Goal: Information Seeking & Learning: Learn about a topic

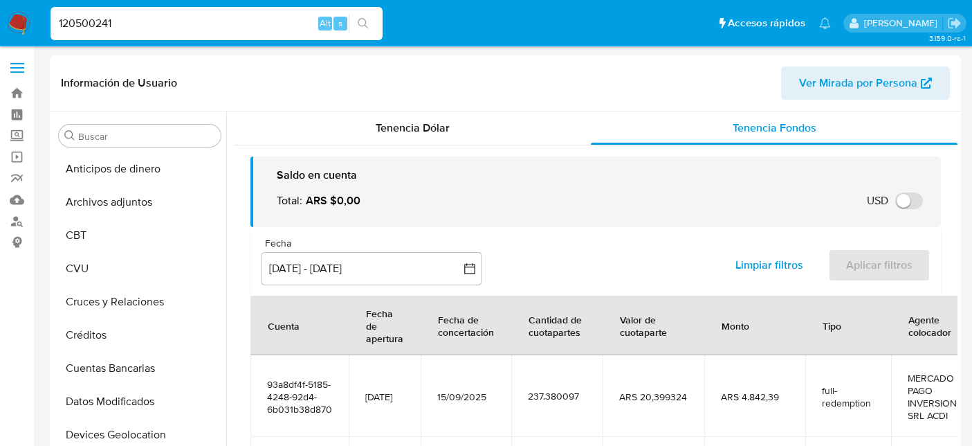
select select "10"
type input "120500241"
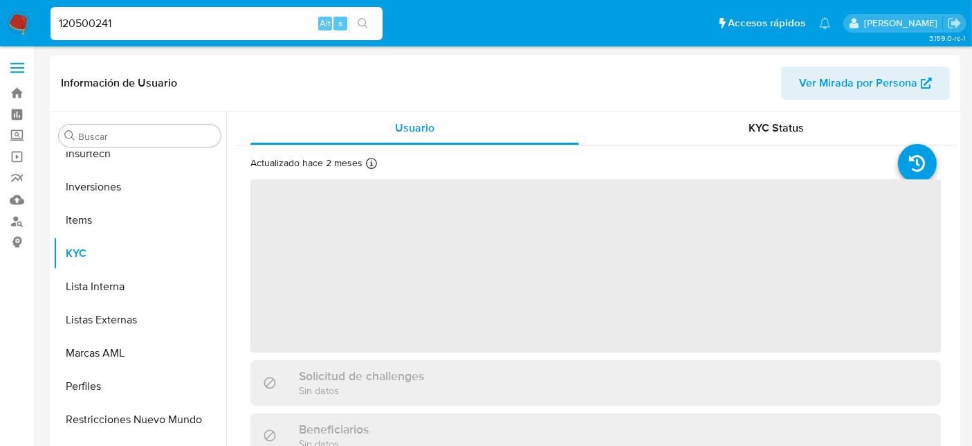
scroll to position [650, 0]
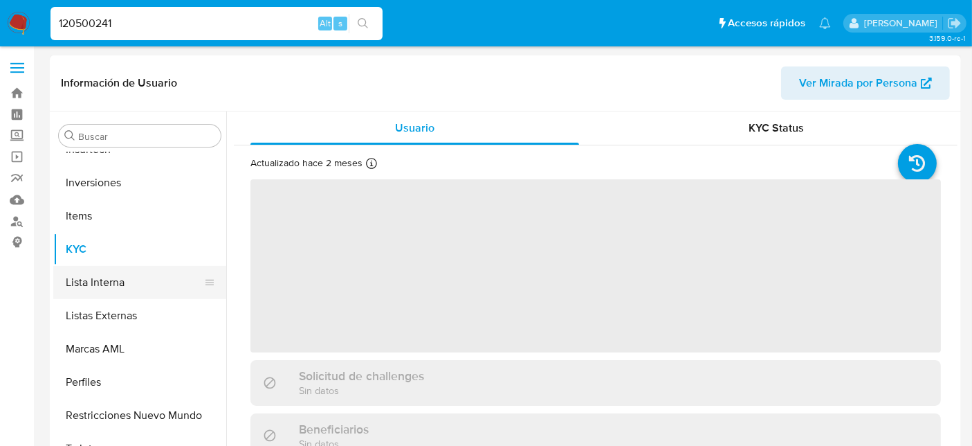
select select "10"
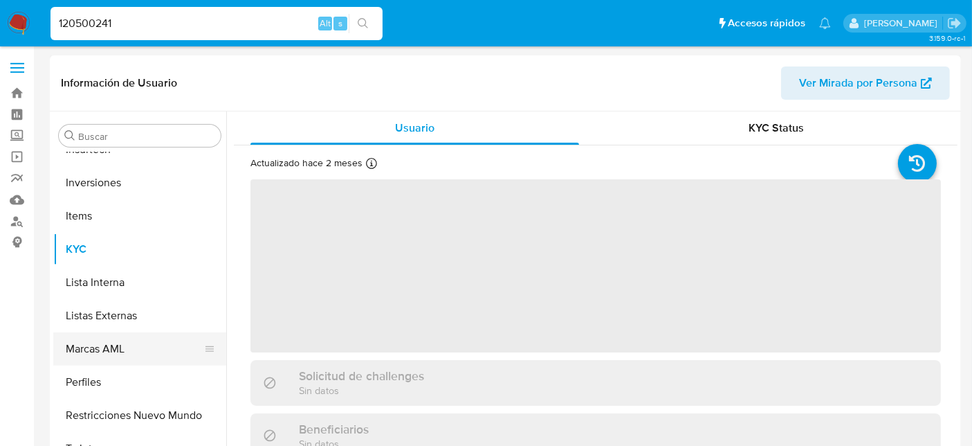
scroll to position [77, 0]
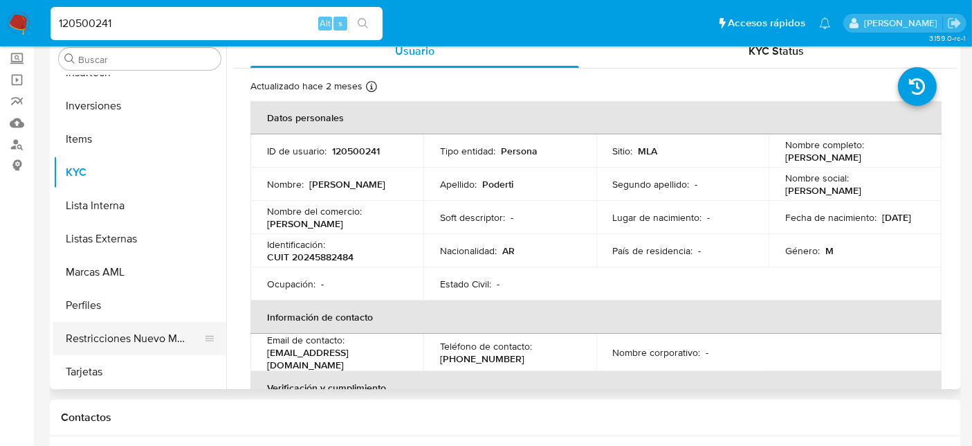
click at [112, 337] on button "Restricciones Nuevo Mundo" at bounding box center [134, 338] width 162 height 33
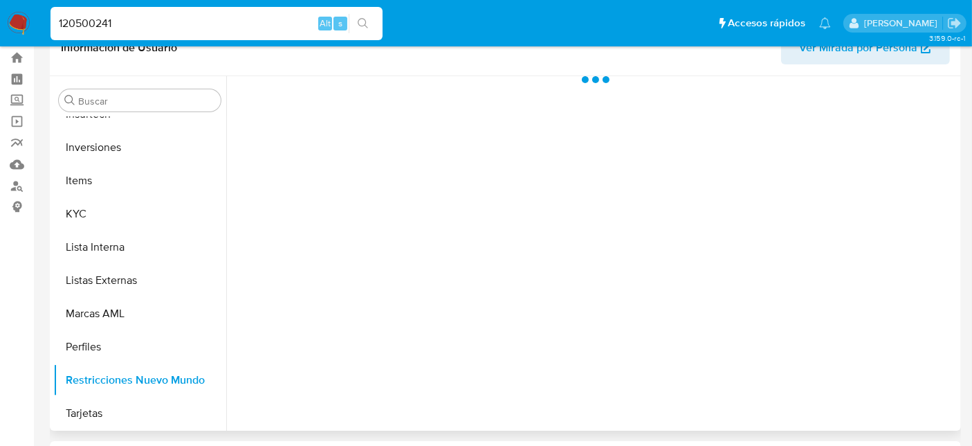
scroll to position [0, 0]
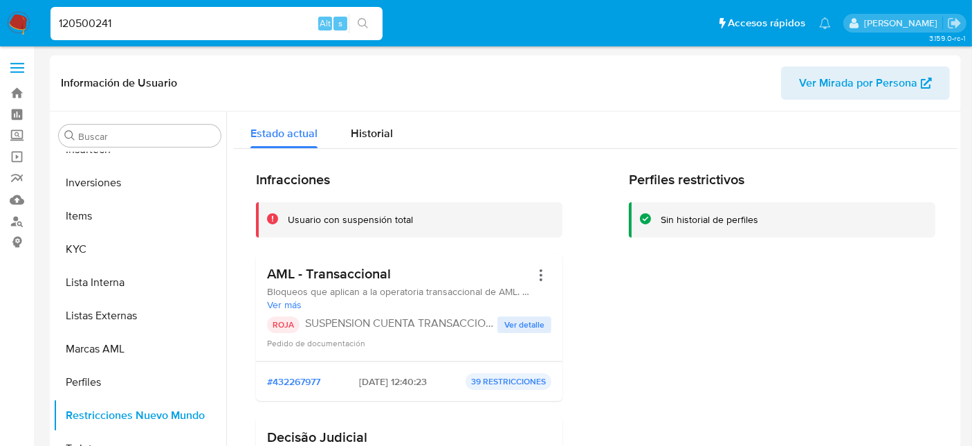
click at [504, 326] on span "Ver detalle" at bounding box center [524, 325] width 40 height 14
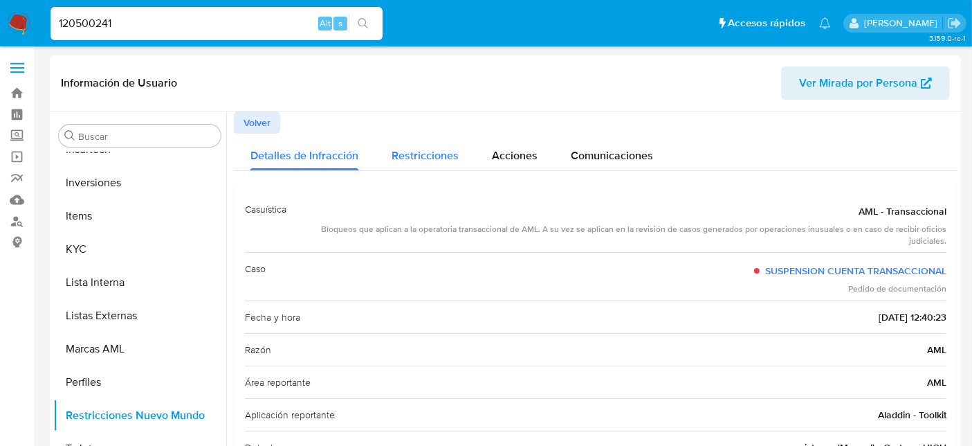
click at [428, 167] on div "Restricciones" at bounding box center [425, 152] width 67 height 37
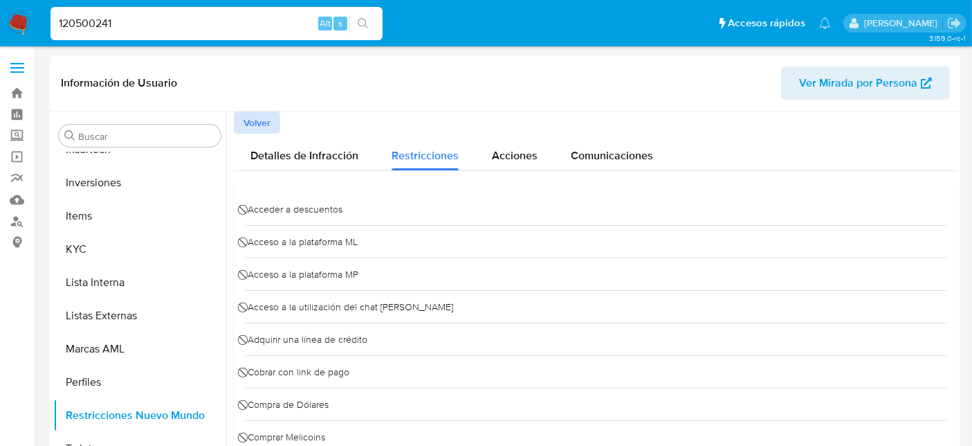
click at [264, 120] on span "Volver" at bounding box center [257, 122] width 27 height 19
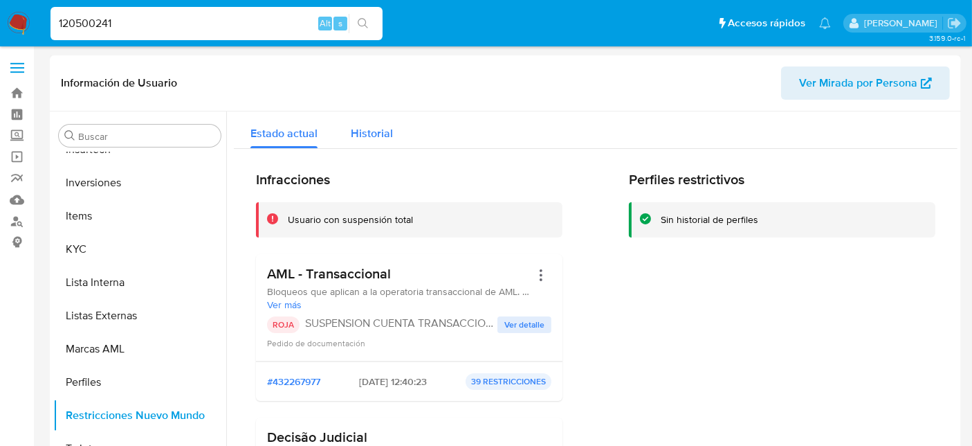
drag, startPoint x: 363, startPoint y: 147, endPoint x: 362, endPoint y: 136, distance: 10.5
click at [362, 147] on div "Historial" at bounding box center [372, 129] width 42 height 37
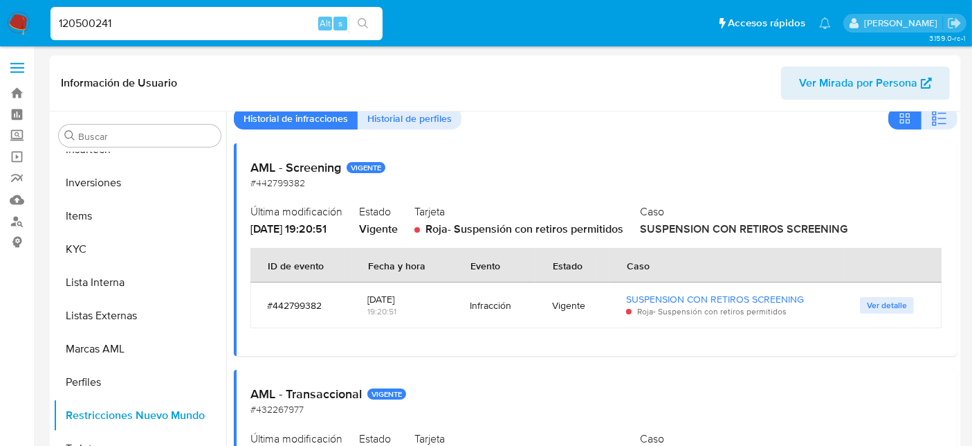
scroll to position [77, 0]
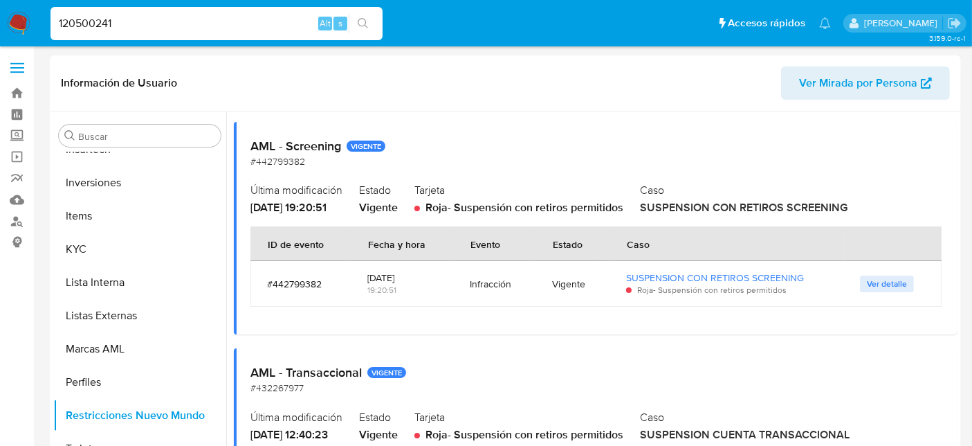
drag, startPoint x: 775, startPoint y: 210, endPoint x: 743, endPoint y: 215, distance: 32.2
click at [733, 215] on div "AML - Screening VIGENTE #442799382 Última modificación [DATE] 19:20:51 Estado V…" at bounding box center [596, 228] width 724 height 212
click at [769, 214] on span "SUSPENSION CON RETIROS SCREENING" at bounding box center [744, 207] width 208 height 16
drag, startPoint x: 860, startPoint y: 212, endPoint x: 830, endPoint y: 211, distance: 29.8
click at [661, 219] on div "AML - Screening VIGENTE #442799382 Última modificación [DATE] 19:20:51 Estado V…" at bounding box center [596, 228] width 724 height 212
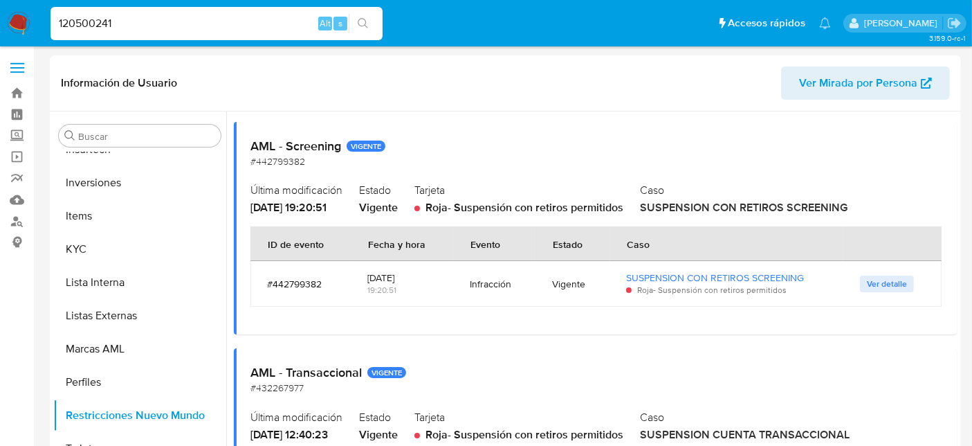
click at [884, 214] on div "Caso SUSPENSION CON RETIROS SCREENING" at bounding box center [790, 197] width 301 height 36
click at [882, 283] on span "Ver detalle" at bounding box center [887, 284] width 40 height 14
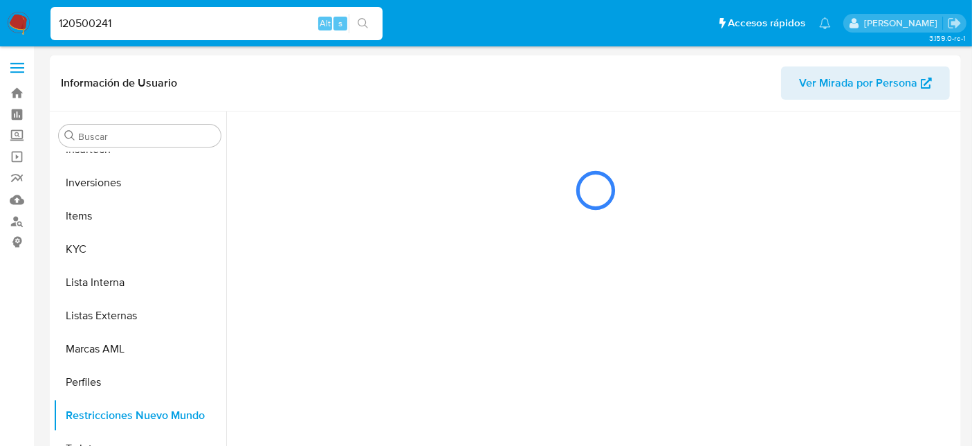
scroll to position [0, 0]
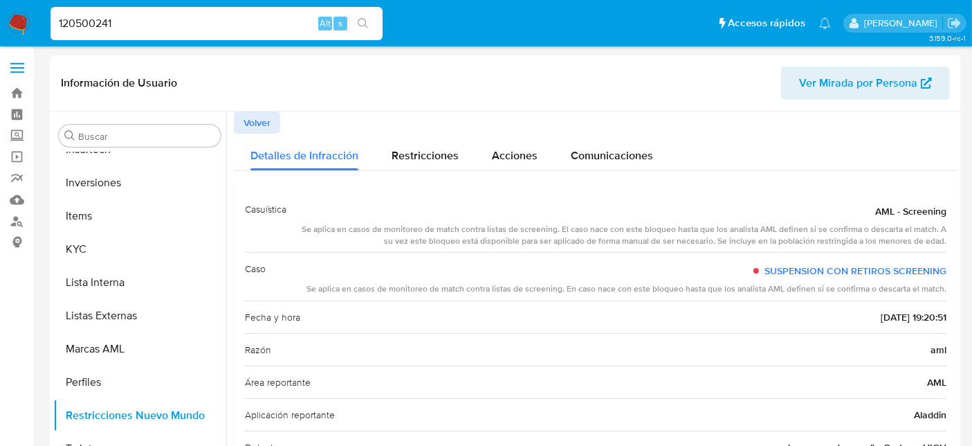
drag, startPoint x: 764, startPoint y: 235, endPoint x: 893, endPoint y: 227, distance: 129.6
click at [822, 230] on div "Se aplica en casos de monitoreo de match contra listas de screening. El caso na…" at bounding box center [622, 235] width 649 height 24
click at [893, 227] on div "Se aplica en casos de monitoreo de match contra listas de screening. El caso na…" at bounding box center [622, 235] width 649 height 24
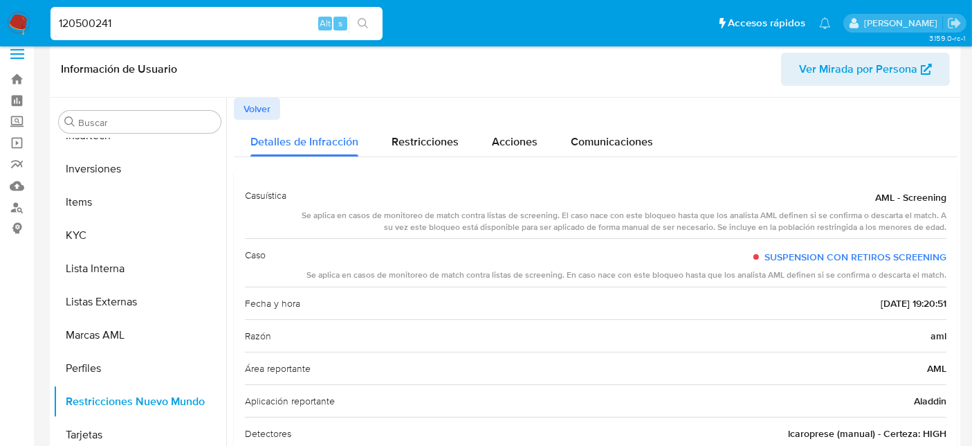
drag, startPoint x: 296, startPoint y: 210, endPoint x: 711, endPoint y: 228, distance: 415.6
click at [720, 226] on div "Casuística AML - Screening Se aplica en casos de monitoreo de match contra list…" at bounding box center [596, 209] width 702 height 60
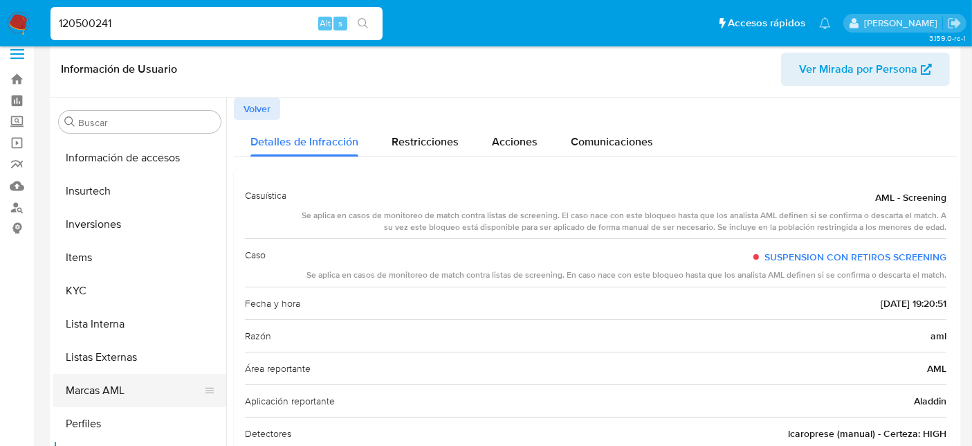
scroll to position [574, 0]
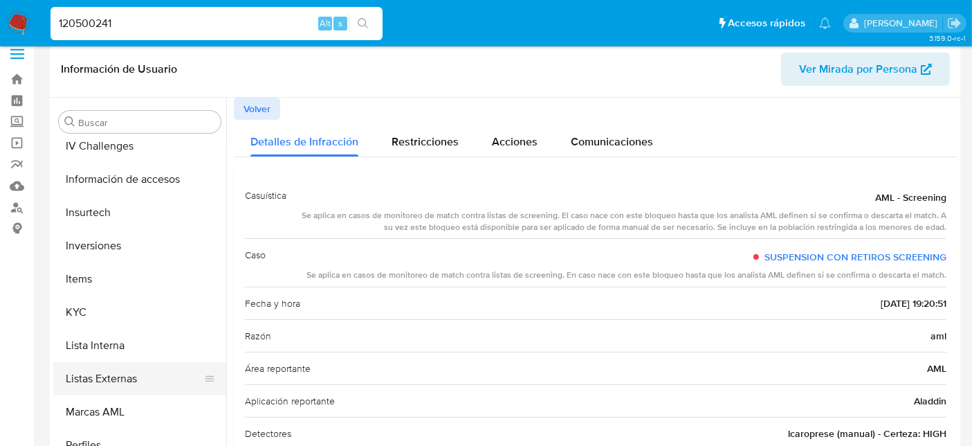
click at [112, 376] on button "Listas Externas" at bounding box center [134, 378] width 162 height 33
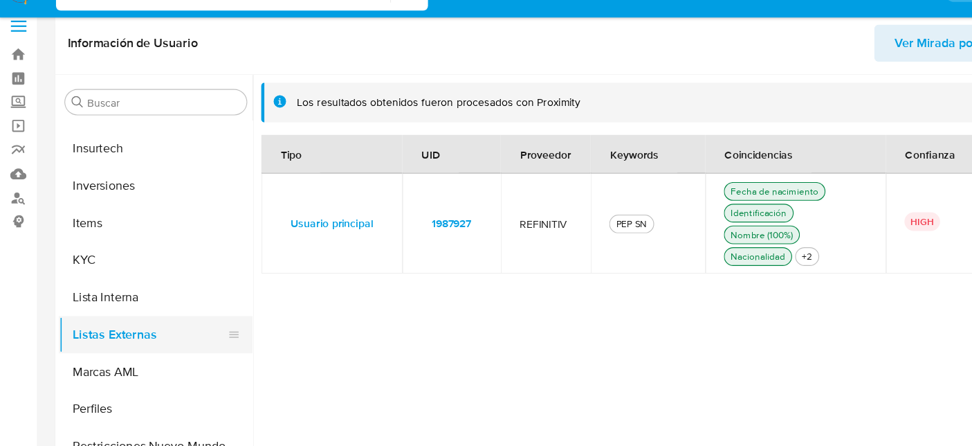
scroll to position [650, 0]
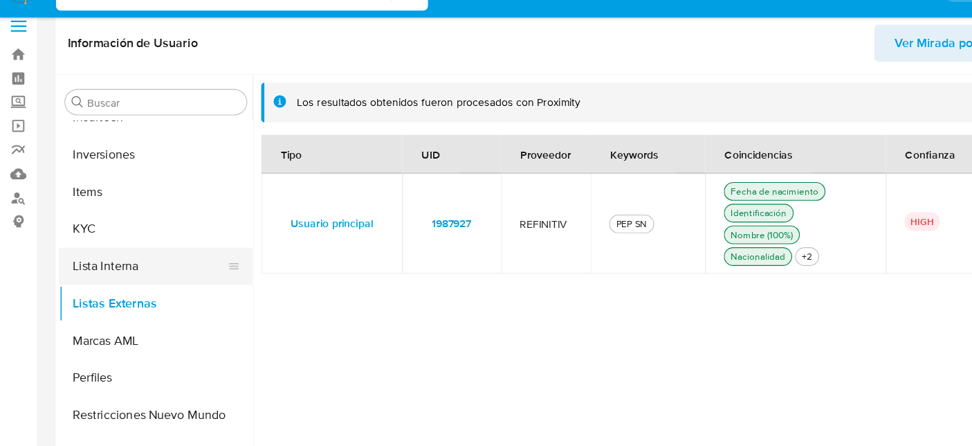
click at [111, 271] on button "Lista Interna" at bounding box center [134, 268] width 162 height 33
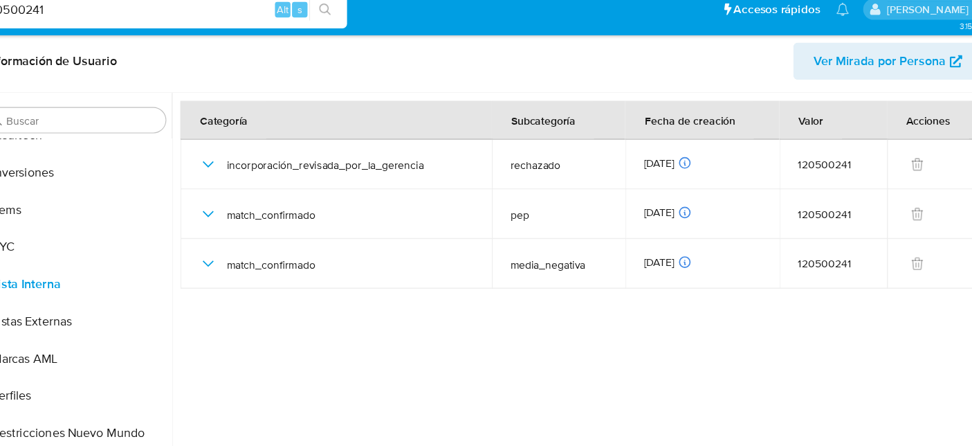
scroll to position [14, 0]
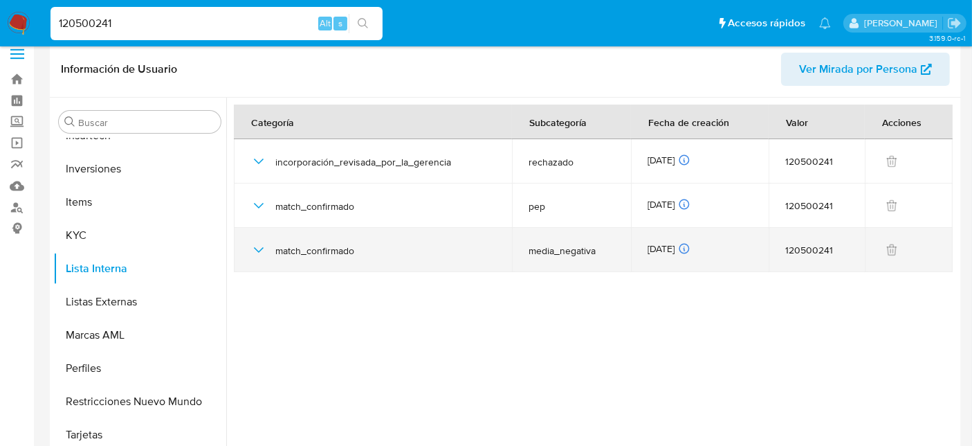
click at [552, 253] on span "media_negativa" at bounding box center [572, 250] width 86 height 12
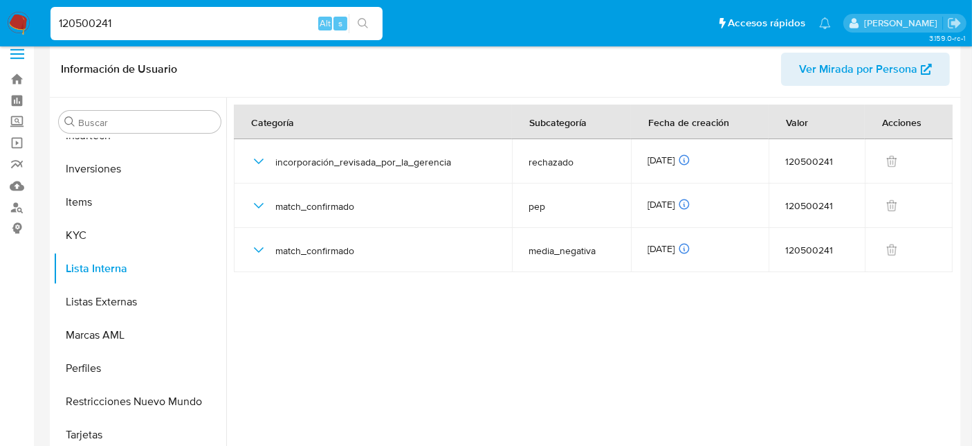
click at [572, 291] on div at bounding box center [591, 275] width 731 height 354
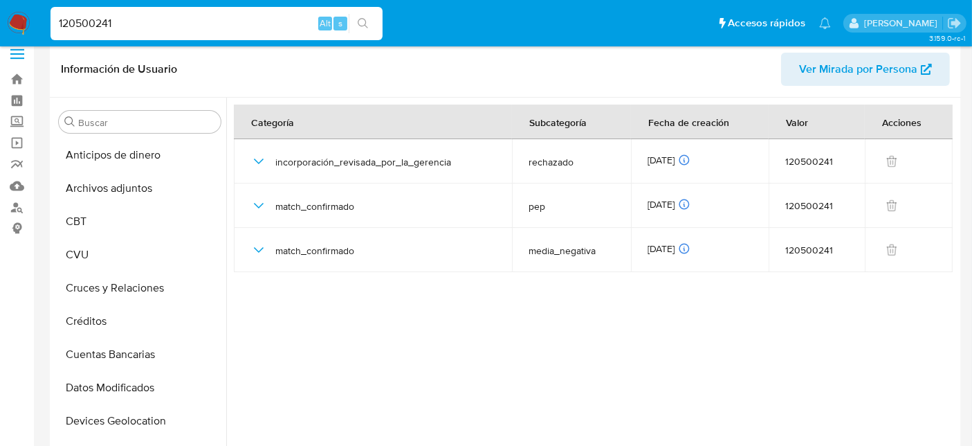
scroll to position [1, 0]
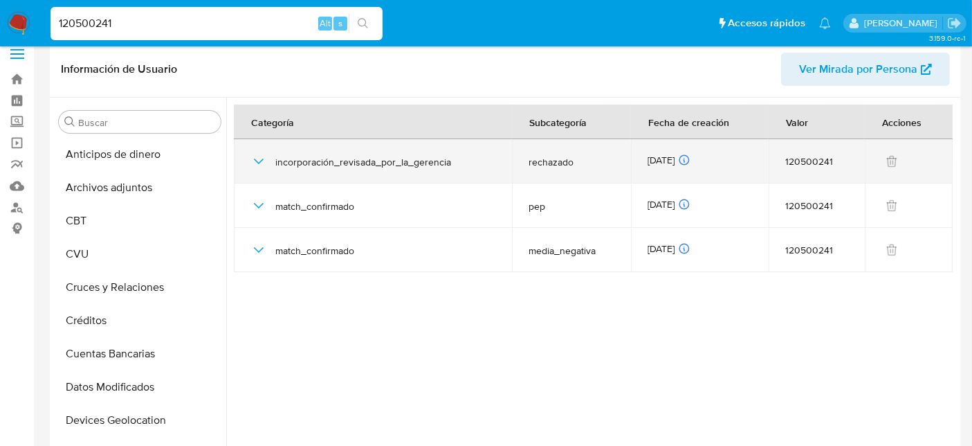
drag, startPoint x: 340, startPoint y: 159, endPoint x: 431, endPoint y: 170, distance: 91.9
click at [431, 170] on div "incorporación_revisada_por_la_gerencia" at bounding box center [372, 161] width 245 height 44
click at [691, 154] on icon at bounding box center [684, 160] width 12 height 12
click at [264, 166] on icon "button" at bounding box center [258, 161] width 17 height 17
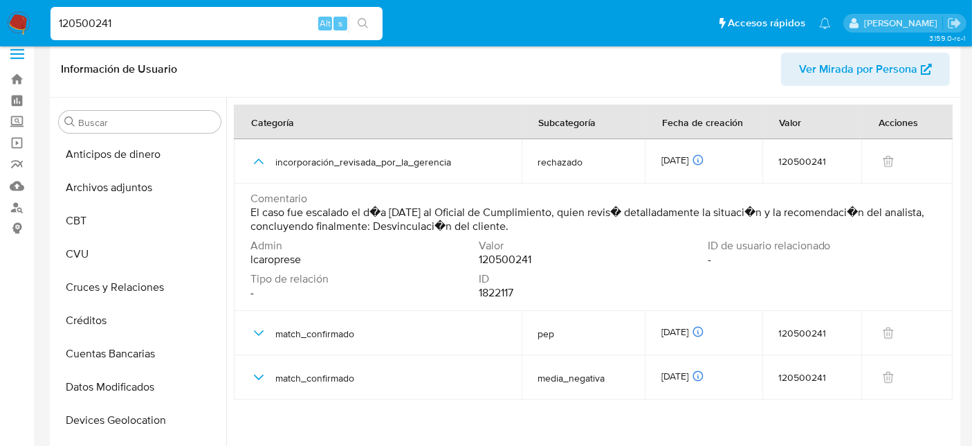
click at [464, 221] on span "El caso fue escalado el d�a [DATE] al Oficial de Cumplimiento, quien revis� det…" at bounding box center [591, 220] width 683 height 28
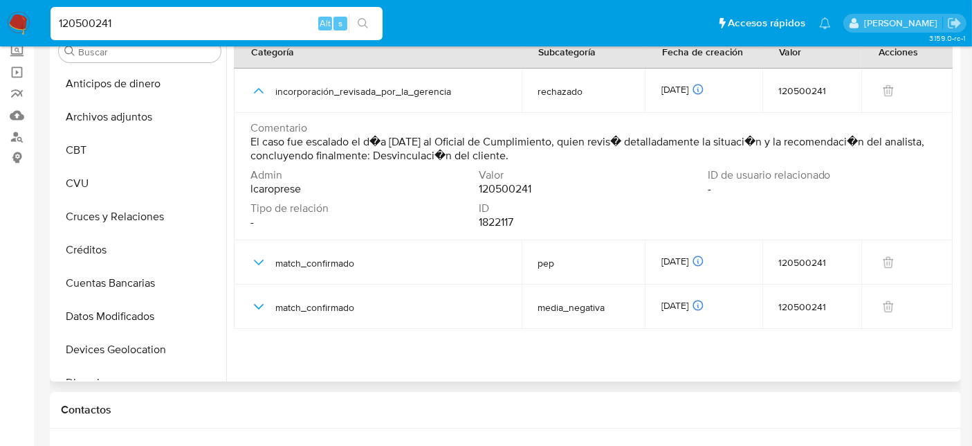
scroll to position [14, 0]
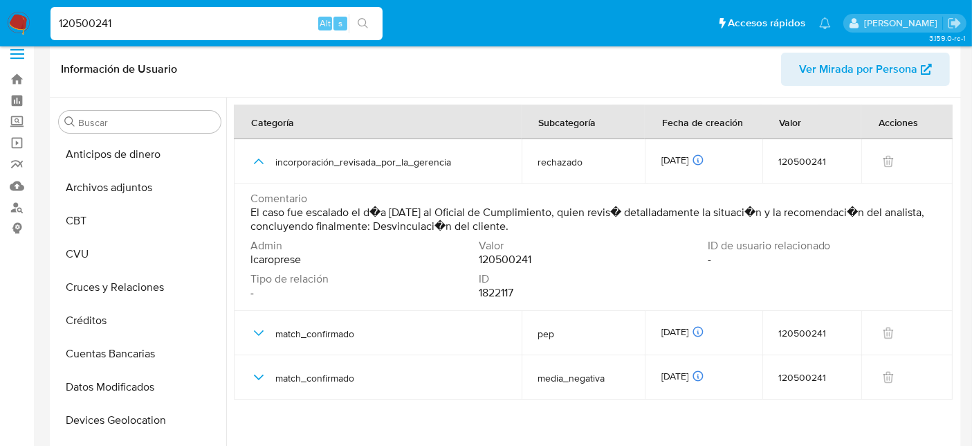
drag, startPoint x: 431, startPoint y: 225, endPoint x: 248, endPoint y: 214, distance: 183.7
click at [248, 214] on td "Comentario El caso fue escalado el d�a [DATE] al Oficial de Cumplimiento, quien…" at bounding box center [593, 246] width 719 height 127
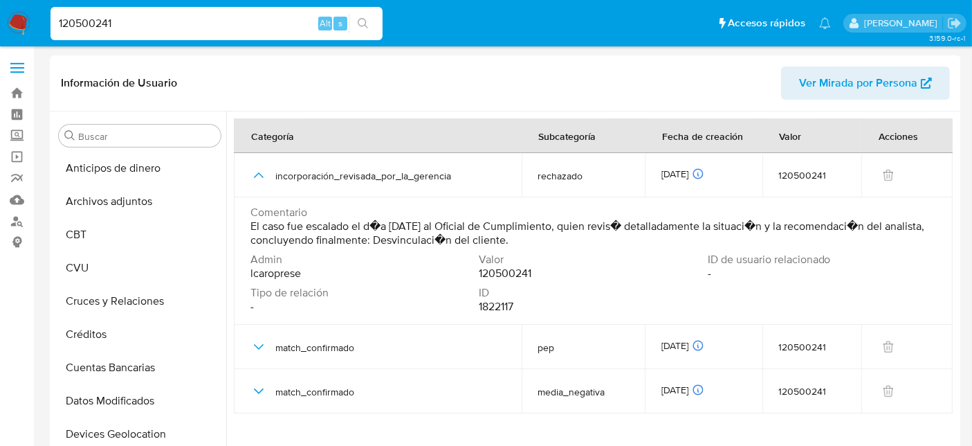
drag, startPoint x: 127, startPoint y: 15, endPoint x: 0, endPoint y: 29, distance: 127.4
click at [0, 29] on nav "Pausado Ver notificaciones 120500241 Alt s Accesos rápidos Presiona las siguien…" at bounding box center [486, 23] width 972 height 46
paste input "03511760"
type input "1035117601"
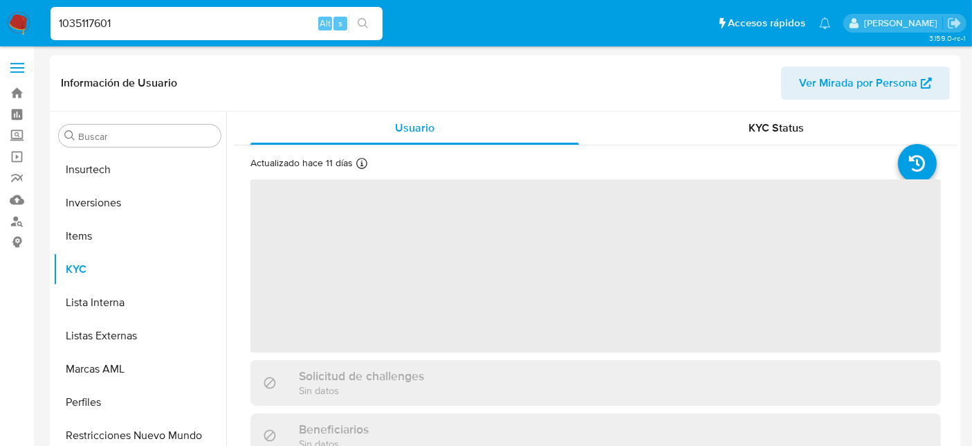
scroll to position [650, 0]
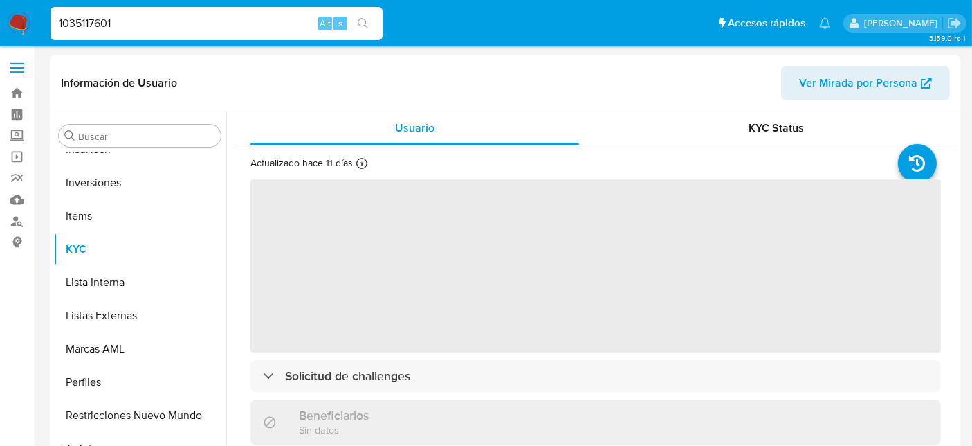
select select "10"
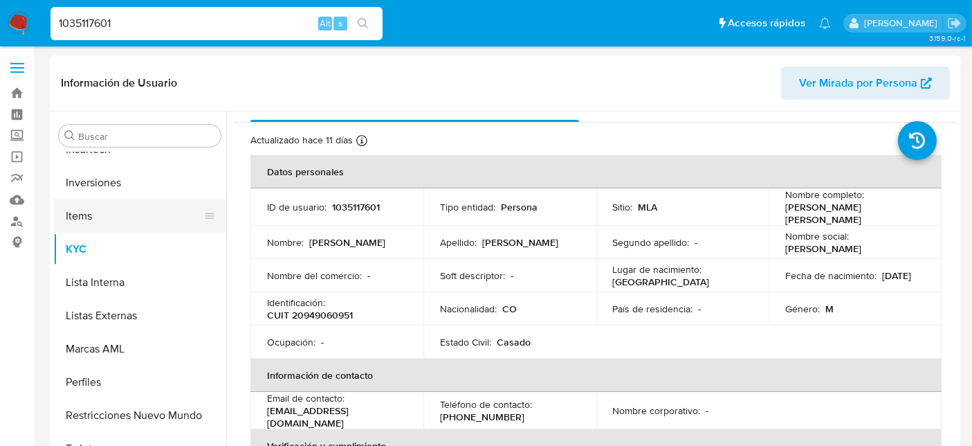
scroll to position [0, 0]
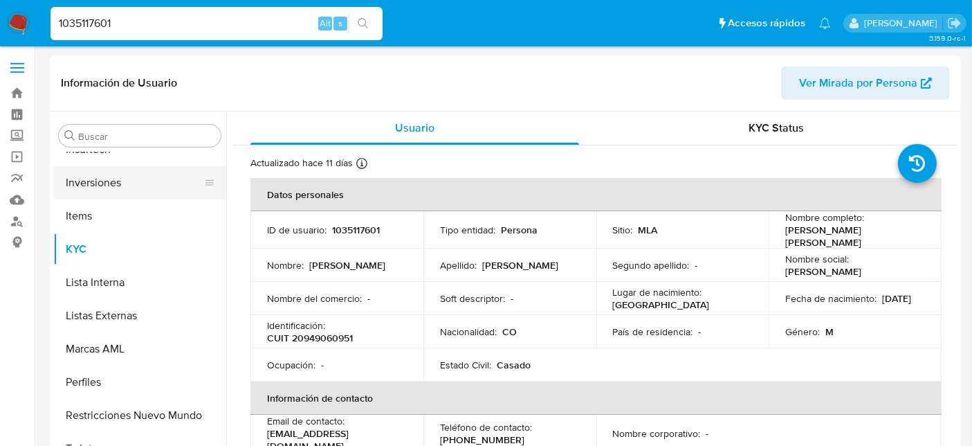
click at [71, 185] on button "Inversiones" at bounding box center [134, 182] width 162 height 33
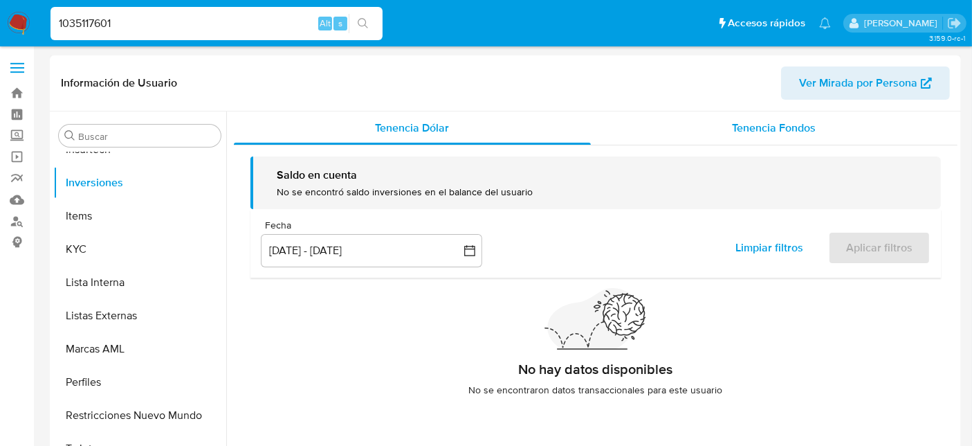
click at [745, 137] on div "Tenencia Fondos" at bounding box center [774, 127] width 367 height 33
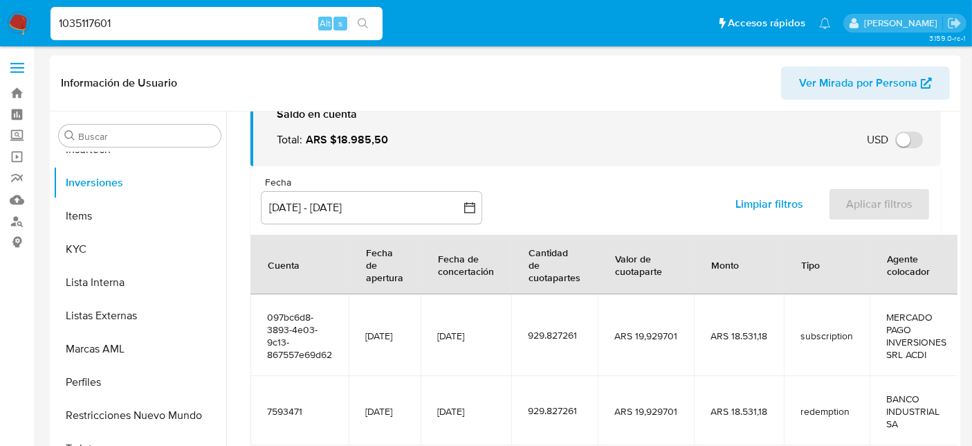
scroll to position [116, 0]
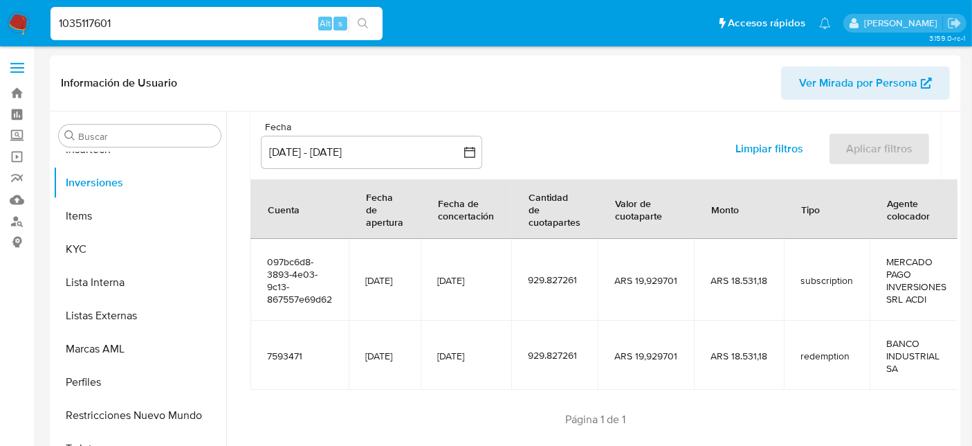
drag, startPoint x: 498, startPoint y: 280, endPoint x: 529, endPoint y: 285, distance: 31.6
click at [531, 284] on tr "097bc6d8-3893-4e03-9c13-867557e69d62 [DATE] [DATE] 929.827261 ARS 19,929701 ARS…" at bounding box center [606, 280] width 713 height 82
click at [527, 287] on td "929.827261" at bounding box center [554, 280] width 86 height 82
click at [626, 284] on span "ARS 19,929701" at bounding box center [645, 280] width 63 height 12
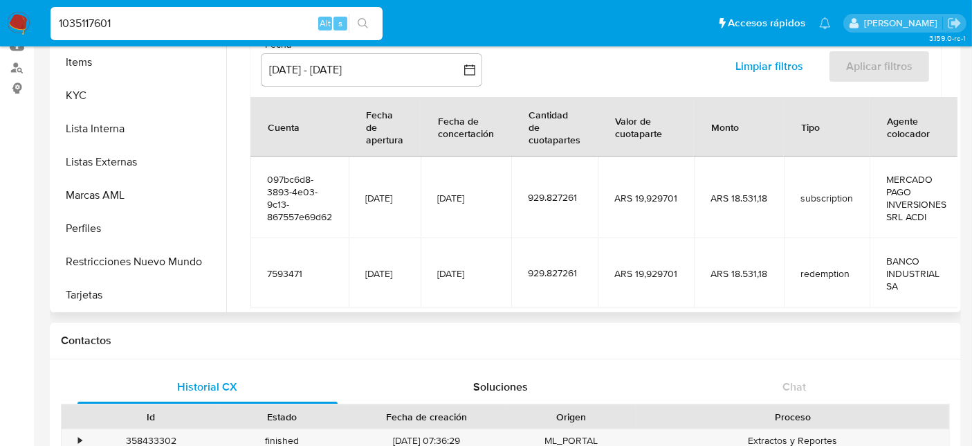
scroll to position [39, 0]
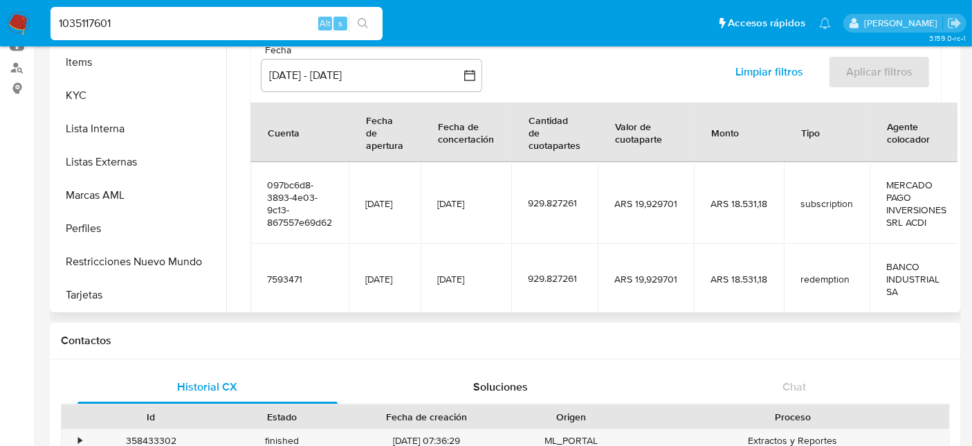
drag, startPoint x: 448, startPoint y: 198, endPoint x: 518, endPoint y: 201, distance: 69.9
click at [511, 201] on td "[DATE]" at bounding box center [466, 203] width 91 height 82
click at [528, 210] on td "929.827261" at bounding box center [554, 203] width 86 height 82
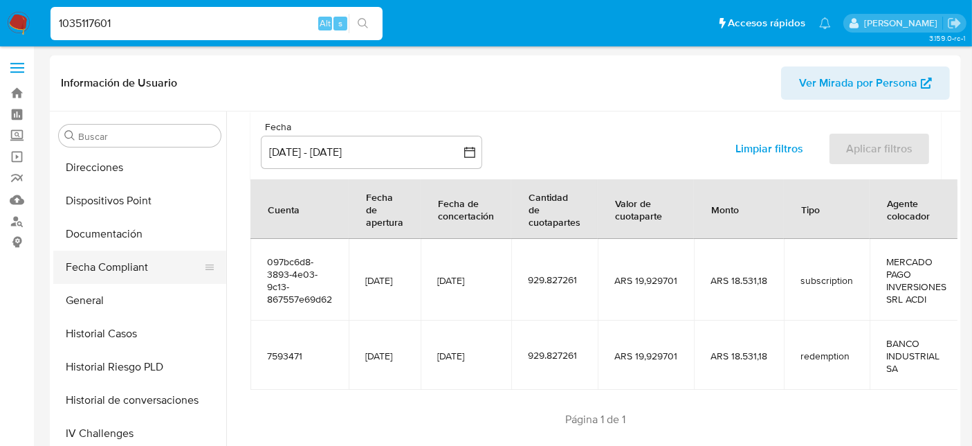
scroll to position [307, 0]
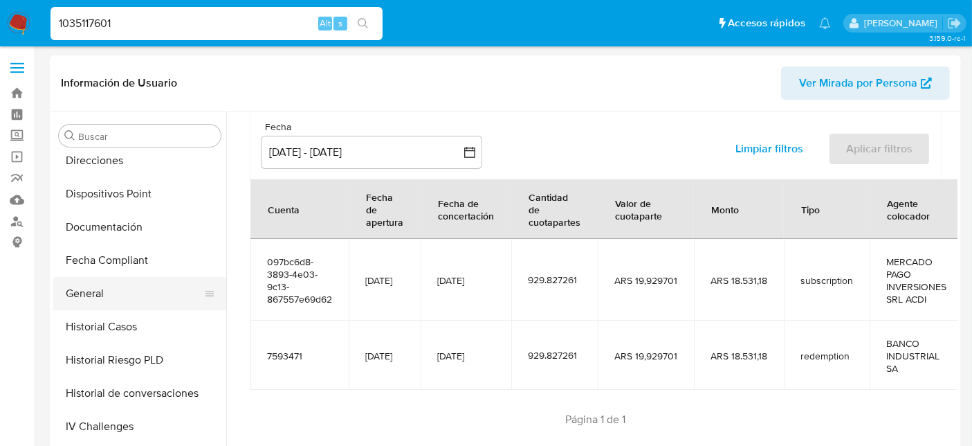
click at [111, 291] on button "General" at bounding box center [134, 293] width 162 height 33
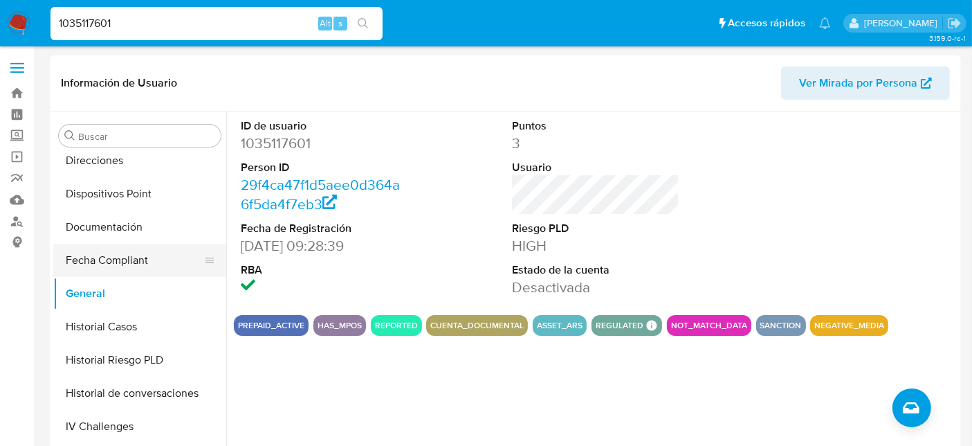
scroll to position [230, 0]
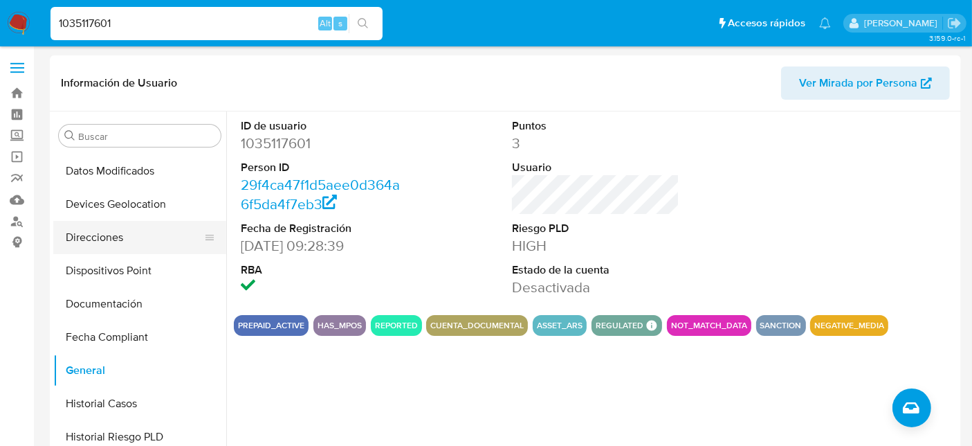
drag, startPoint x: 120, startPoint y: 212, endPoint x: 120, endPoint y: 225, distance: 13.2
click at [120, 212] on button "Devices Geolocation" at bounding box center [139, 204] width 173 height 33
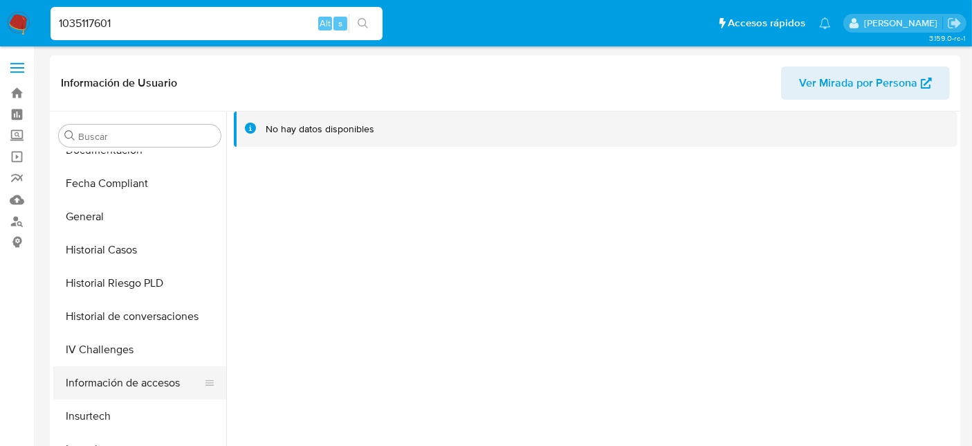
scroll to position [461, 0]
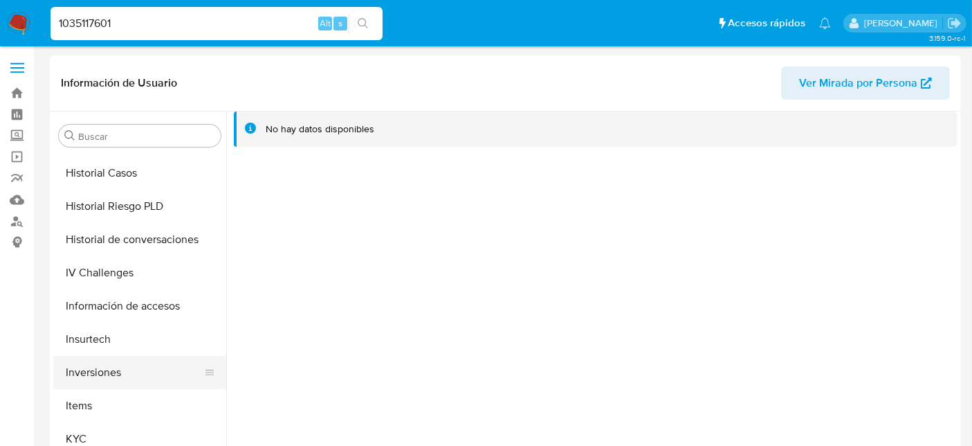
click at [114, 369] on button "Inversiones" at bounding box center [134, 372] width 162 height 33
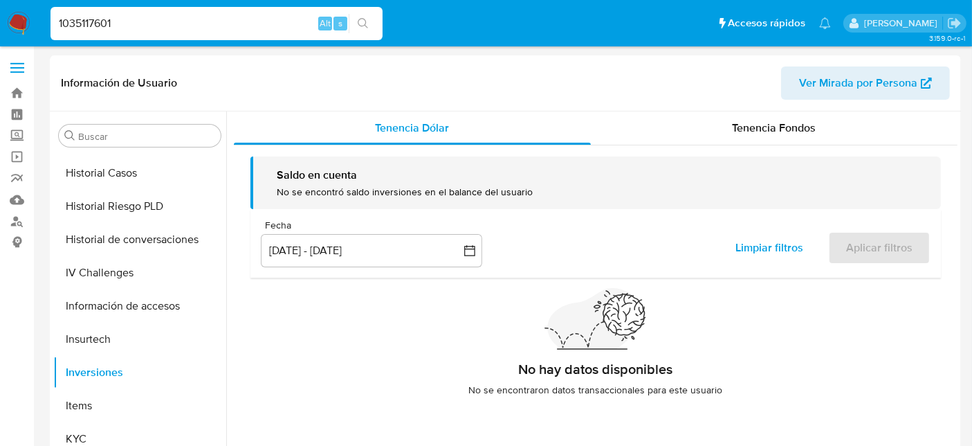
click at [719, 113] on div "Tenencia Fondos" at bounding box center [774, 127] width 367 height 33
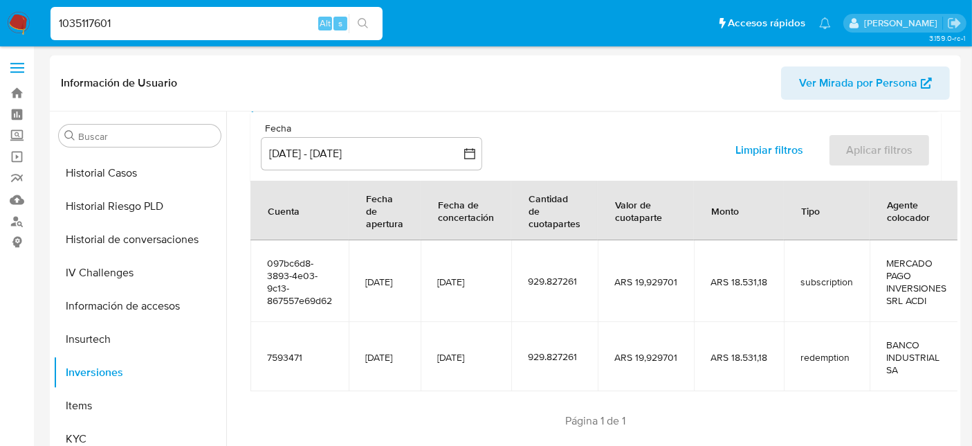
scroll to position [116, 0]
drag, startPoint x: 903, startPoint y: 295, endPoint x: 269, endPoint y: 262, distance: 634.7
click at [269, 262] on tr "097bc6d8-3893-4e03-9c13-867557e69d62 [DATE] [DATE] 929.827261 ARS 19,929701 ARS…" at bounding box center [606, 280] width 713 height 82
click at [331, 275] on span "097bc6d8-3893-4e03-9c13-867557e69d62" at bounding box center [299, 280] width 65 height 50
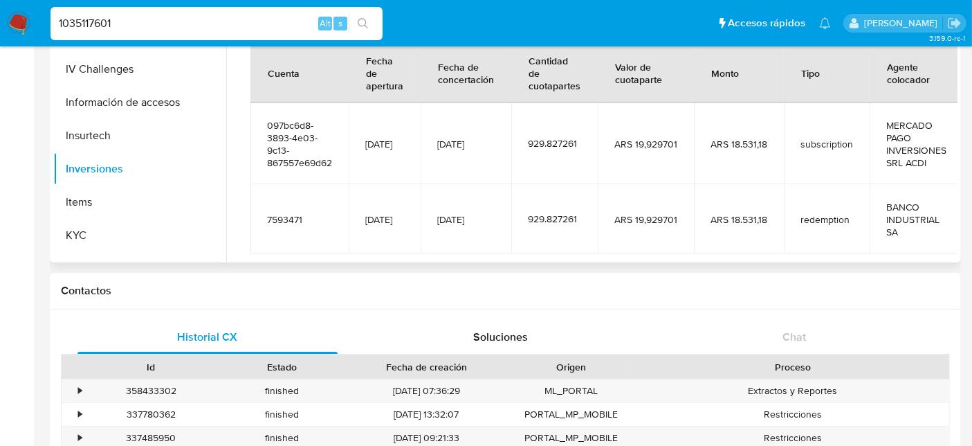
scroll to position [50, 0]
drag, startPoint x: 438, startPoint y: 143, endPoint x: 515, endPoint y: 157, distance: 78.2
click at [500, 157] on td "[DATE]" at bounding box center [466, 143] width 91 height 82
click at [511, 157] on td "[DATE]" at bounding box center [466, 143] width 91 height 82
click at [488, 145] on span "[DATE]" at bounding box center [465, 143] width 57 height 12
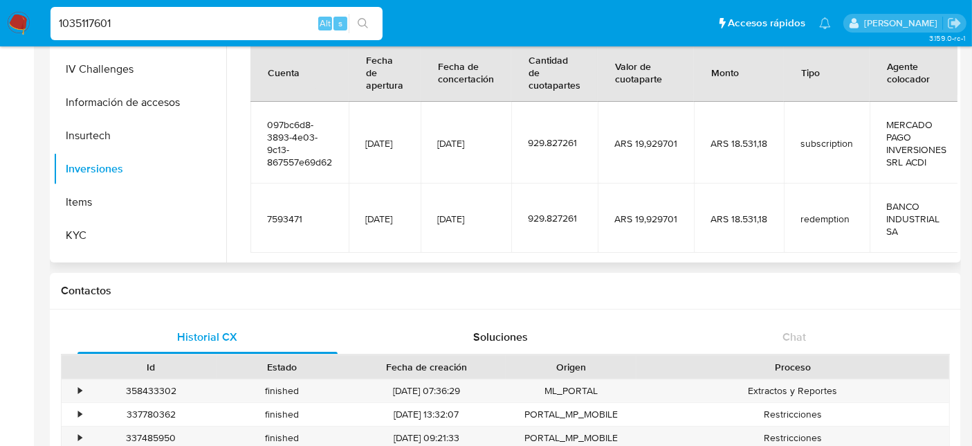
click at [488, 145] on span "[DATE]" at bounding box center [465, 143] width 57 height 12
click at [455, 137] on span "[DATE]" at bounding box center [465, 143] width 57 height 12
drag, startPoint x: 446, startPoint y: 139, endPoint x: 492, endPoint y: 151, distance: 47.2
click at [492, 151] on td "[DATE]" at bounding box center [466, 143] width 91 height 82
click at [502, 160] on td "[DATE]" at bounding box center [466, 143] width 91 height 82
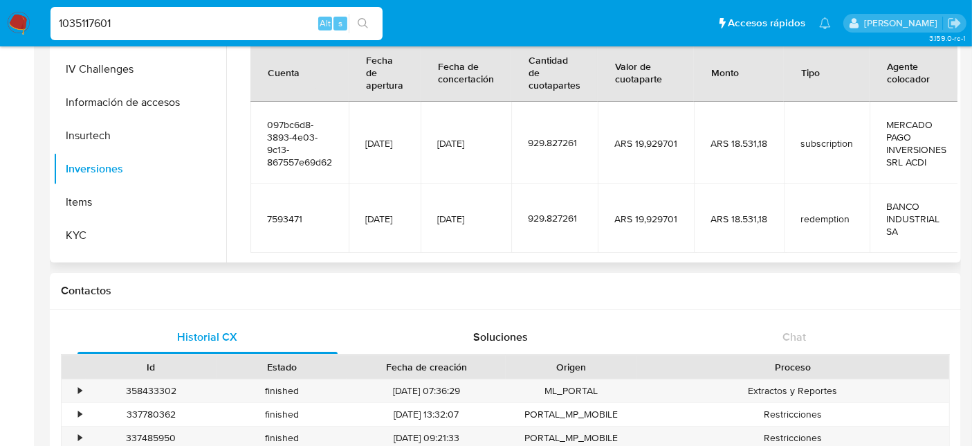
drag, startPoint x: 495, startPoint y: 138, endPoint x: 453, endPoint y: 141, distance: 43.0
click at [453, 138] on span "[DATE]" at bounding box center [465, 143] width 57 height 12
click at [459, 161] on td "[DATE]" at bounding box center [466, 143] width 91 height 82
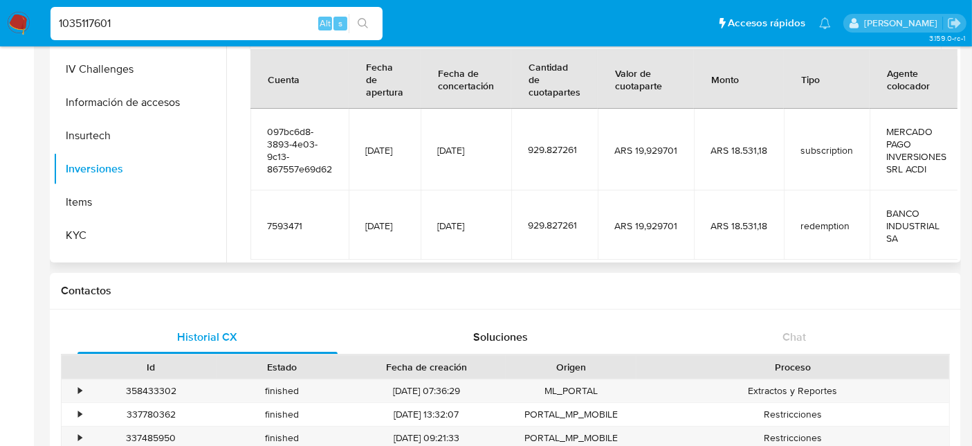
scroll to position [77, 0]
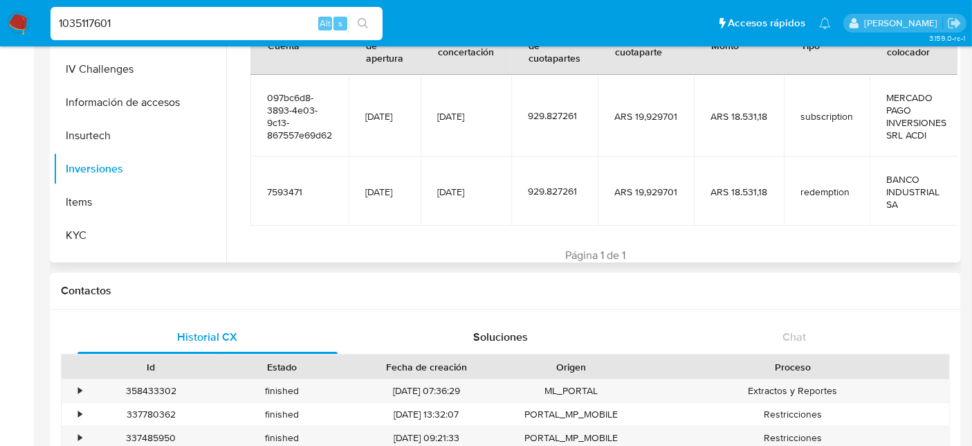
drag, startPoint x: 451, startPoint y: 113, endPoint x: 489, endPoint y: 122, distance: 39.3
click at [489, 122] on td "[DATE]" at bounding box center [466, 116] width 91 height 82
click at [501, 144] on td "[DATE]" at bounding box center [466, 116] width 91 height 82
drag, startPoint x: 405, startPoint y: 109, endPoint x: 360, endPoint y: 111, distance: 45.0
click at [360, 111] on td "[DATE]" at bounding box center [385, 116] width 72 height 82
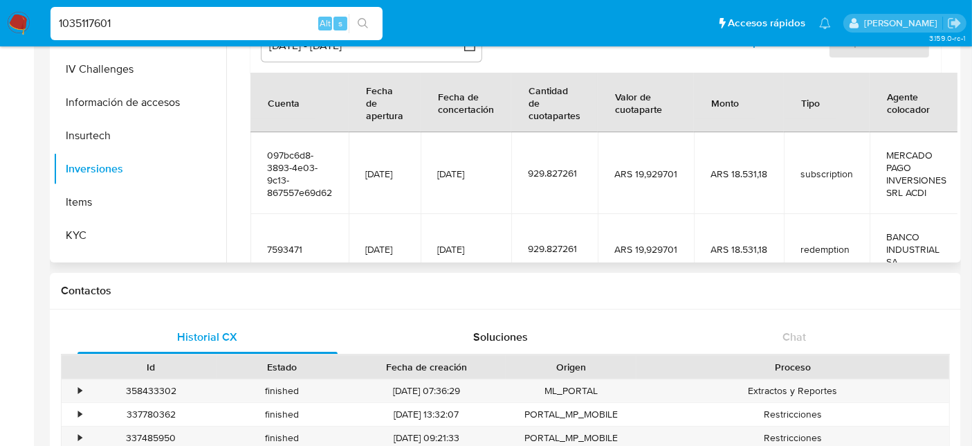
scroll to position [0, 0]
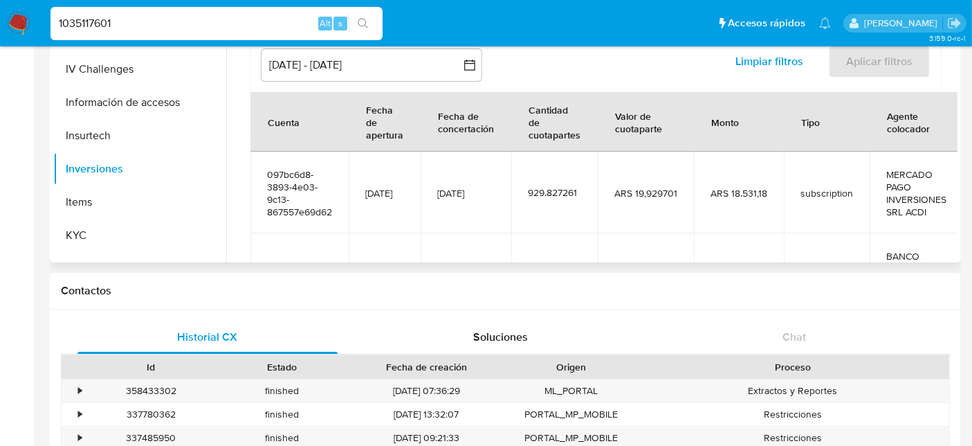
drag, startPoint x: 501, startPoint y: 192, endPoint x: 513, endPoint y: 192, distance: 12.5
click at [397, 194] on tr "097bc6d8-3893-4e03-9c13-867557e69d62 [DATE] [DATE] 929.827261 ARS 19,929701 ARS…" at bounding box center [606, 193] width 713 height 82
click at [511, 192] on td "[DATE]" at bounding box center [466, 193] width 91 height 82
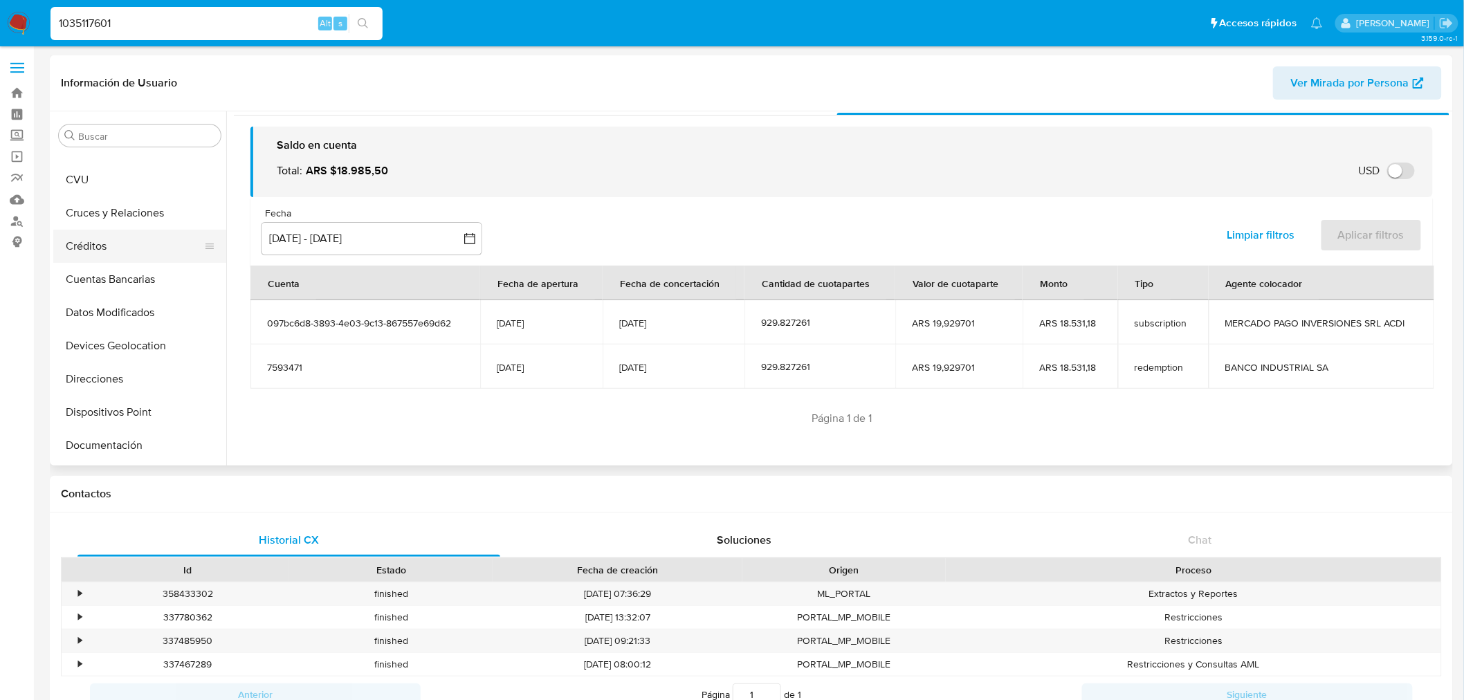
scroll to position [77, 0]
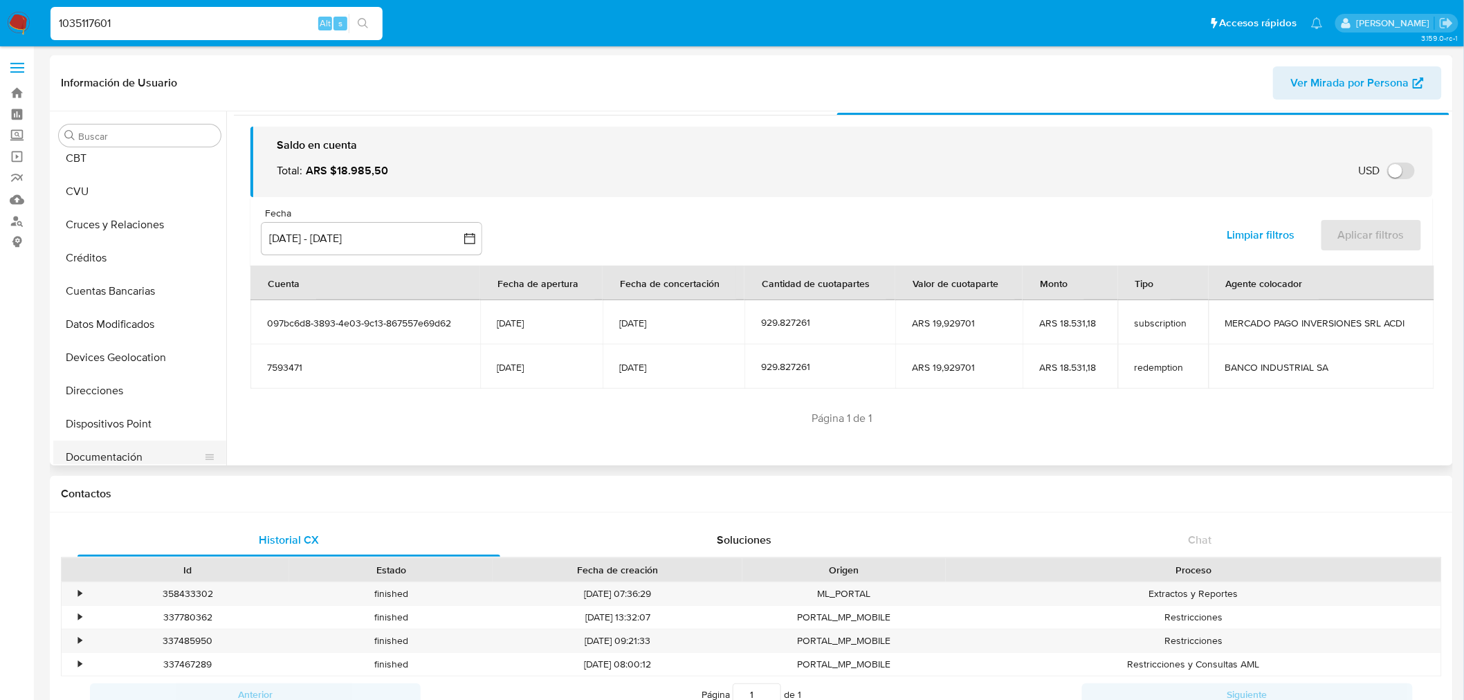
click at [104, 445] on button "Documentación" at bounding box center [134, 457] width 162 height 33
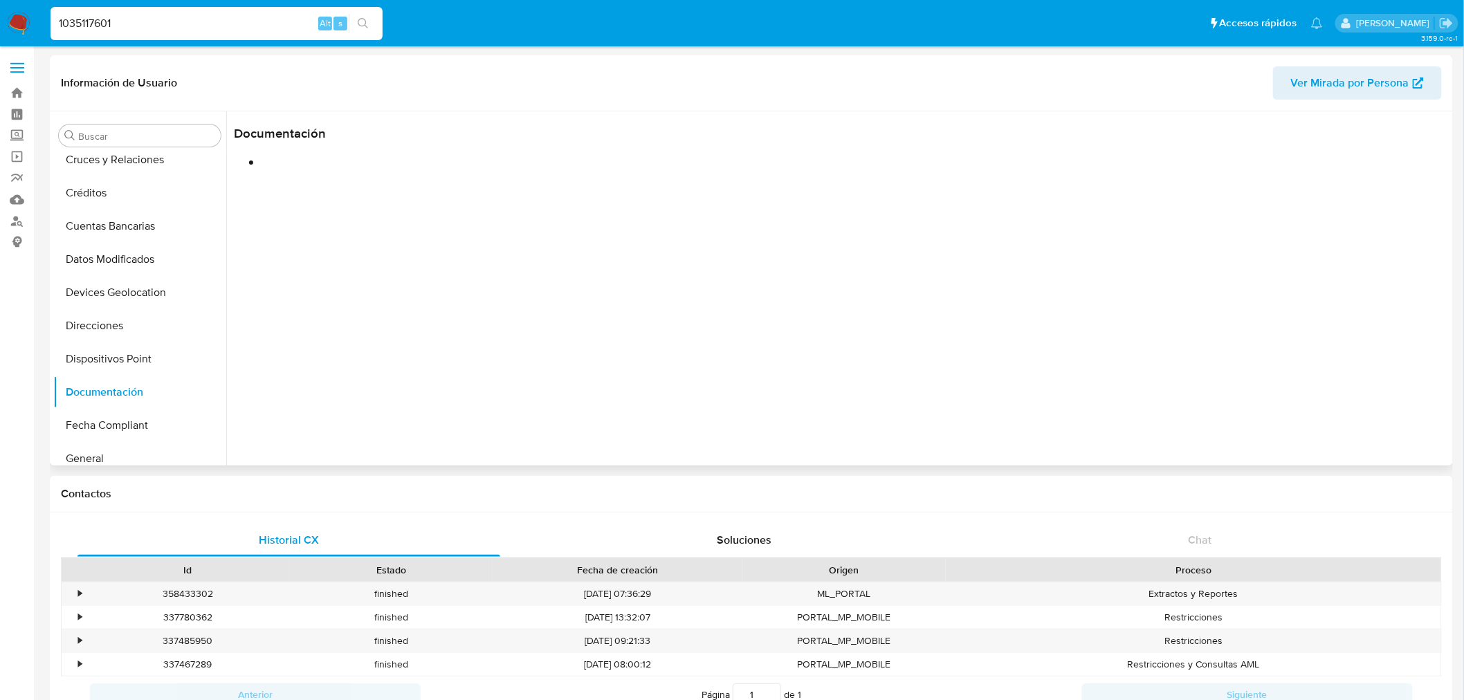
scroll to position [230, 0]
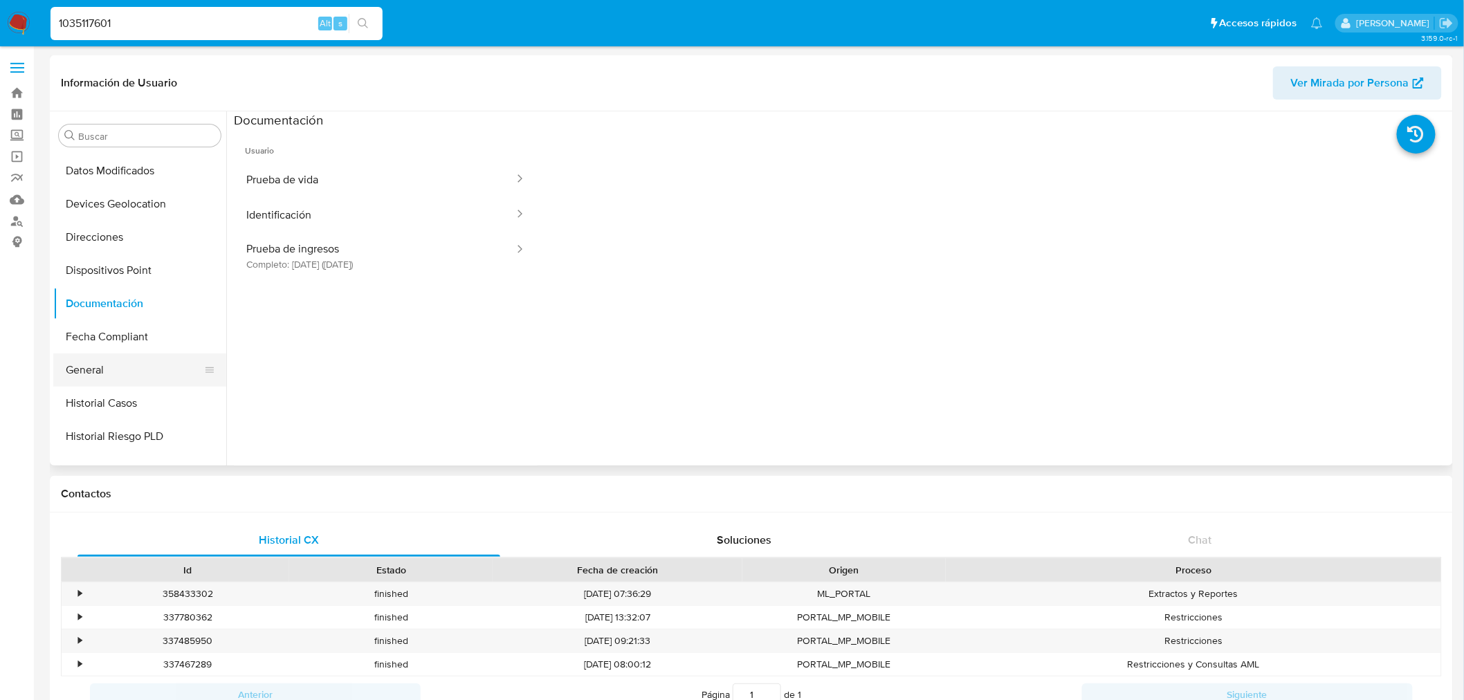
click at [93, 363] on button "General" at bounding box center [134, 370] width 162 height 33
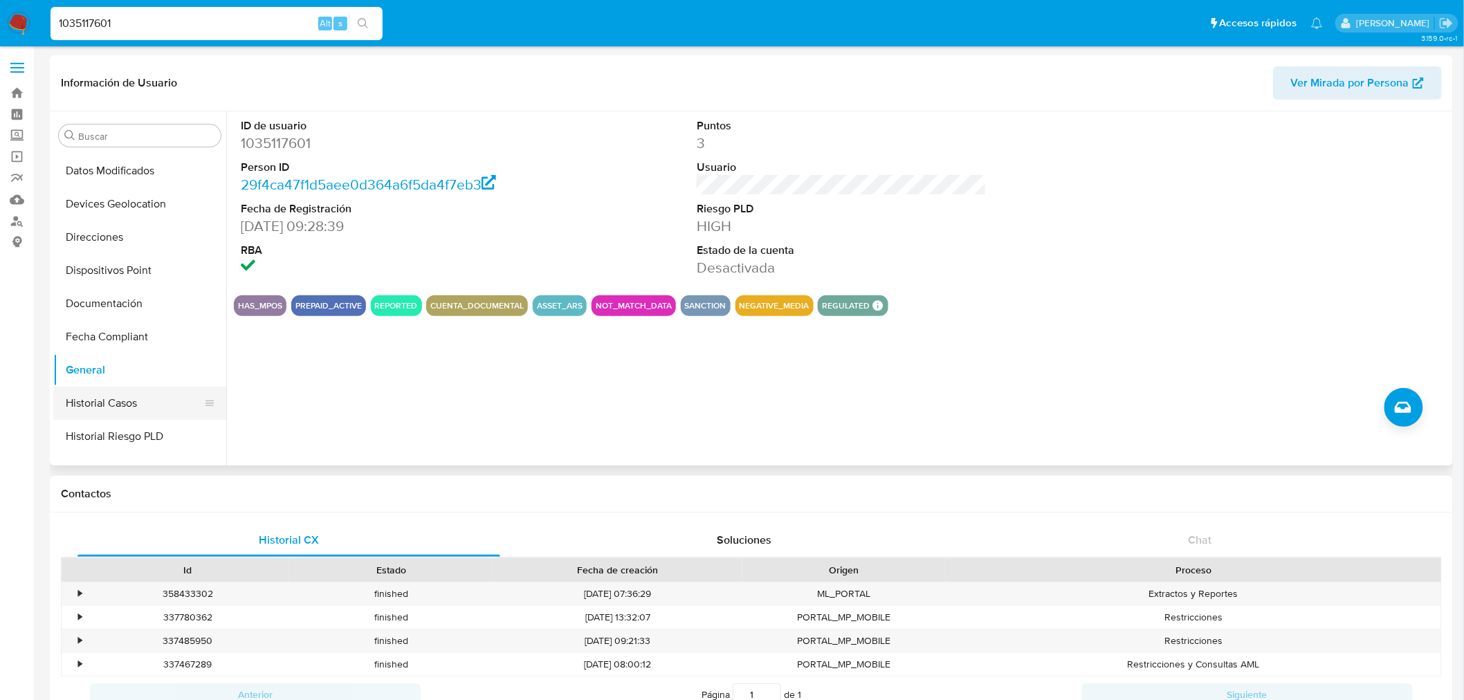
drag, startPoint x: 101, startPoint y: 405, endPoint x: 102, endPoint y: 397, distance: 8.4
click at [102, 405] on button "Historial Casos" at bounding box center [134, 403] width 162 height 33
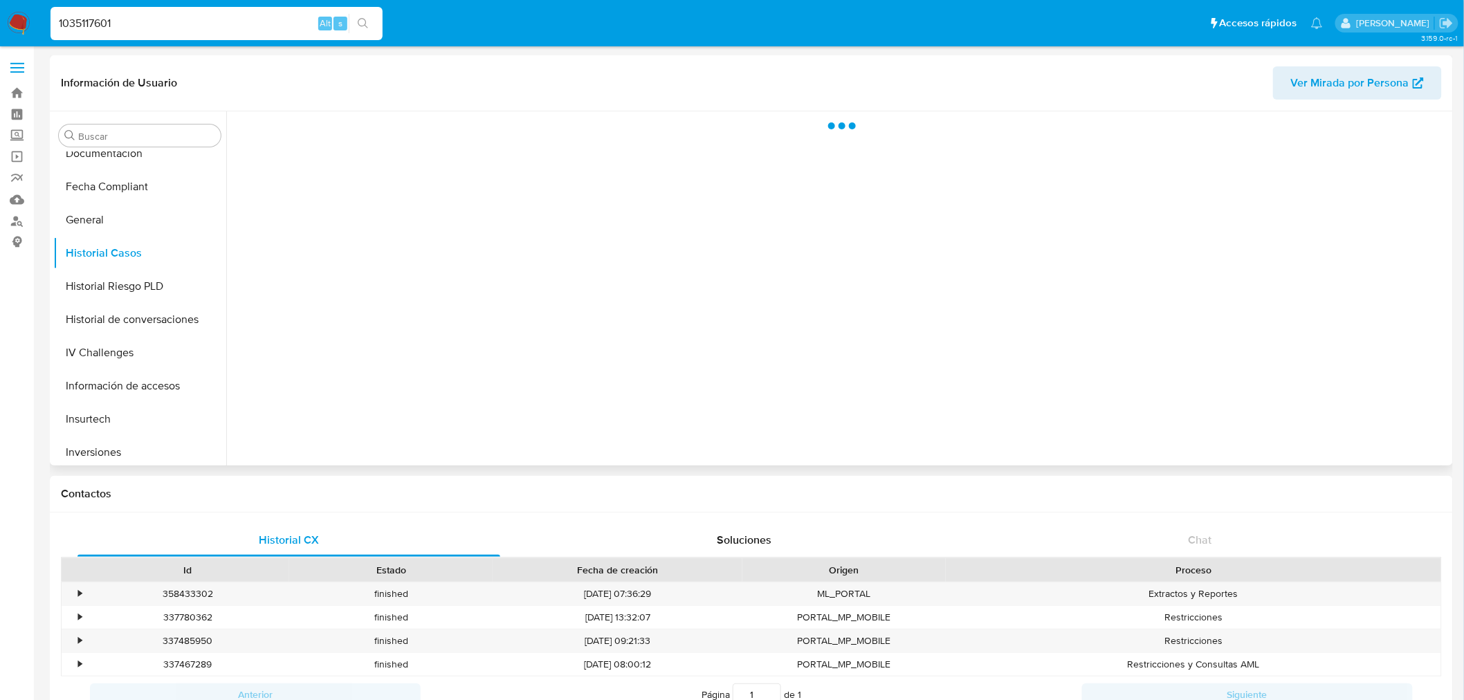
scroll to position [461, 0]
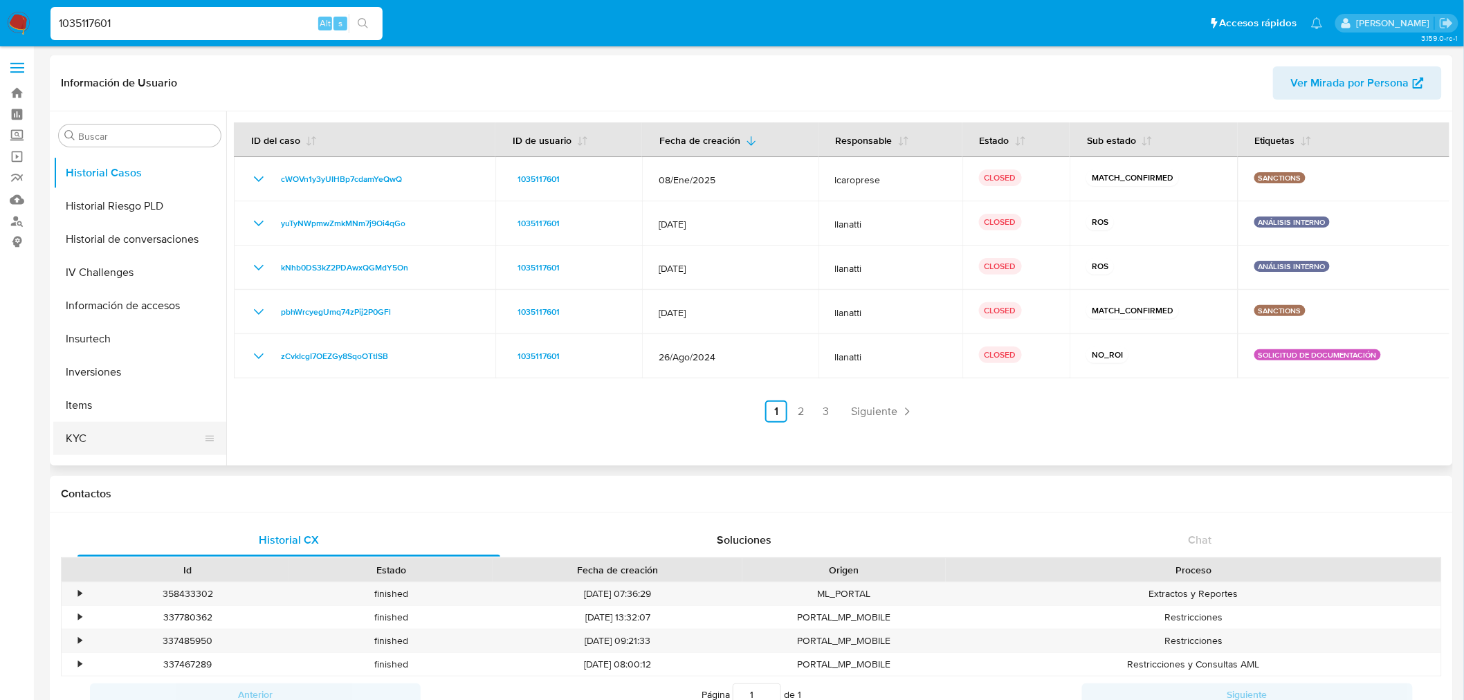
click at [87, 429] on button "KYC" at bounding box center [134, 438] width 162 height 33
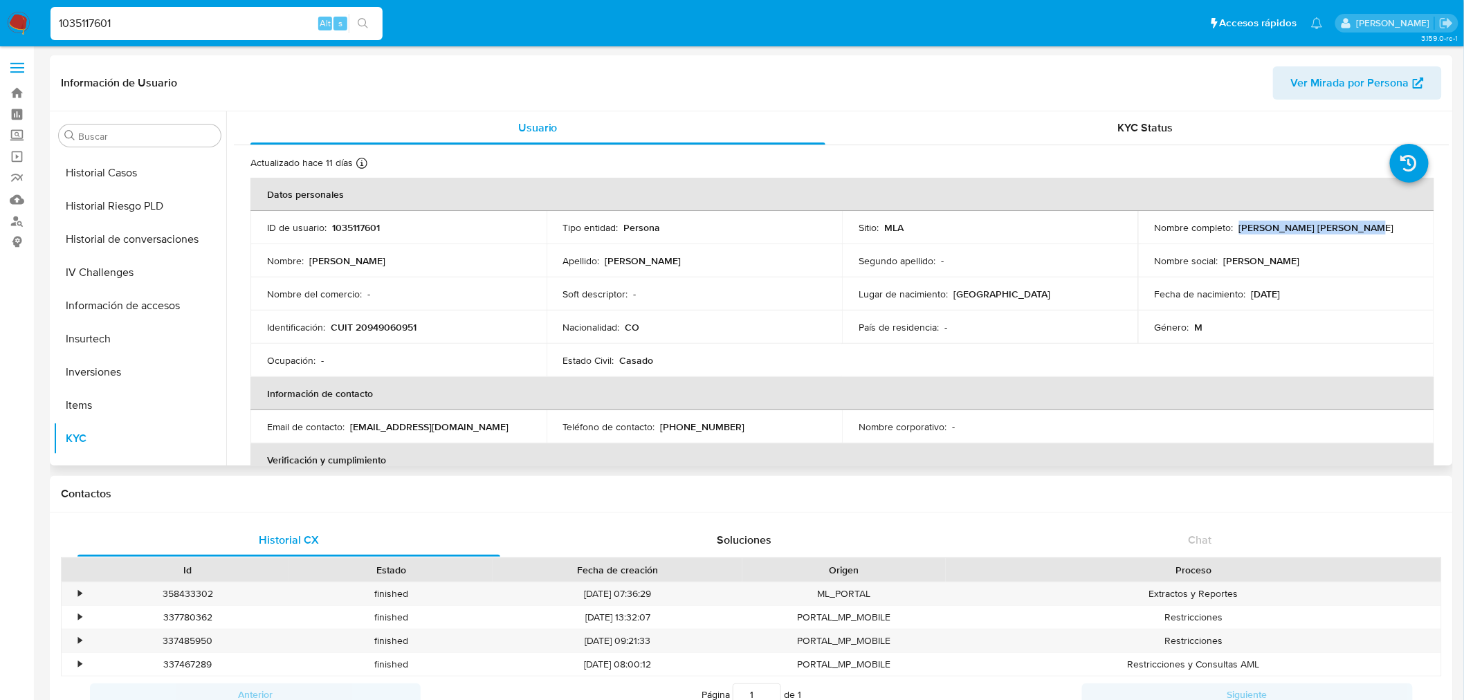
drag, startPoint x: 1346, startPoint y: 226, endPoint x: 1236, endPoint y: 226, distance: 109.3
click at [971, 226] on p "[PERSON_NAME] [PERSON_NAME]" at bounding box center [1316, 227] width 155 height 12
copy p "[PERSON_NAME] [PERSON_NAME]"
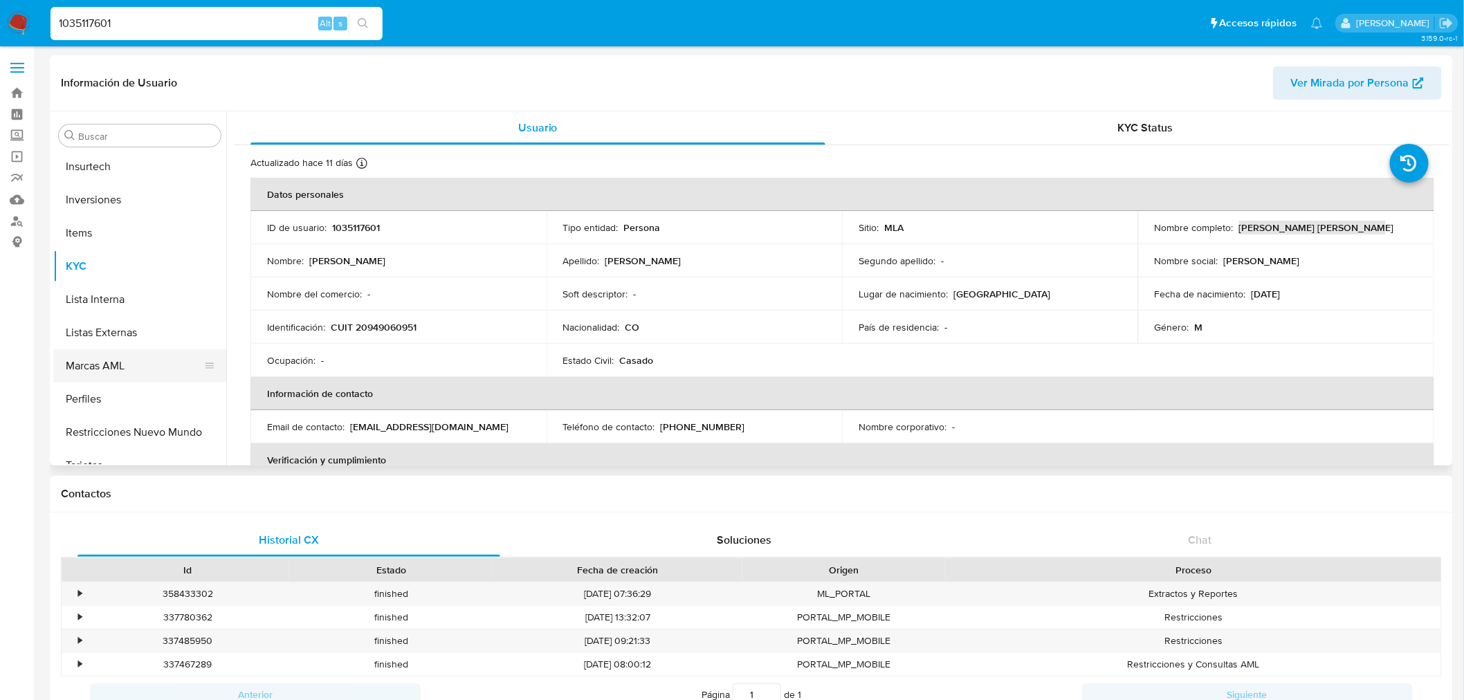
scroll to position [651, 0]
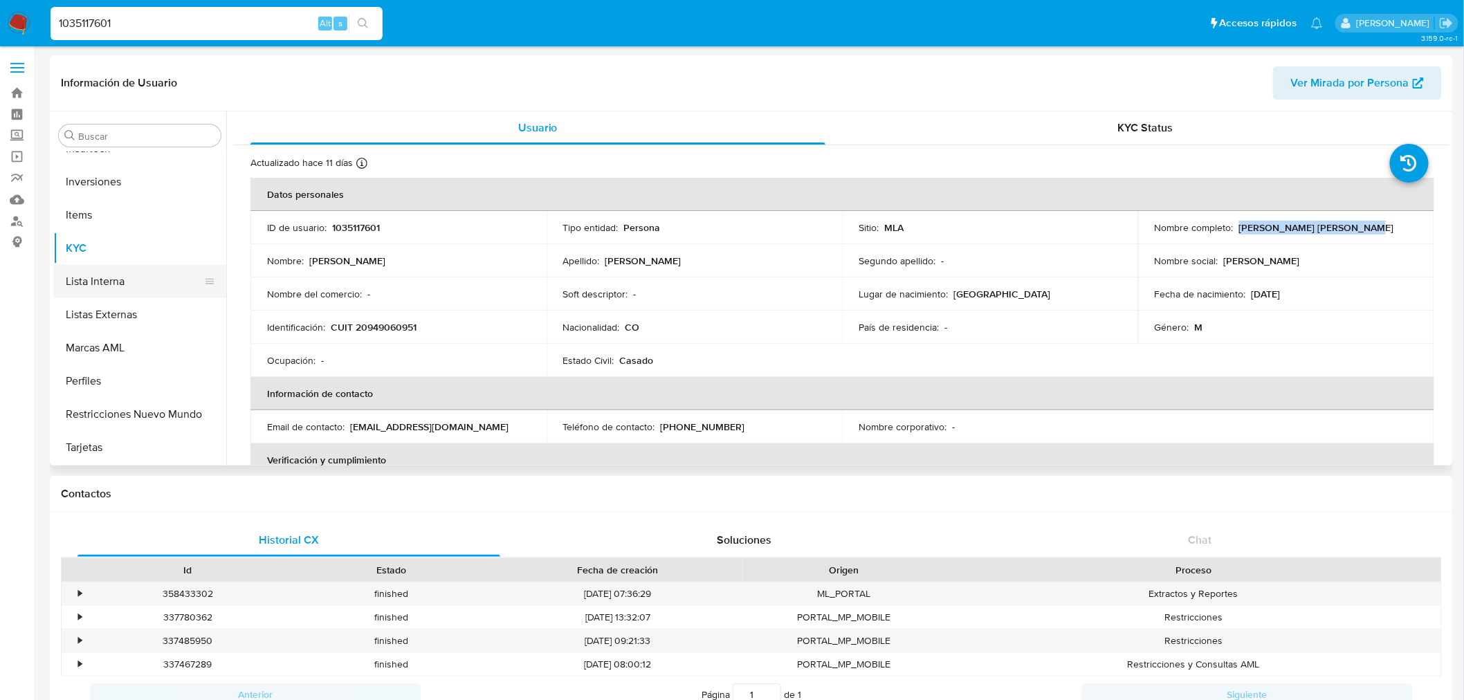
click at [127, 289] on button "Lista Interna" at bounding box center [134, 281] width 162 height 33
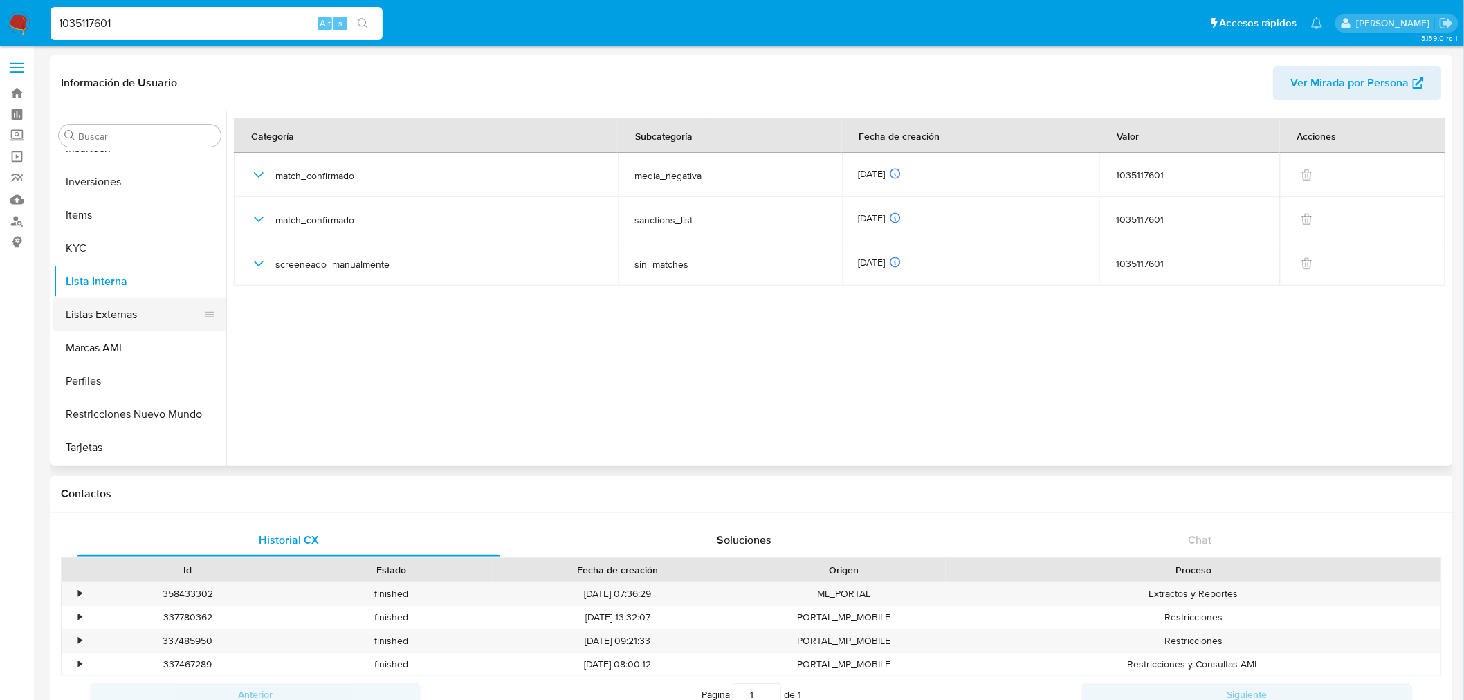
click at [126, 309] on button "Listas Externas" at bounding box center [134, 314] width 162 height 33
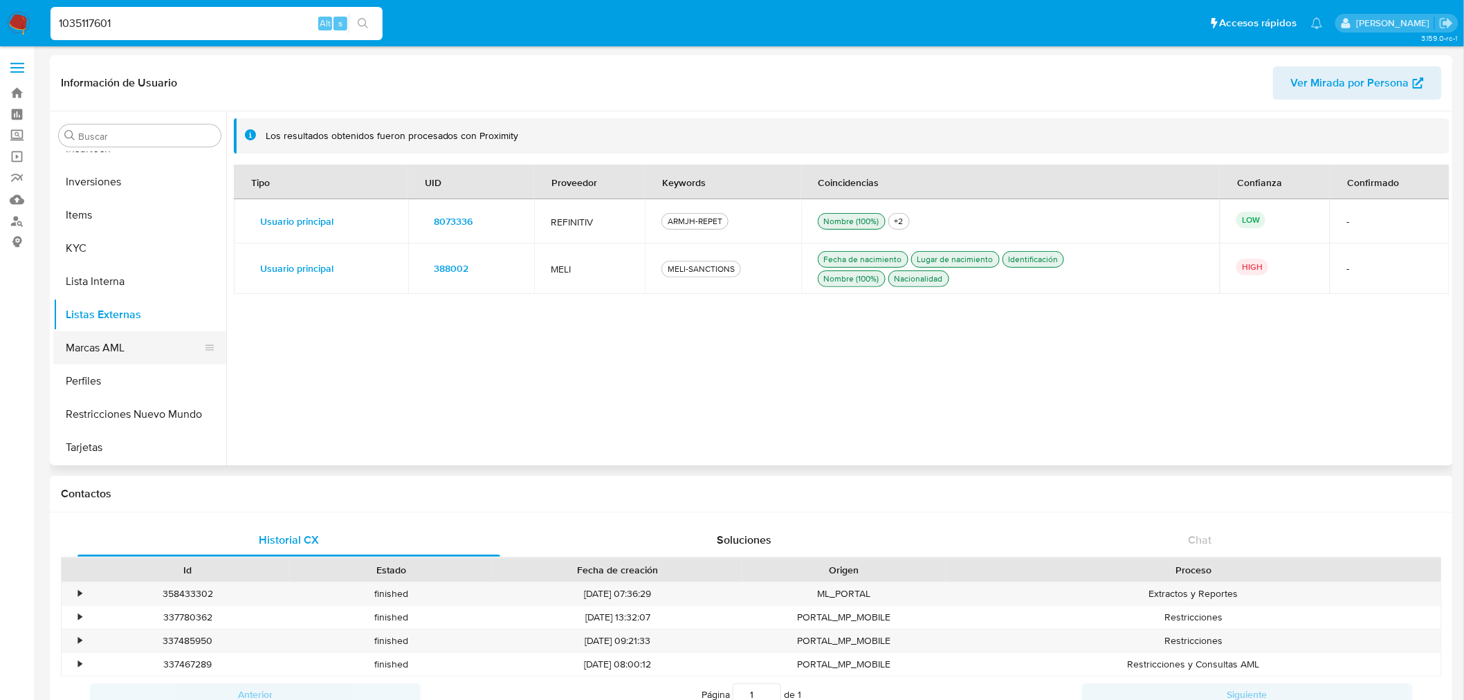
click at [102, 352] on button "Marcas AML" at bounding box center [134, 347] width 162 height 33
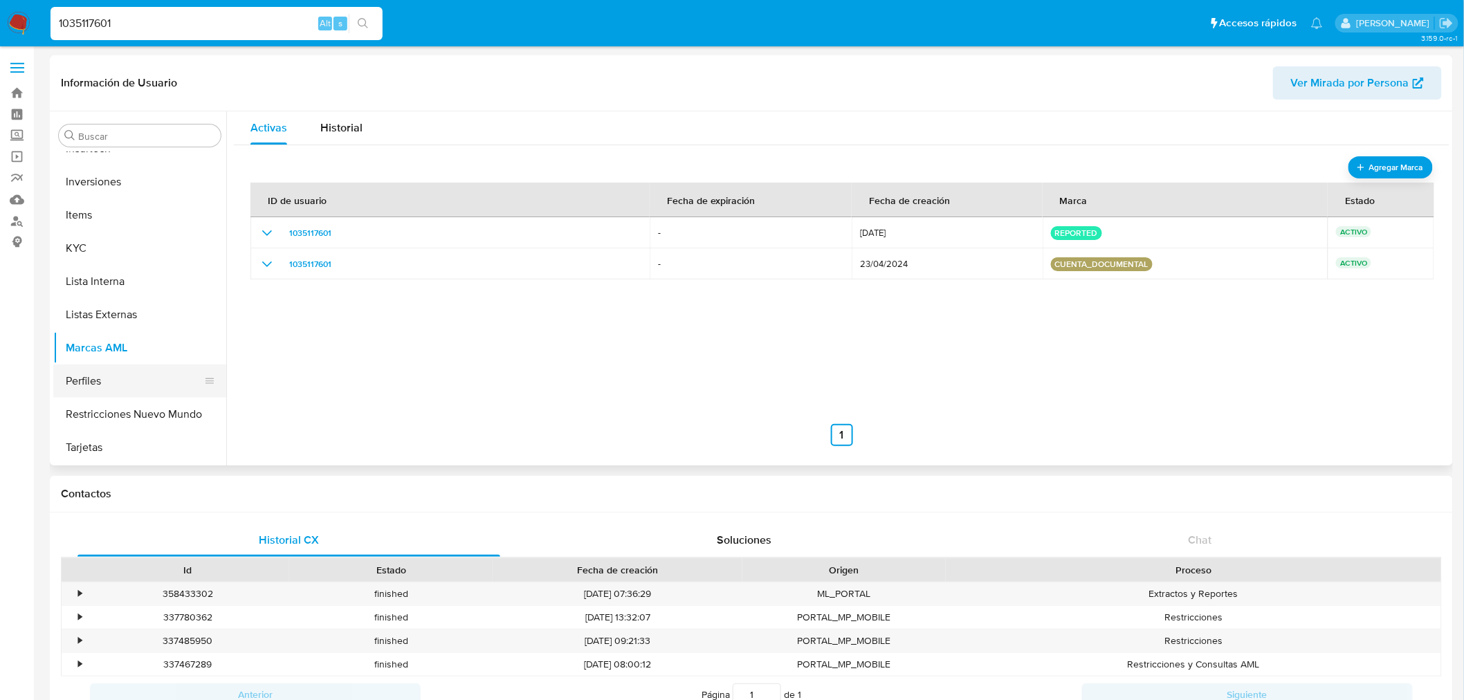
click at [129, 374] on button "Perfiles" at bounding box center [134, 381] width 162 height 33
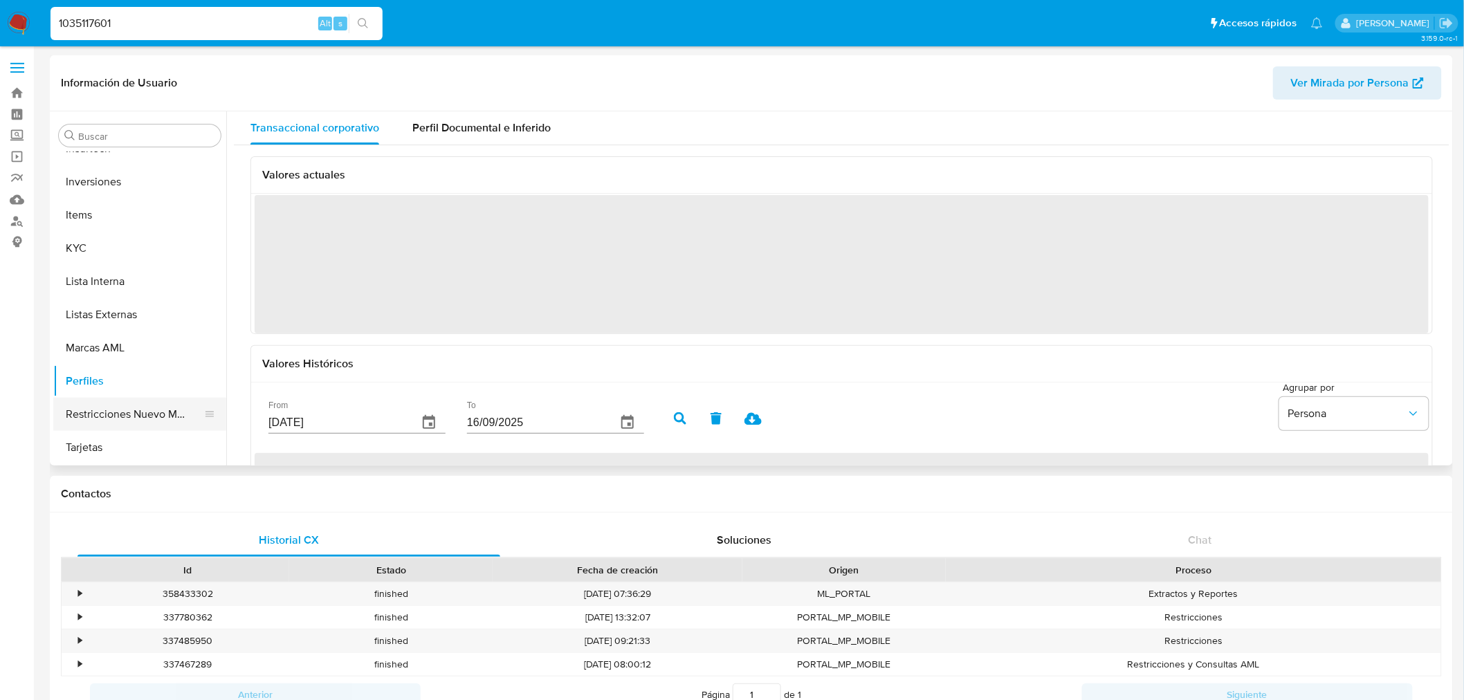
click at [132, 415] on button "Restricciones Nuevo Mundo" at bounding box center [134, 414] width 162 height 33
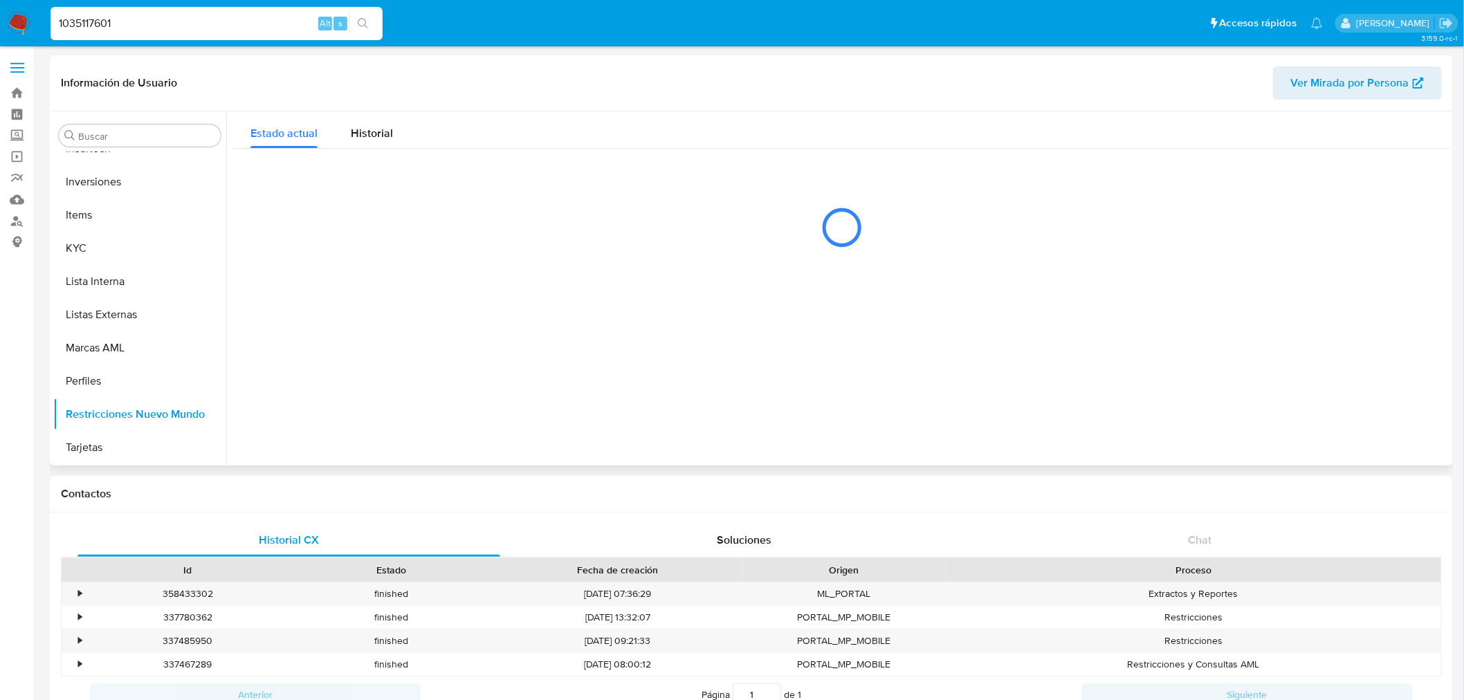
scroll to position [650, 0]
click at [367, 143] on div "Historial" at bounding box center [372, 129] width 42 height 37
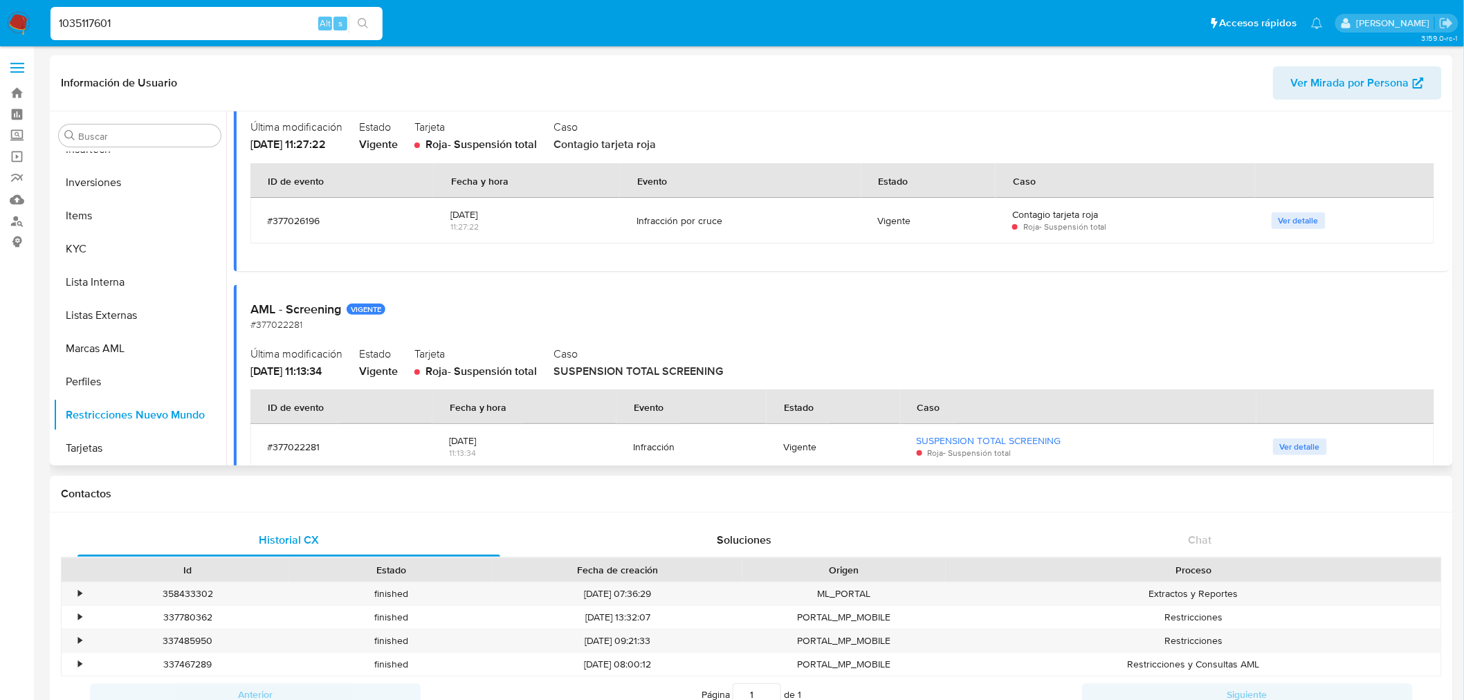
scroll to position [154, 0]
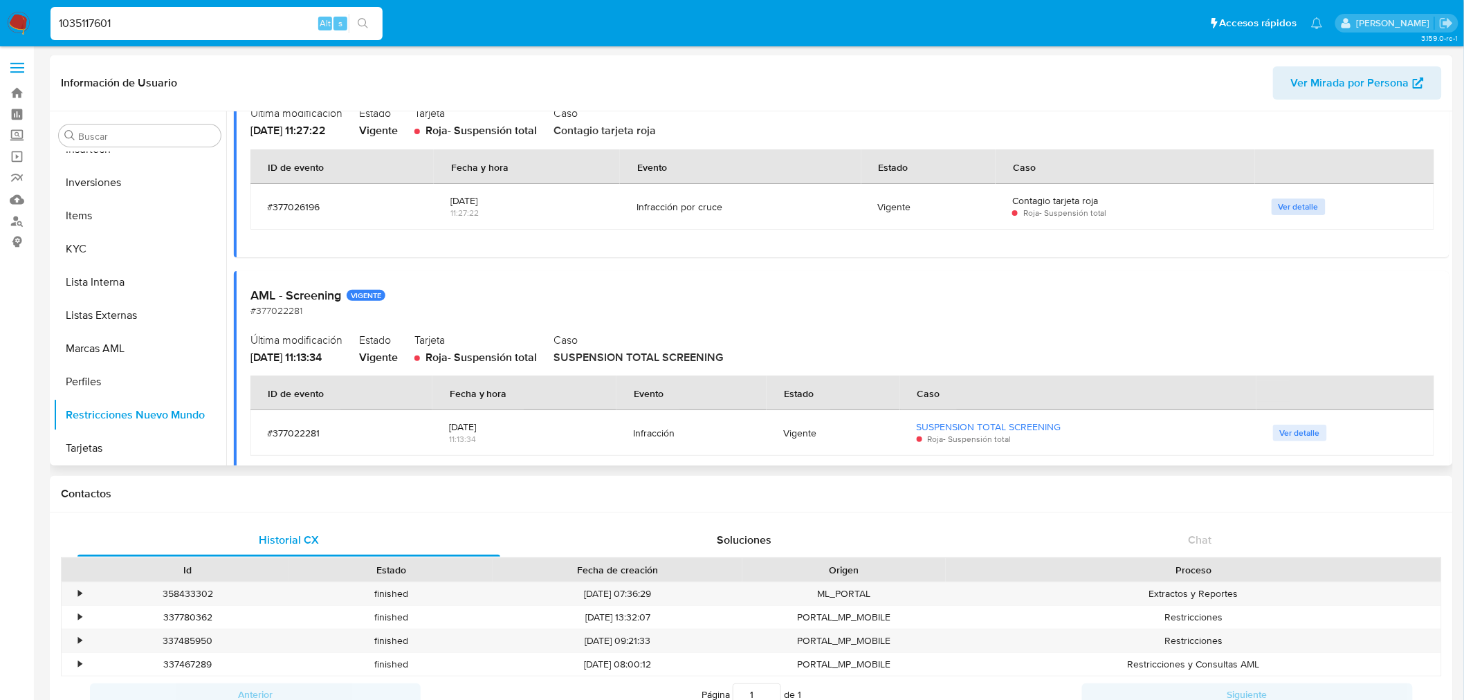
click at [971, 208] on span "Ver detalle" at bounding box center [1299, 207] width 40 height 14
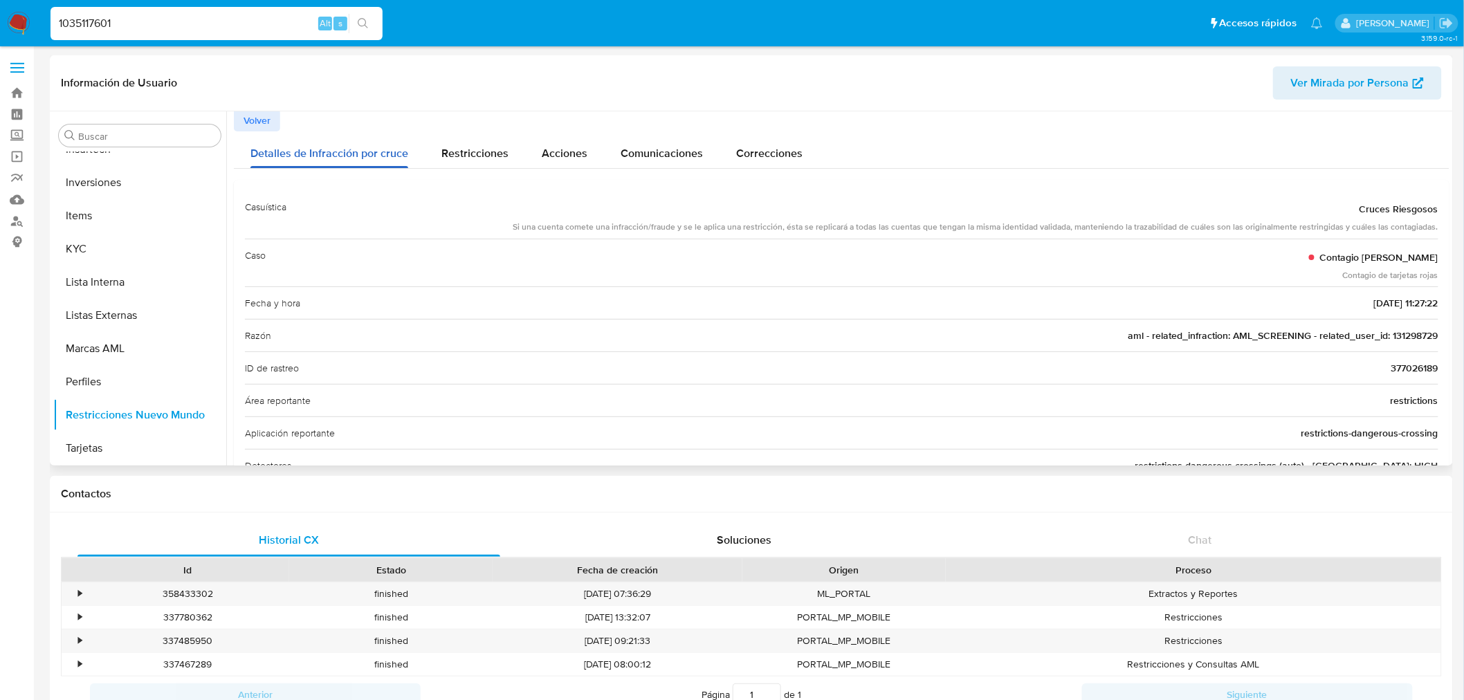
scroll to position [0, 0]
click at [474, 162] on span "Restricciones" at bounding box center [474, 155] width 67 height 16
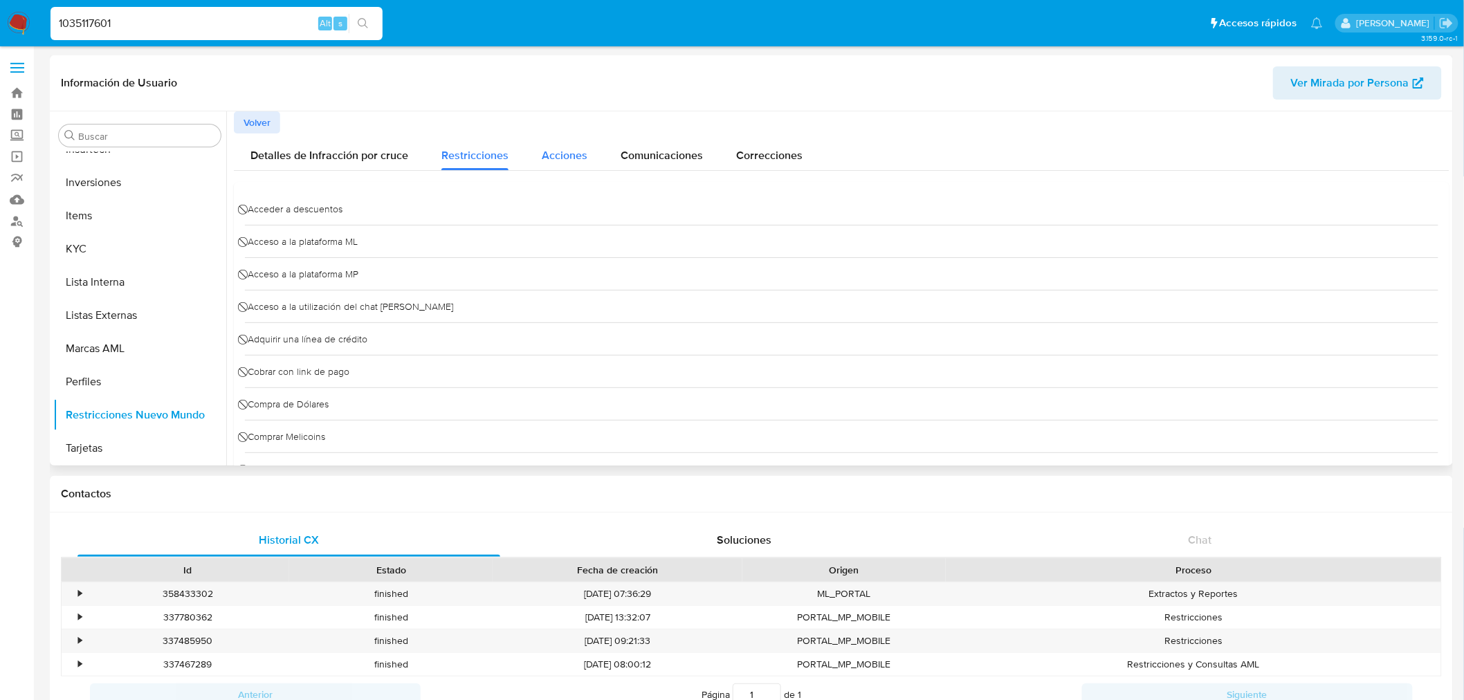
click at [529, 160] on button "Acciones" at bounding box center [564, 152] width 79 height 37
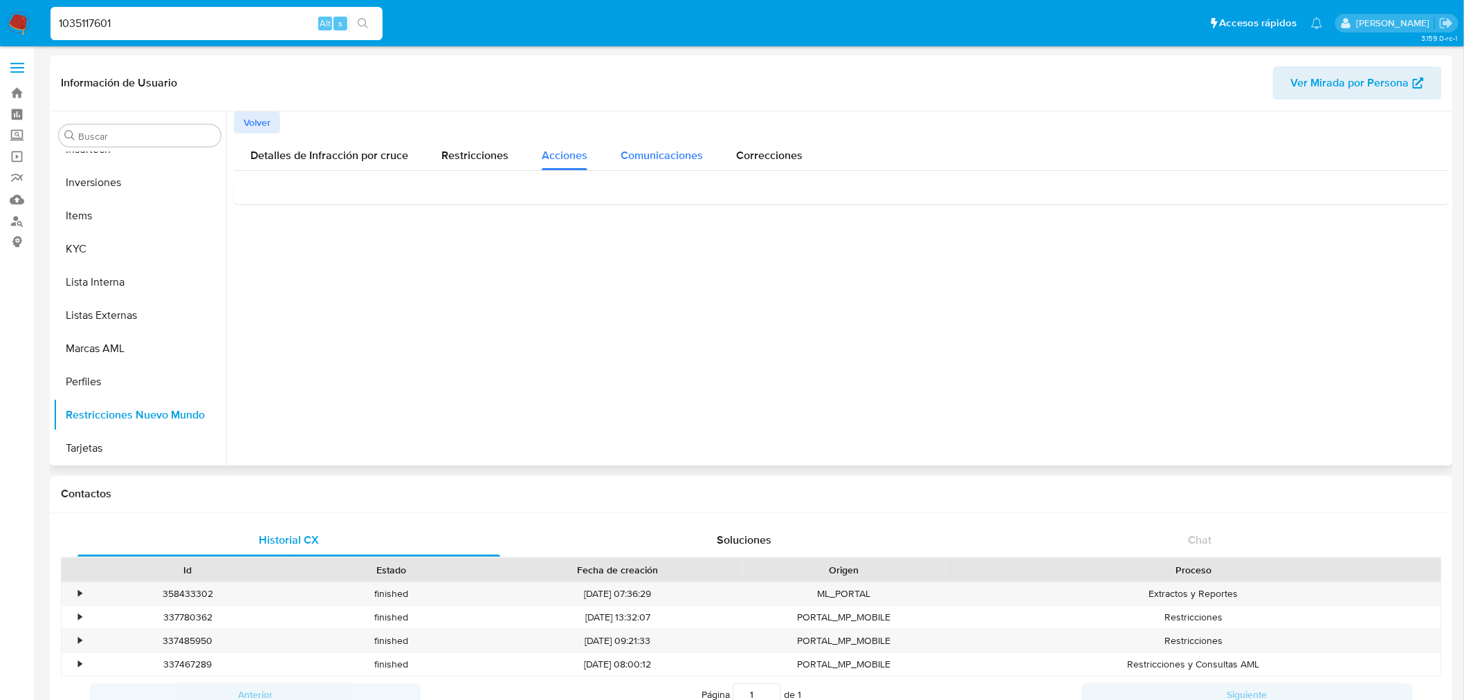
click at [678, 151] on span "Comunicaciones" at bounding box center [662, 155] width 82 height 16
drag, startPoint x: 751, startPoint y: 153, endPoint x: 602, endPoint y: 178, distance: 151.5
click at [747, 152] on span "Correcciones" at bounding box center [769, 155] width 66 height 16
click at [273, 119] on button "Volver" at bounding box center [257, 122] width 46 height 22
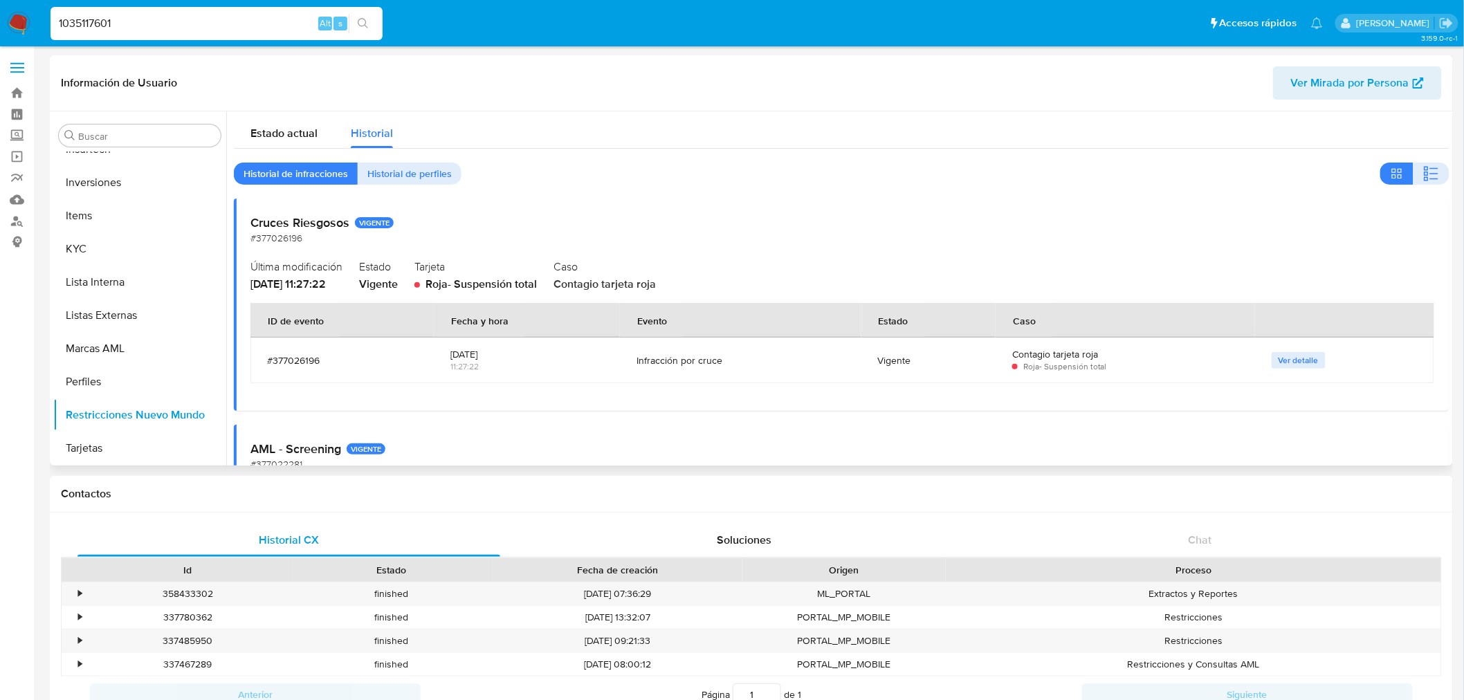
click at [298, 174] on span "Historial de infracciones" at bounding box center [296, 173] width 104 height 19
click at [306, 135] on span "Estado actual" at bounding box center [283, 133] width 67 height 16
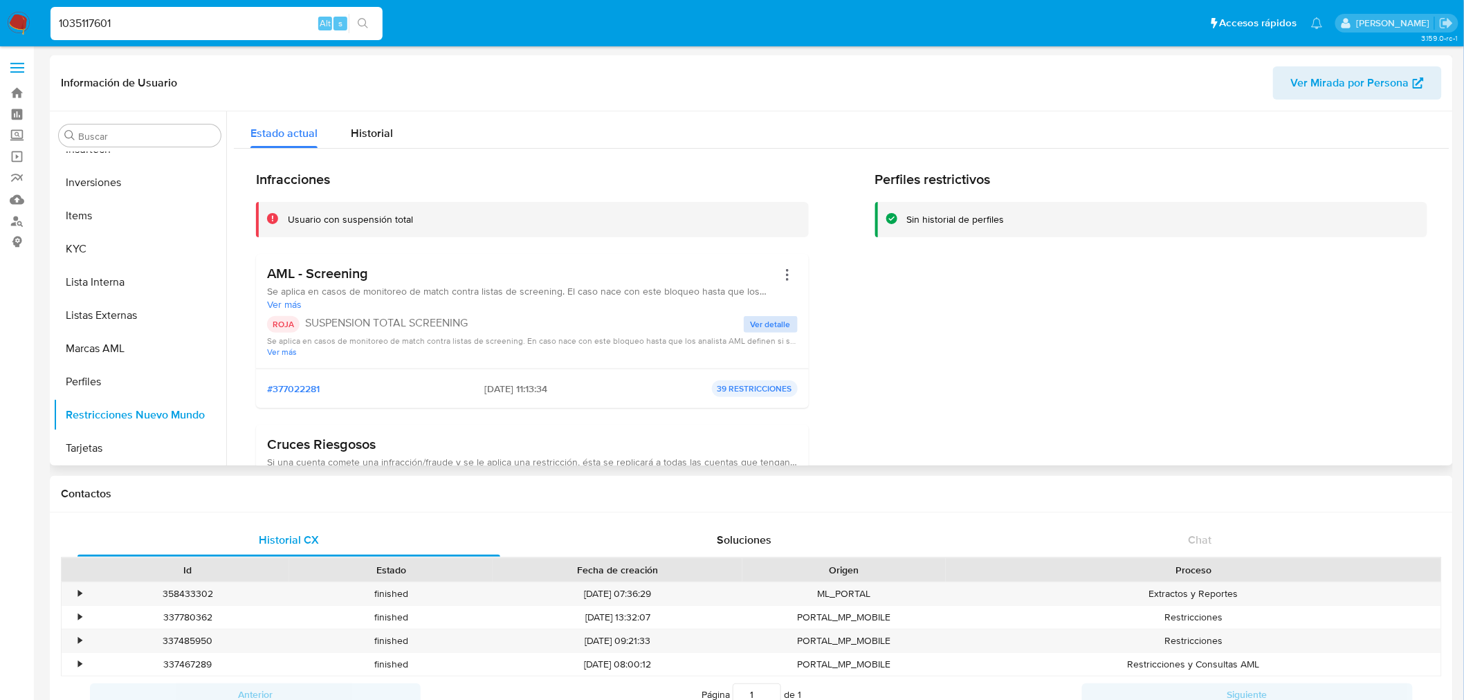
click at [762, 330] on span "Ver detalle" at bounding box center [771, 325] width 40 height 14
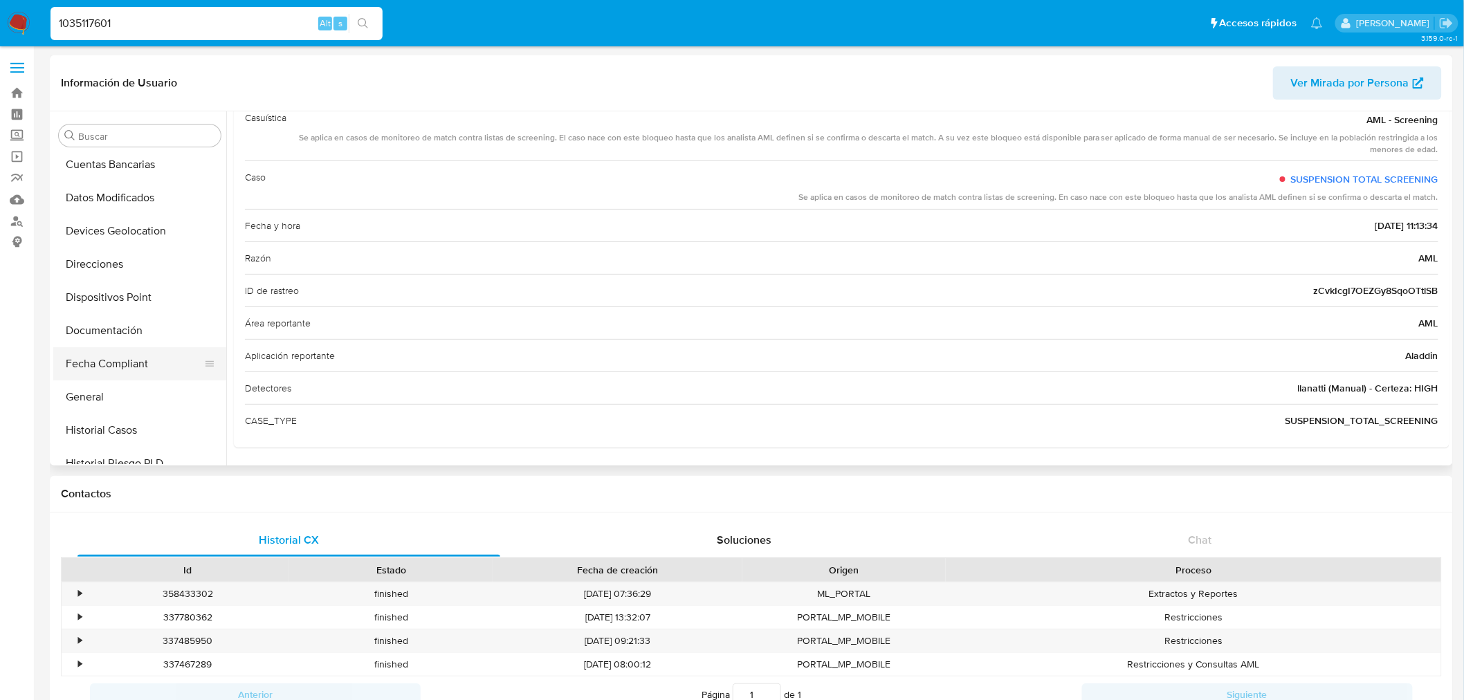
scroll to position [230, 0]
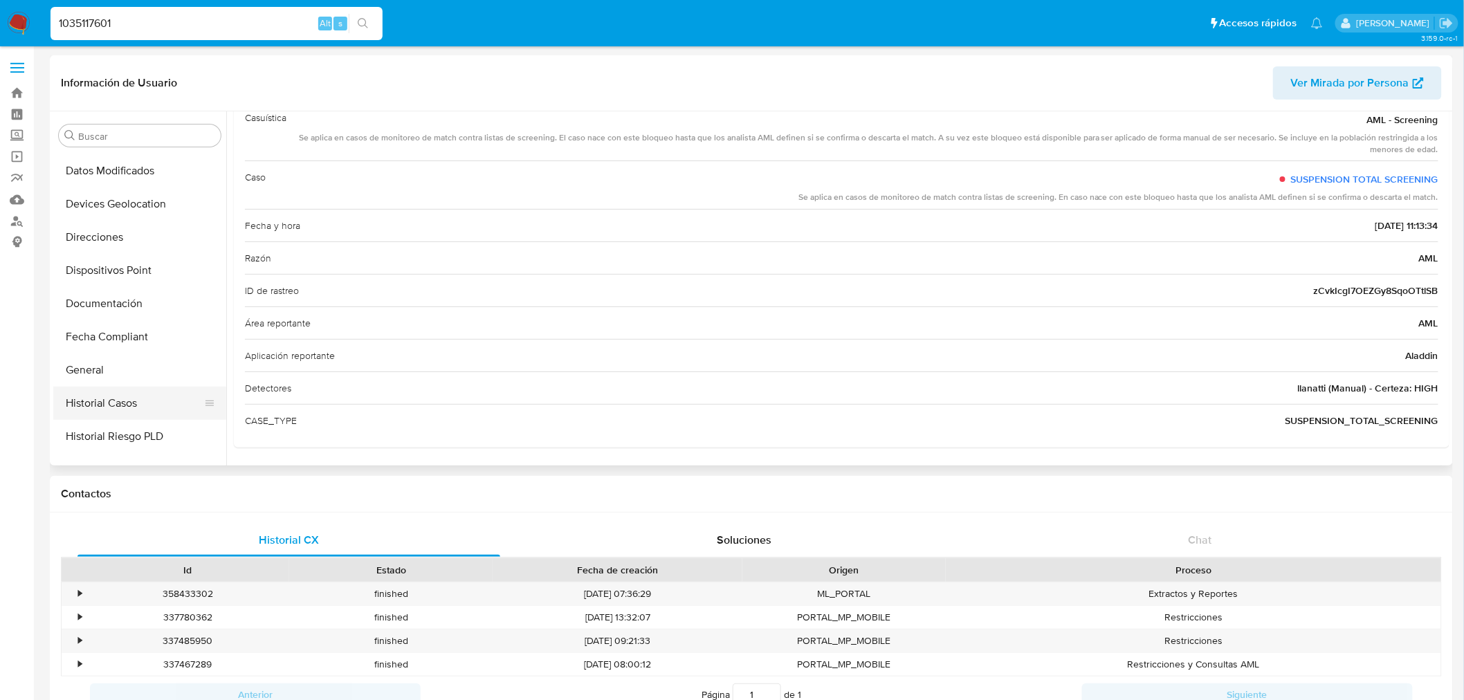
click at [144, 405] on button "Historial Casos" at bounding box center [134, 403] width 162 height 33
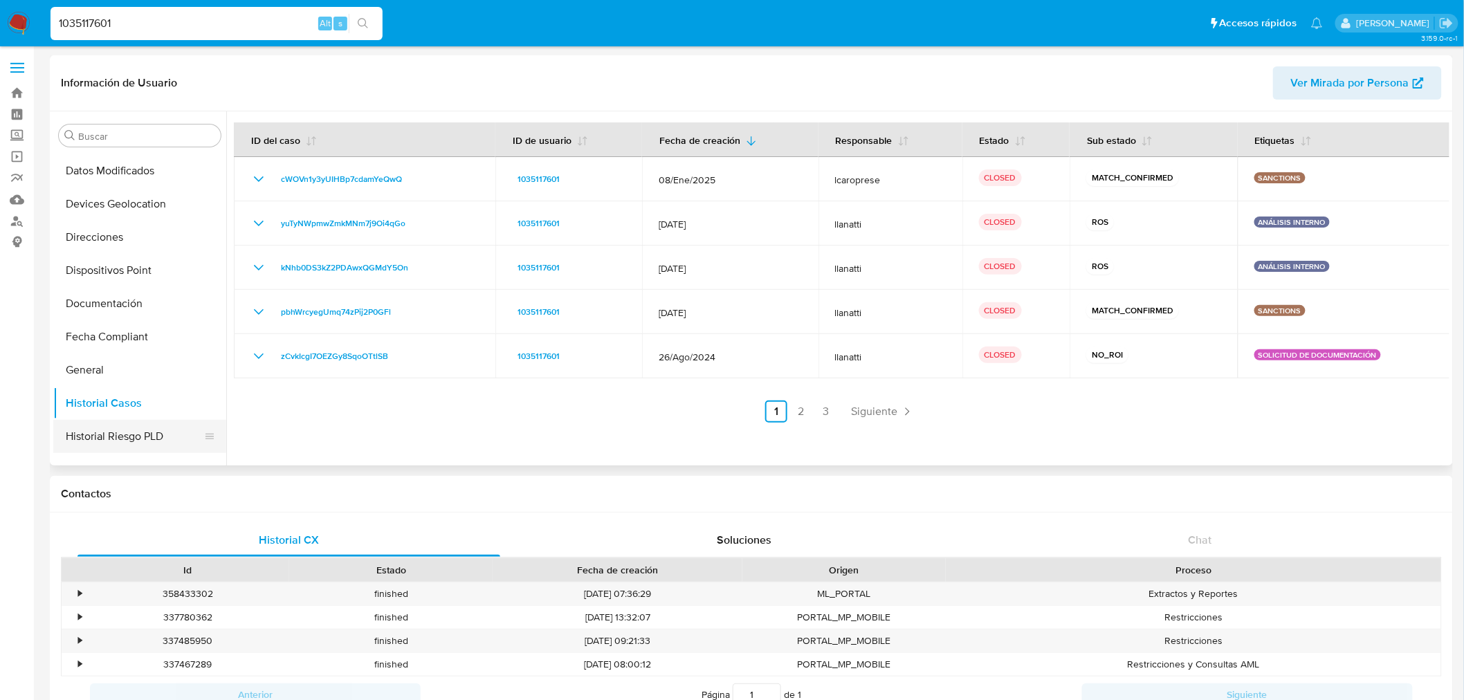
click at [102, 435] on button "Historial Riesgo PLD" at bounding box center [134, 436] width 162 height 33
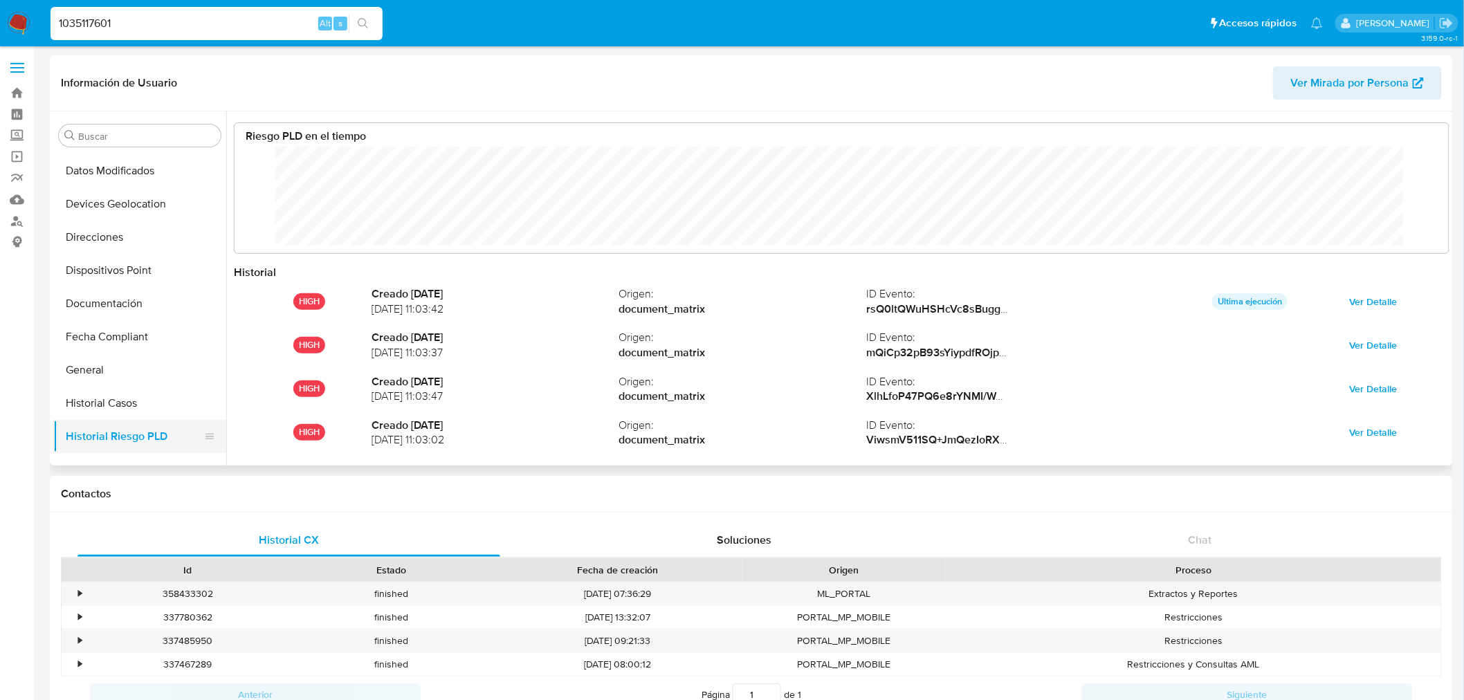
scroll to position [307, 0]
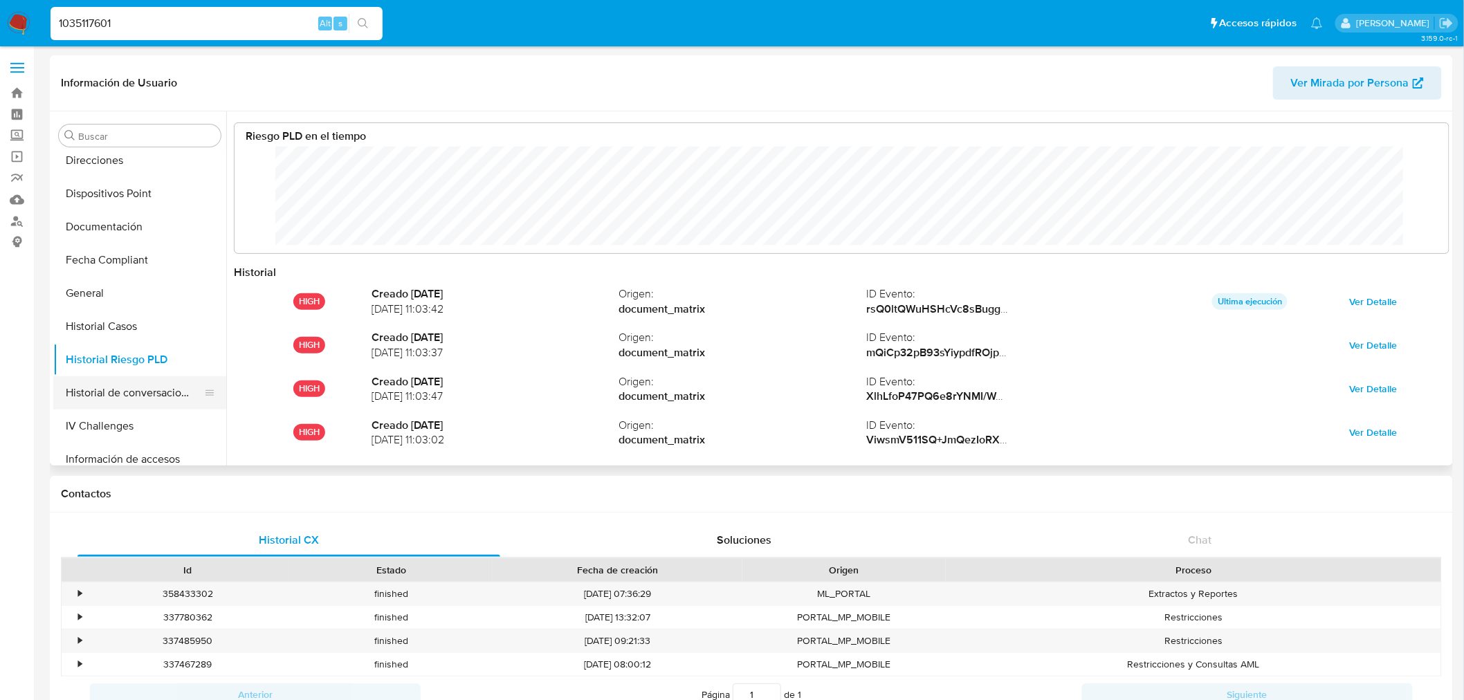
click at [136, 397] on button "Historial de conversaciones" at bounding box center [134, 392] width 162 height 33
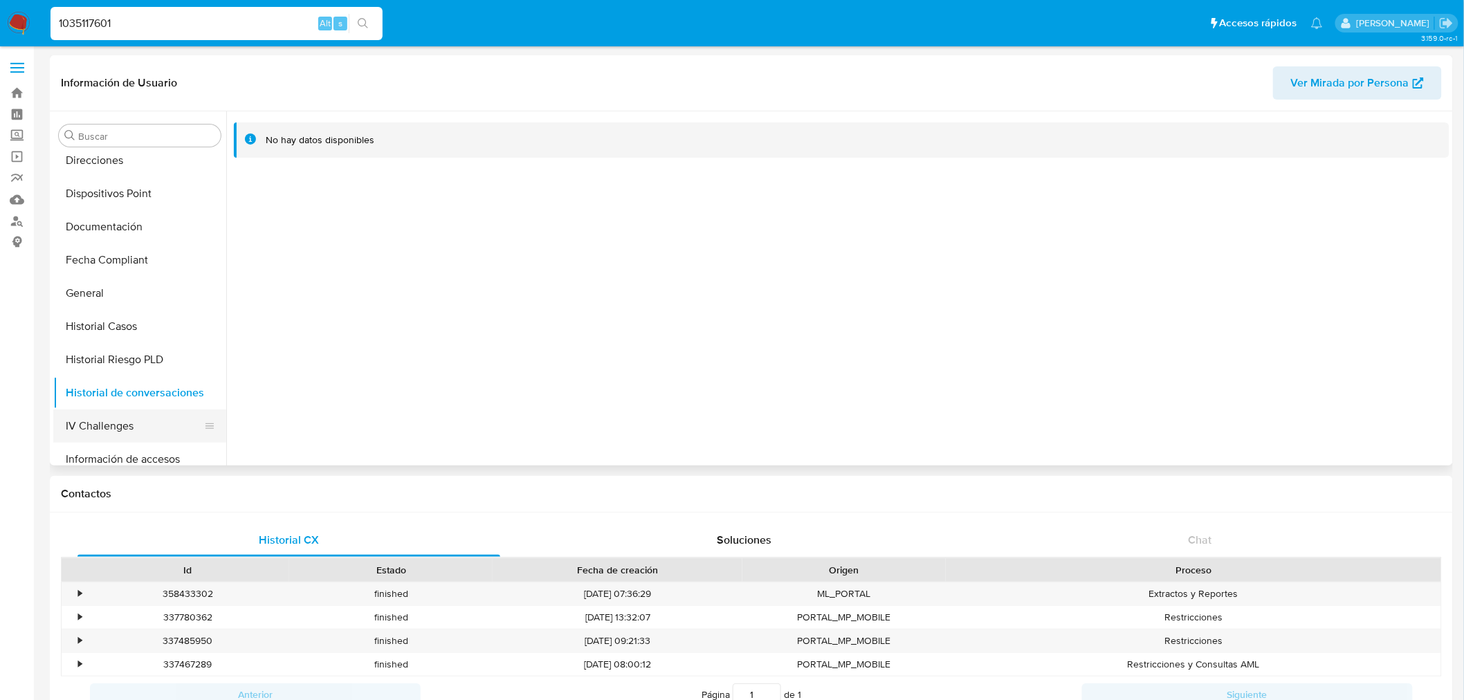
click at [149, 424] on button "IV Challenges" at bounding box center [134, 426] width 162 height 33
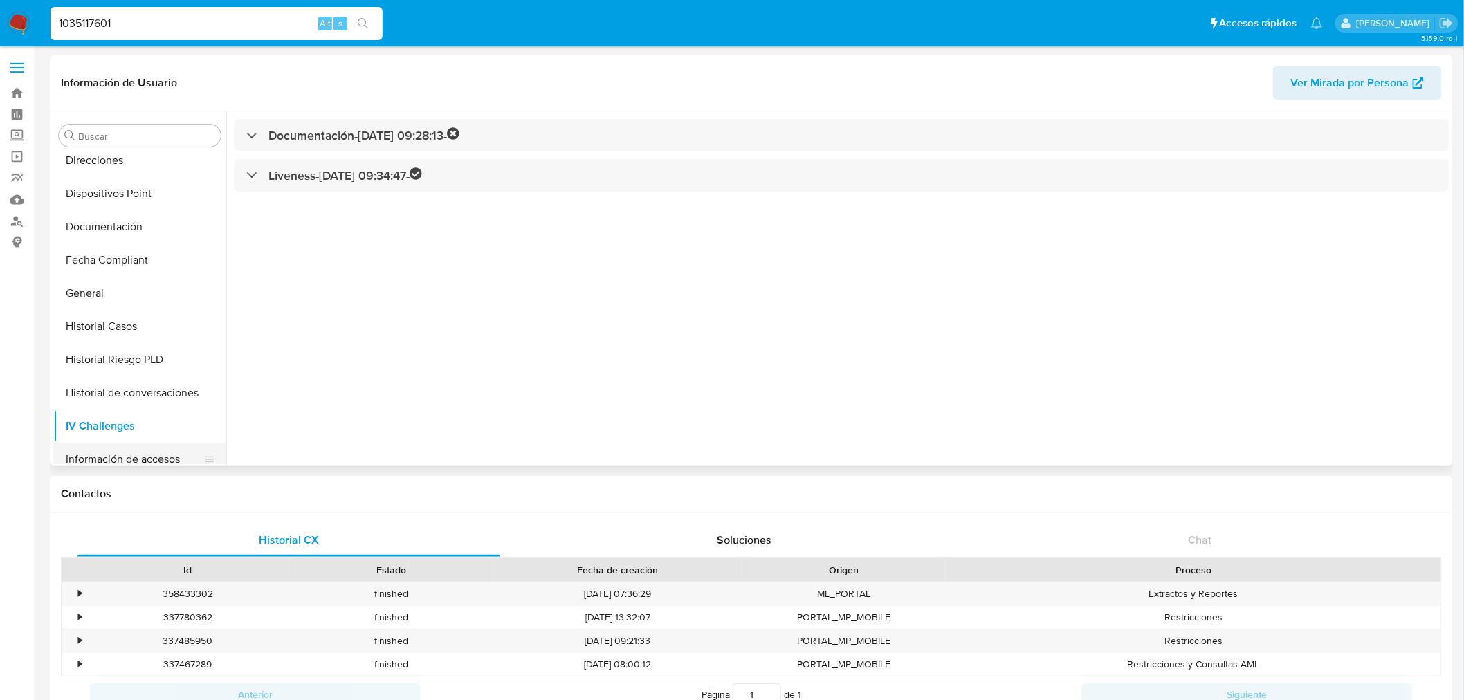
click at [136, 445] on button "Información de accesos" at bounding box center [134, 459] width 162 height 33
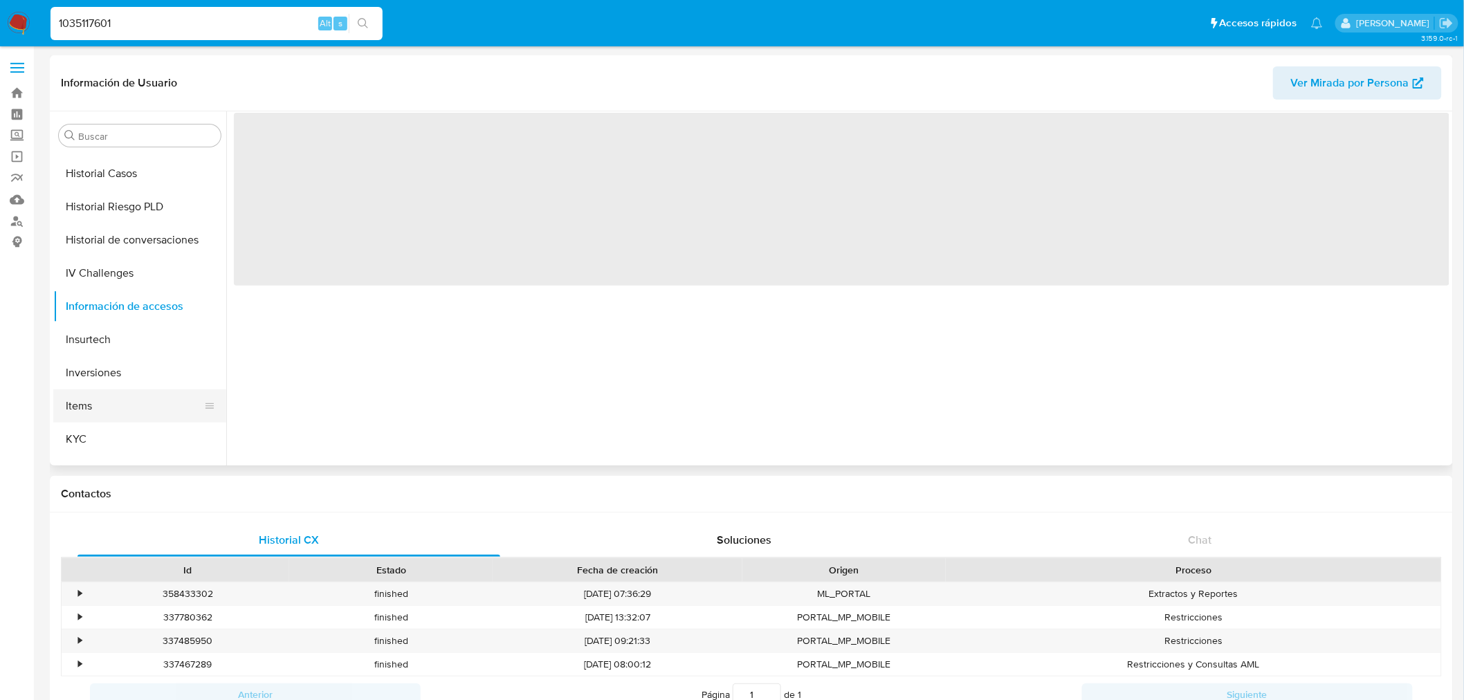
scroll to position [461, 0]
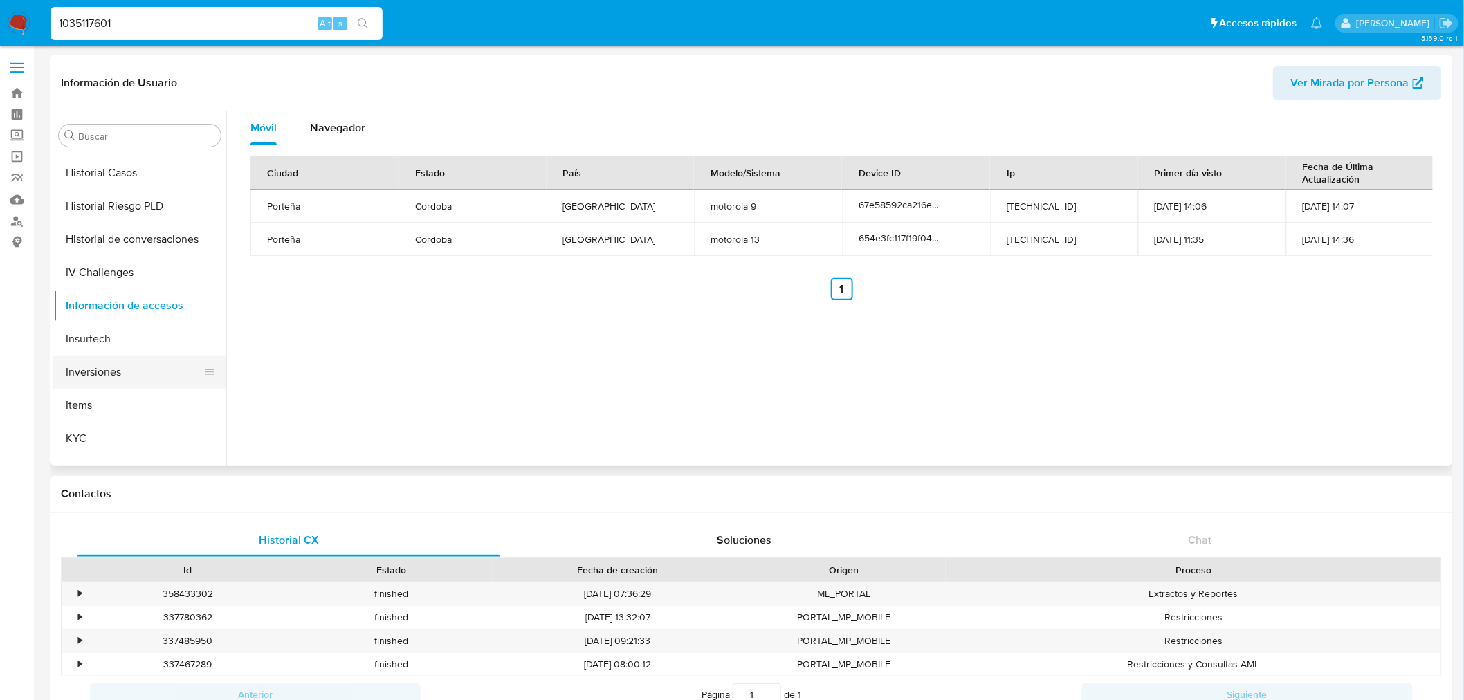
click at [109, 370] on button "Inversiones" at bounding box center [134, 372] width 162 height 33
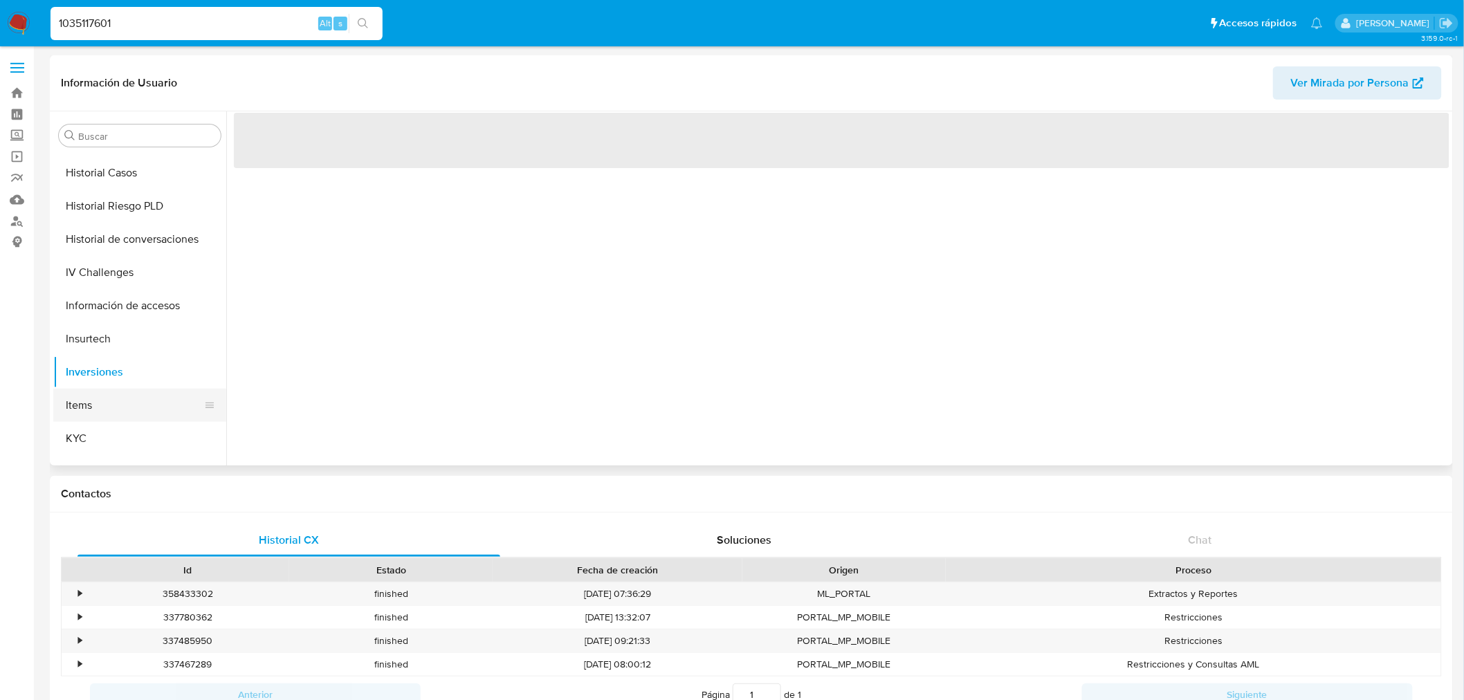
click at [116, 404] on button "Items" at bounding box center [134, 405] width 162 height 33
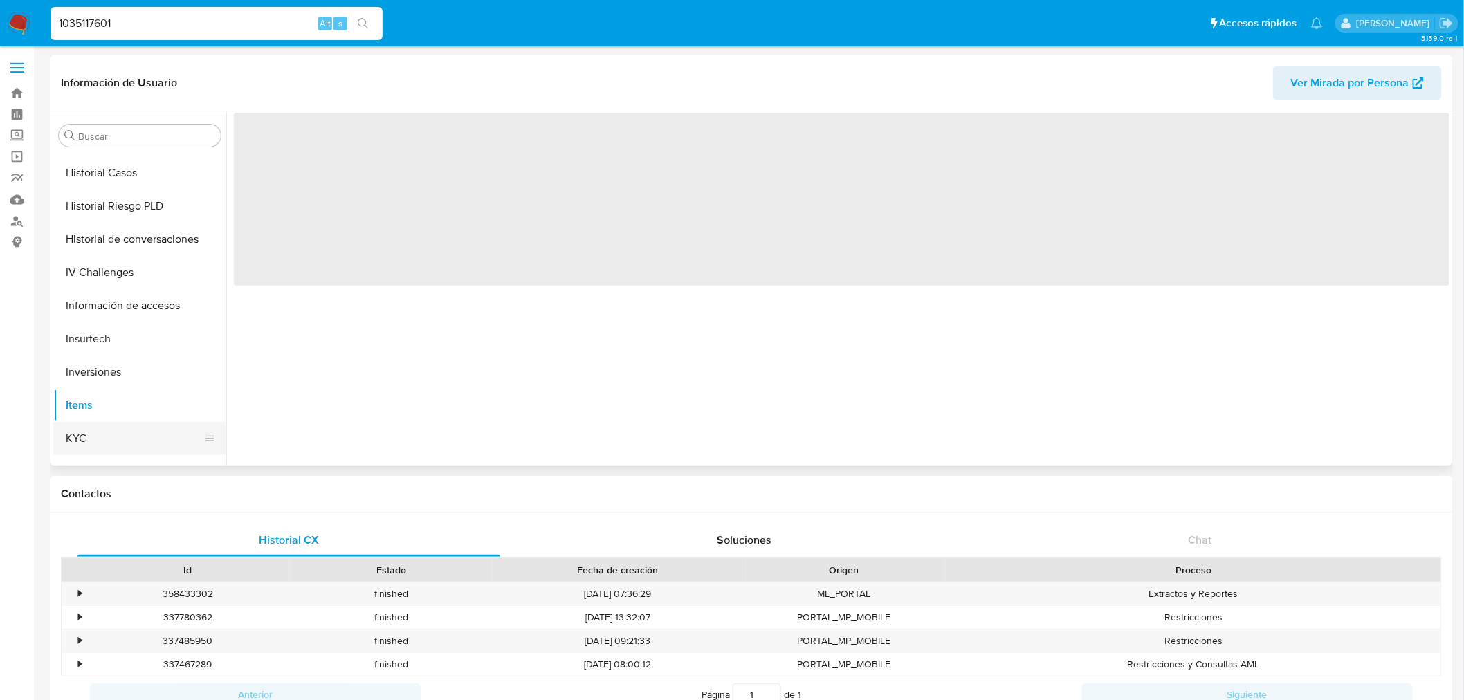
click at [115, 439] on button "KYC" at bounding box center [134, 438] width 162 height 33
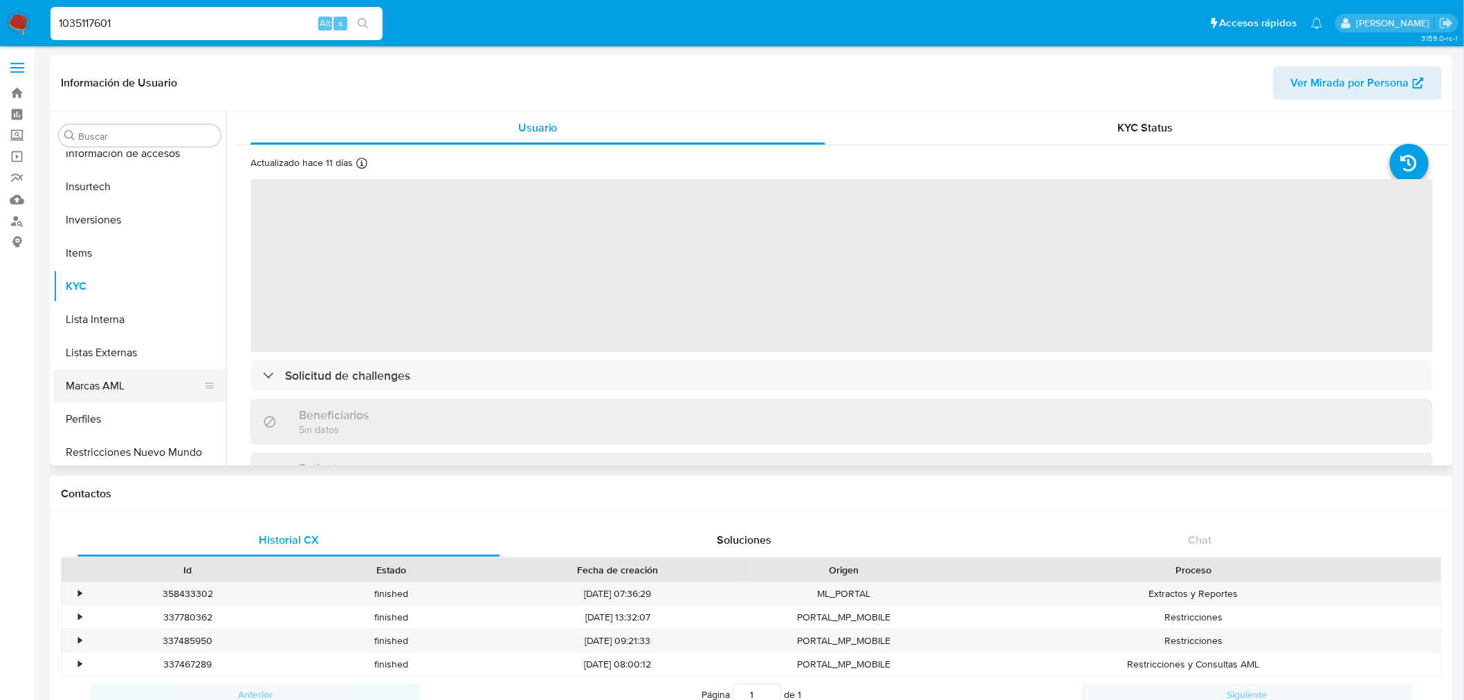
scroll to position [614, 0]
click at [107, 314] on button "Lista Interna" at bounding box center [134, 318] width 162 height 33
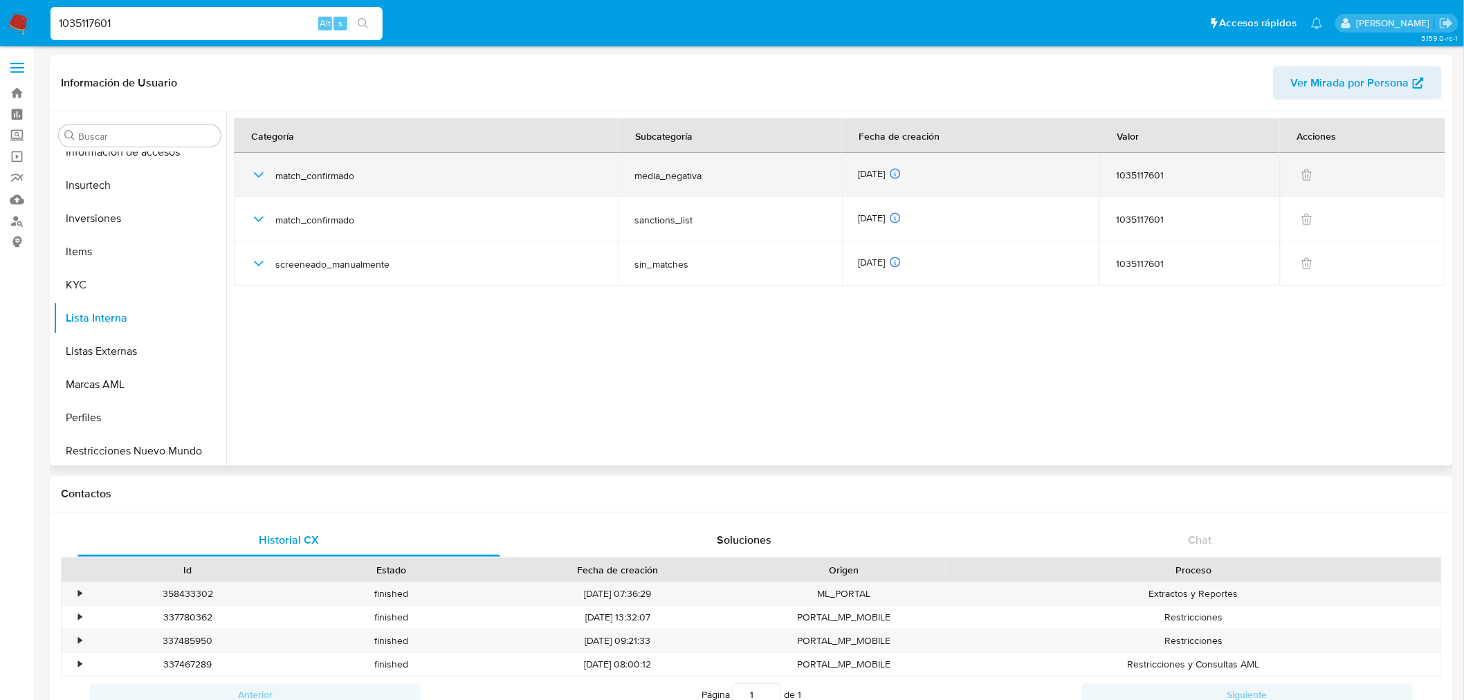
click at [314, 176] on span "match_confirmado" at bounding box center [438, 176] width 326 height 12
click at [253, 175] on icon "button" at bounding box center [258, 175] width 17 height 17
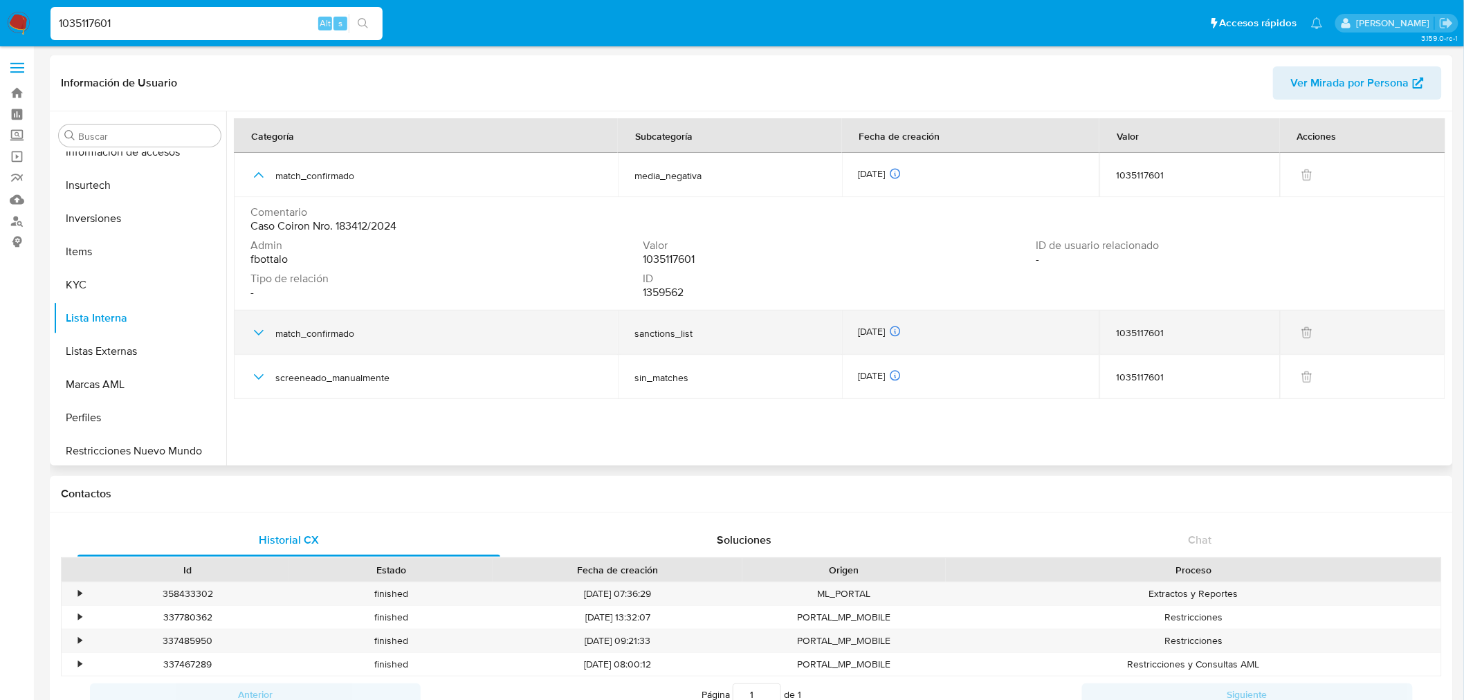
click at [254, 334] on icon "button" at bounding box center [258, 333] width 17 height 17
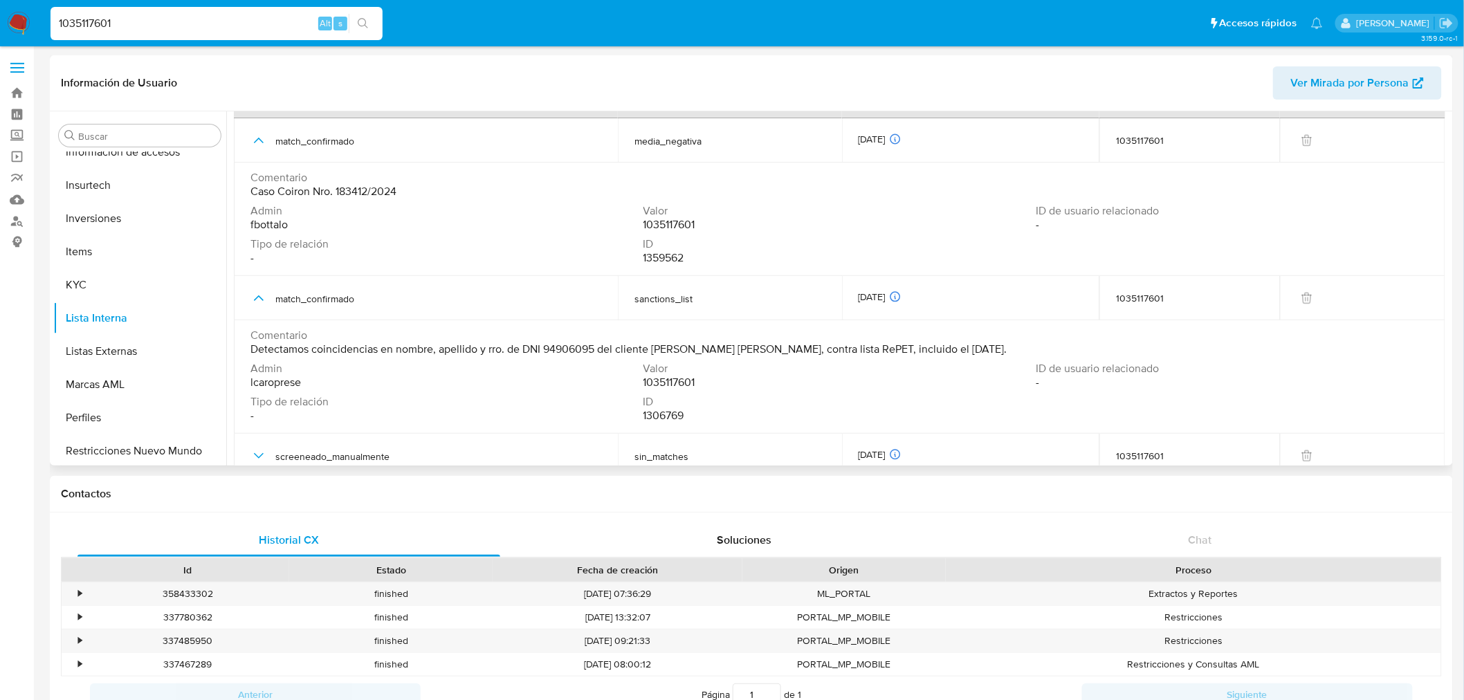
scroll to position [53, 0]
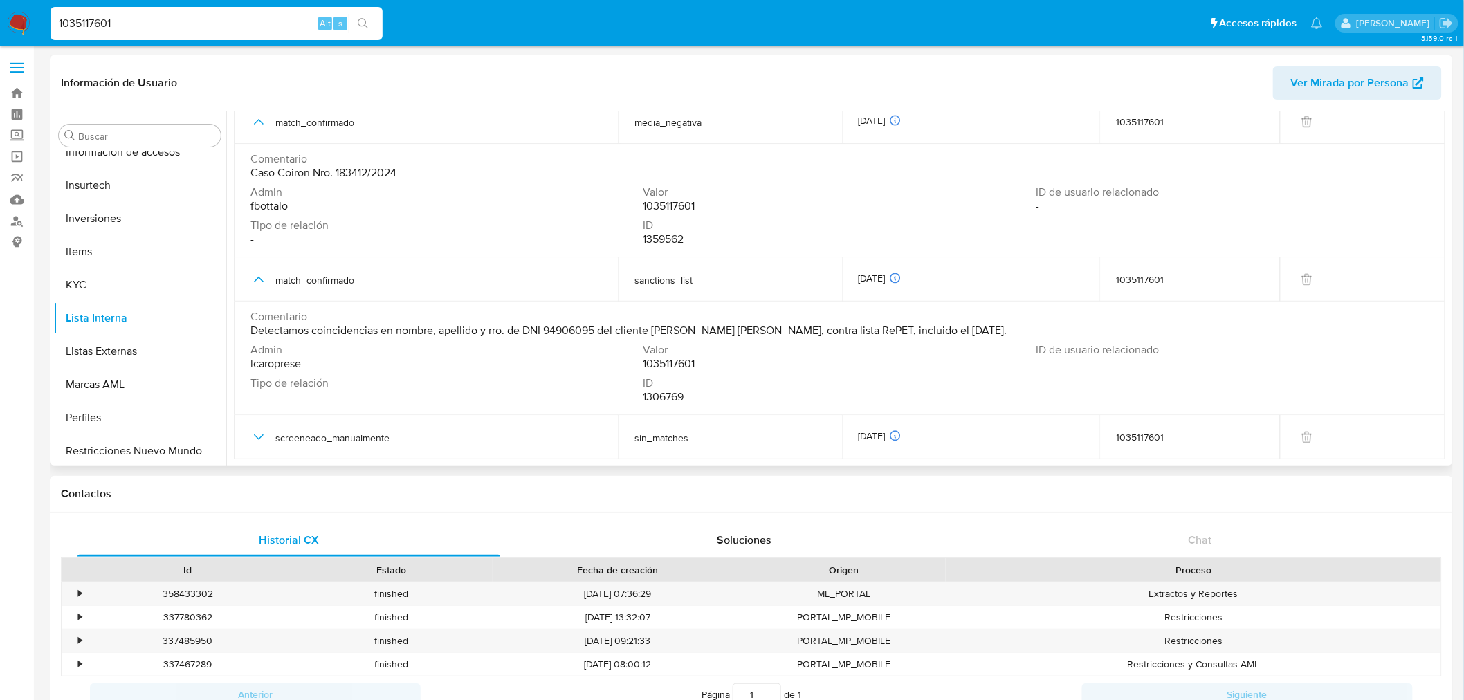
drag, startPoint x: 998, startPoint y: 329, endPoint x: 677, endPoint y: 334, distance: 321.1
click at [673, 334] on div "Comentario Detectamos coincidencias en nombre, apellido y rro. de DNI 94906095 …" at bounding box center [839, 324] width 1178 height 28
click at [825, 337] on div "Comentario Detectamos coincidencias en nombre, apellido y rro. de DNI 94906095 …" at bounding box center [839, 326] width 1178 height 33
drag, startPoint x: 994, startPoint y: 330, endPoint x: 250, endPoint y: 331, distance: 744.5
click at [250, 331] on span "Detectamos coincidencias en nombre, apellido y rro. de DNI 94906095 del cliente…" at bounding box center [628, 331] width 756 height 14
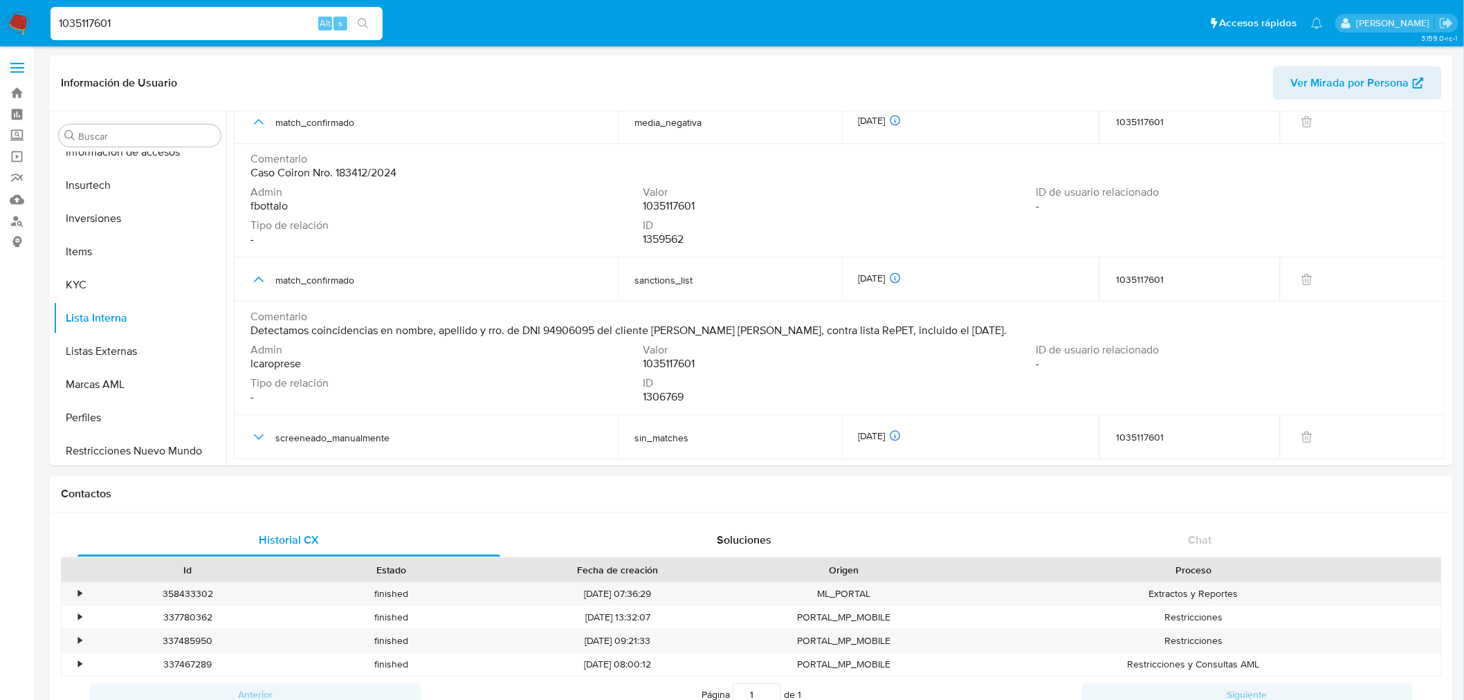
drag, startPoint x: 176, startPoint y: 17, endPoint x: -28, endPoint y: 19, distance: 204.1
paste input "2050024"
type input "120500241"
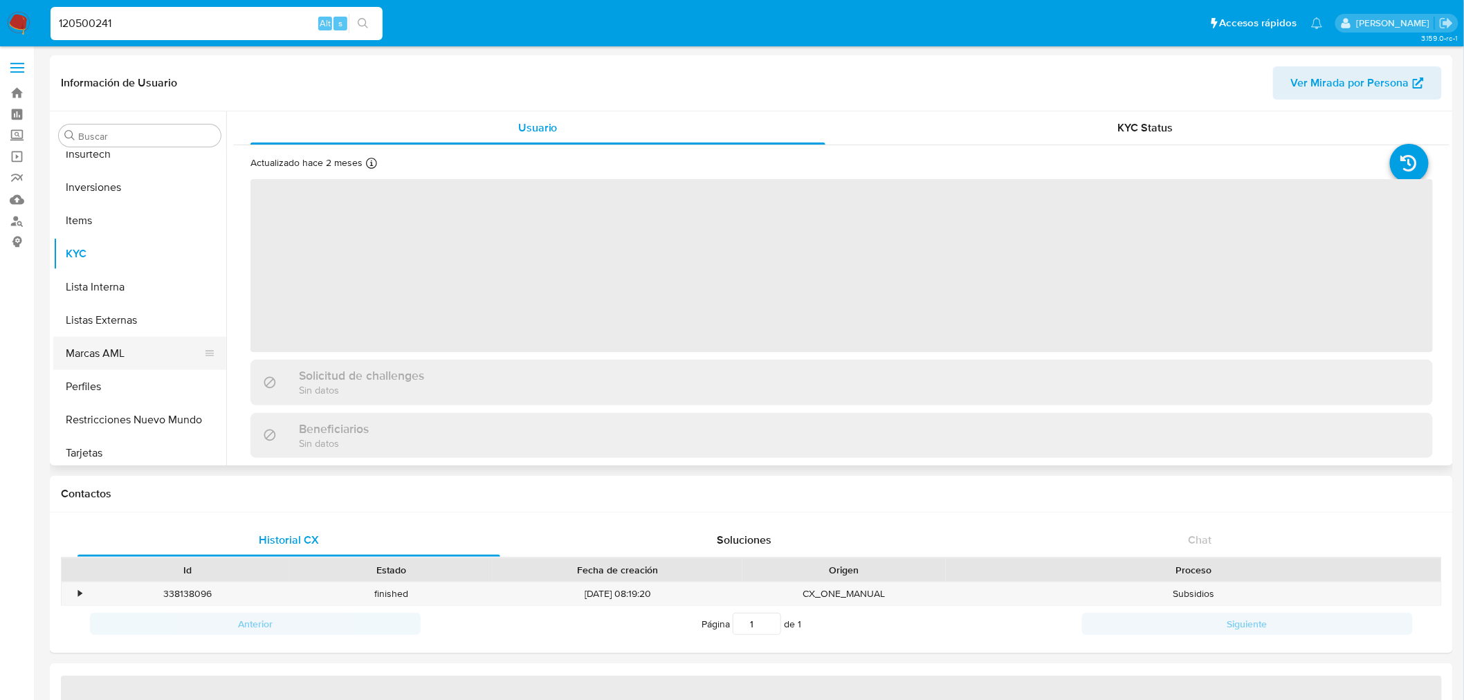
scroll to position [650, 0]
select select "10"
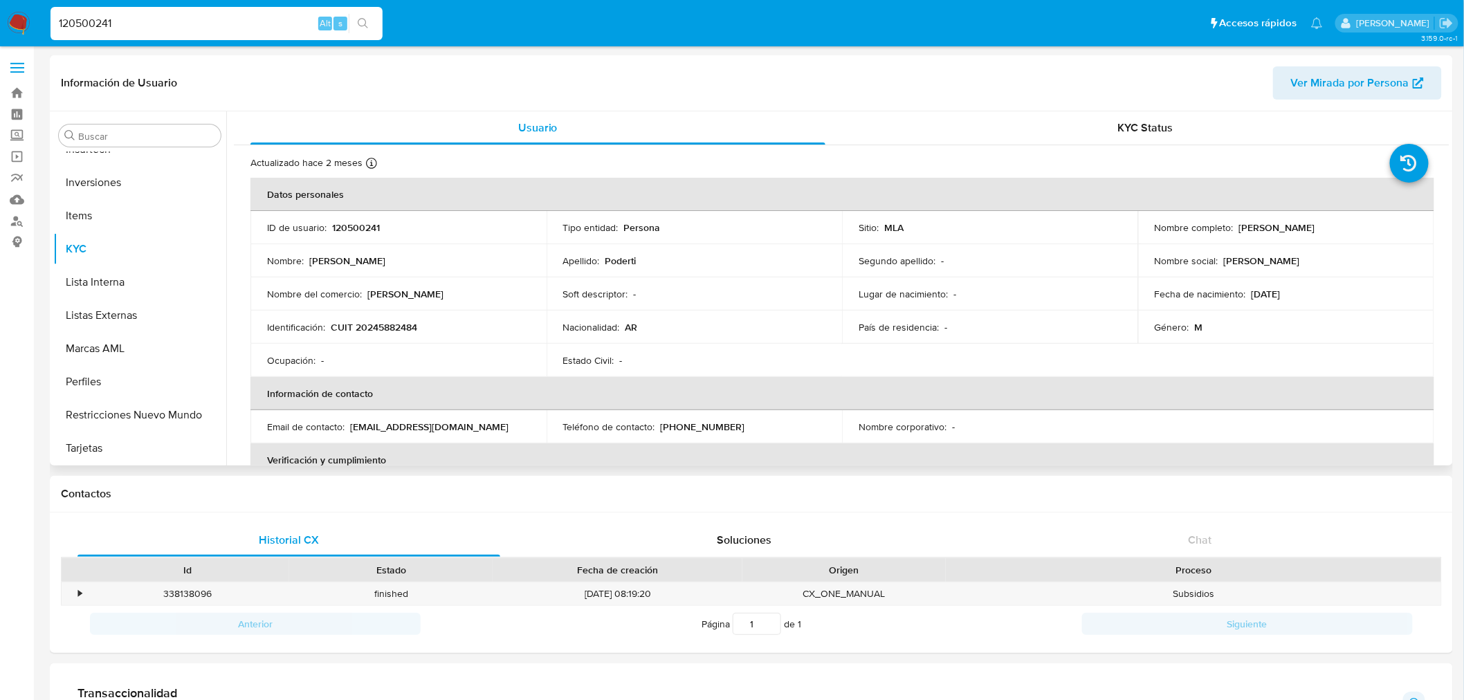
drag, startPoint x: 1334, startPoint y: 230, endPoint x: 1236, endPoint y: 228, distance: 97.6
click at [971, 228] on div "Nombre completo : [PERSON_NAME]" at bounding box center [1286, 227] width 263 height 12
copy p "[PERSON_NAME]"
drag, startPoint x: 190, startPoint y: 17, endPoint x: 16, endPoint y: 21, distance: 173.7
click at [7, 21] on nav "Pausado Ver notificaciones 120500241 Alt s Accesos rápidos Presiona las siguien…" at bounding box center [732, 23] width 1464 height 46
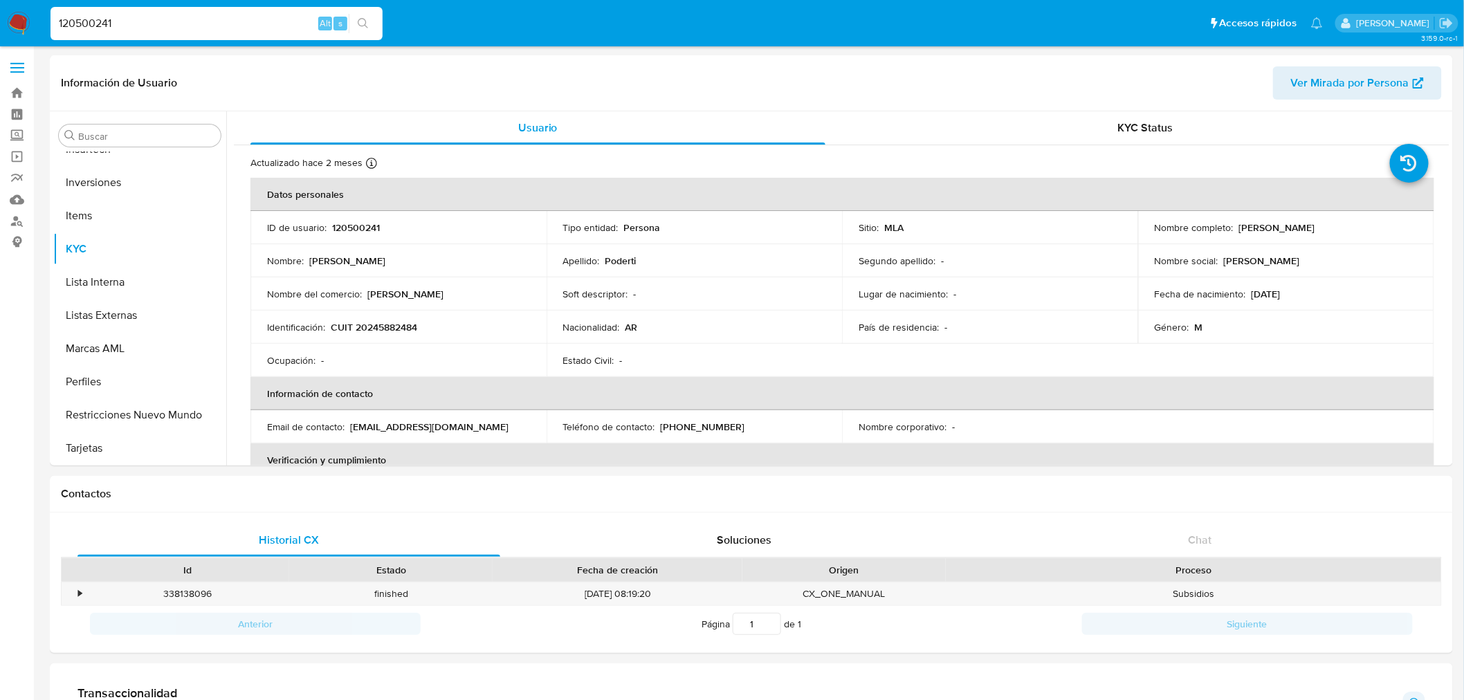
paste input "8524130"
type input "18524130"
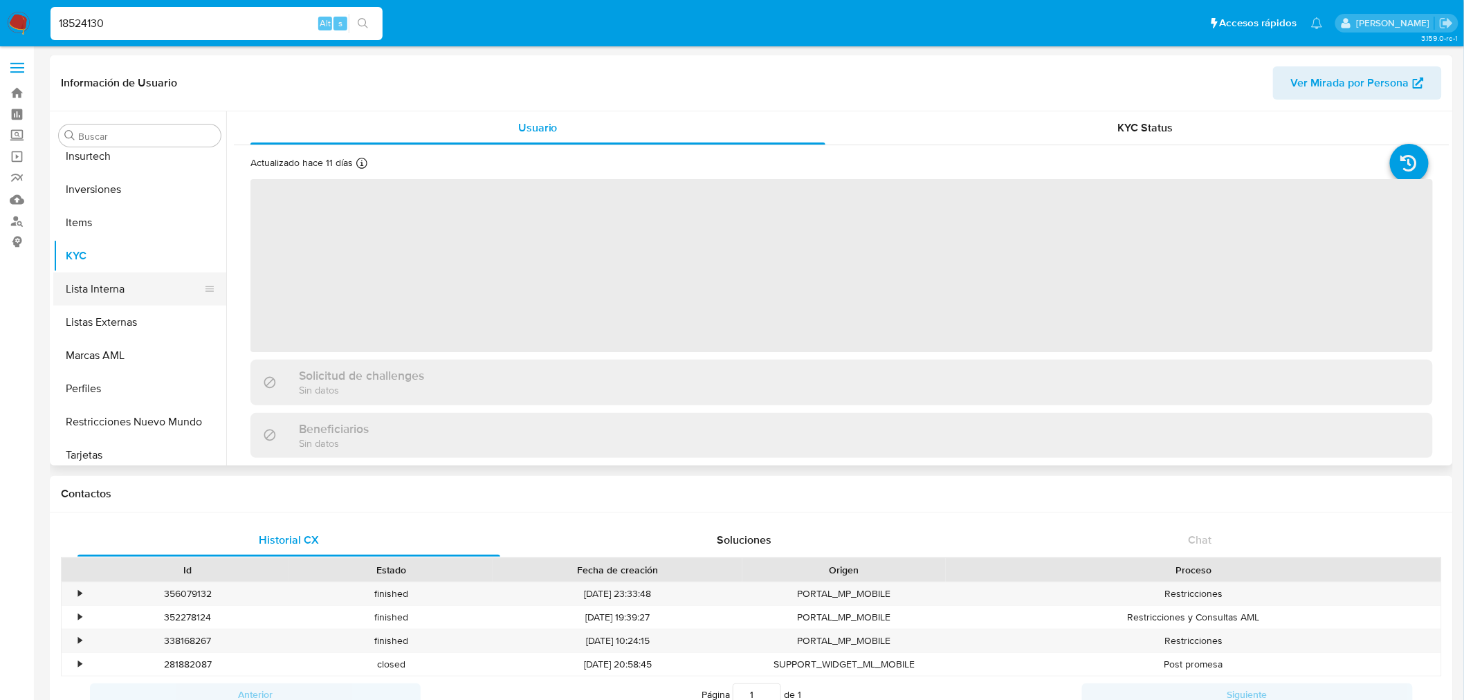
scroll to position [684, 0]
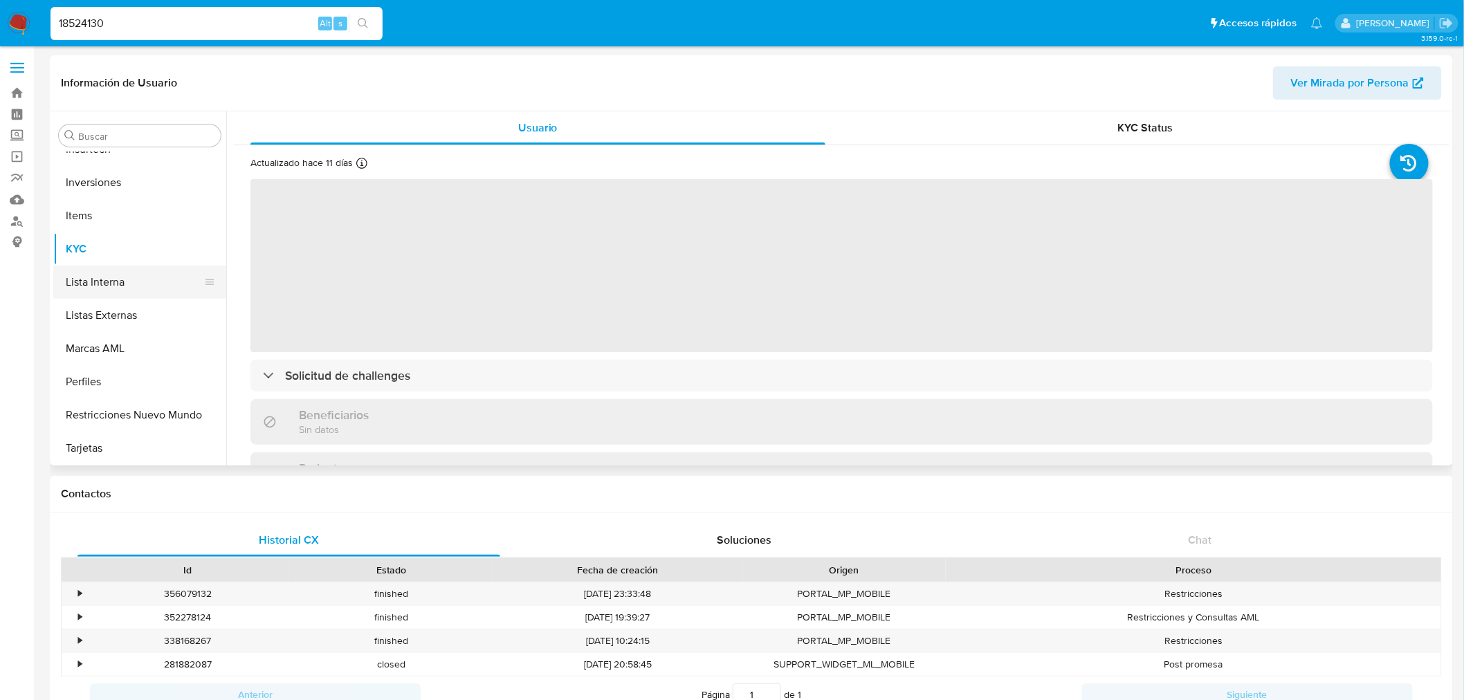
select select "10"
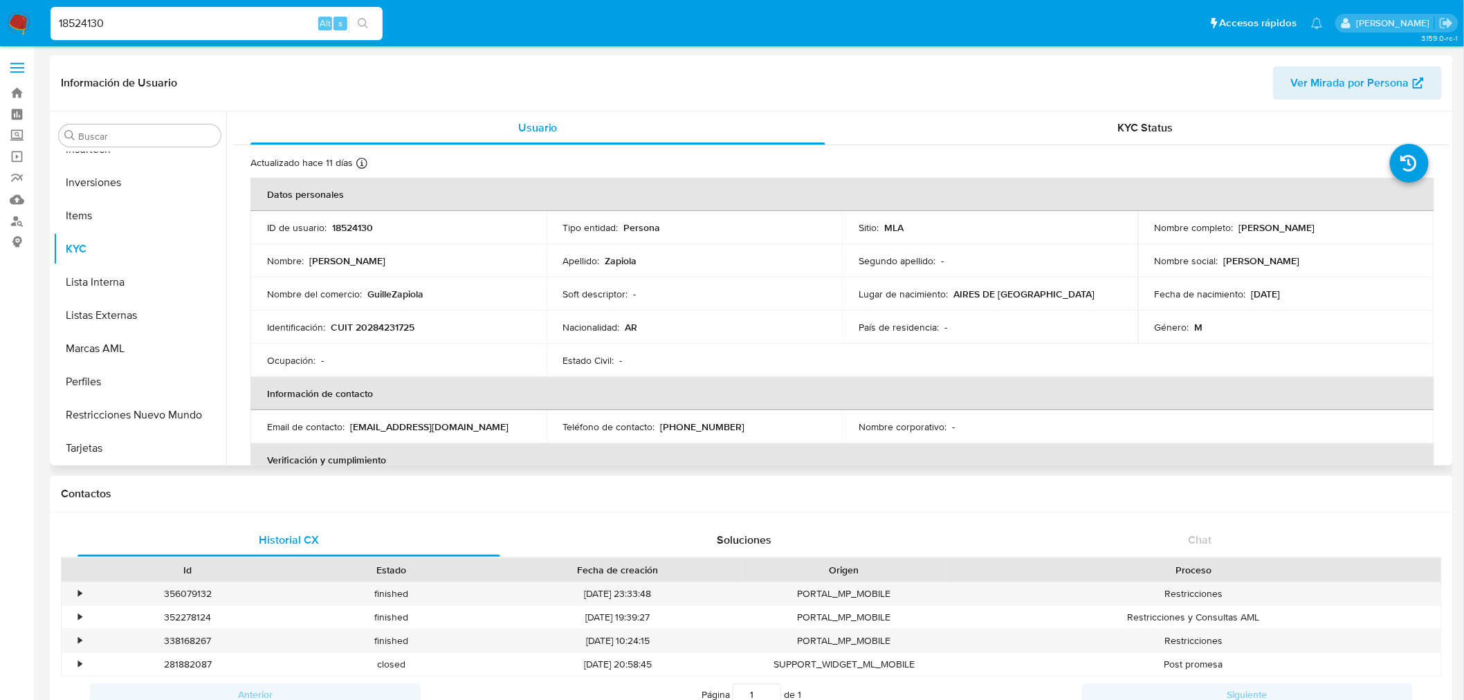
drag, startPoint x: 1329, startPoint y: 228, endPoint x: 1234, endPoint y: 230, distance: 94.8
click at [971, 230] on div "Nombre completo : [PERSON_NAME]" at bounding box center [1286, 227] width 263 height 12
copy p "[PERSON_NAME]"
click at [161, 400] on button "Restricciones Nuevo Mundo" at bounding box center [134, 415] width 162 height 33
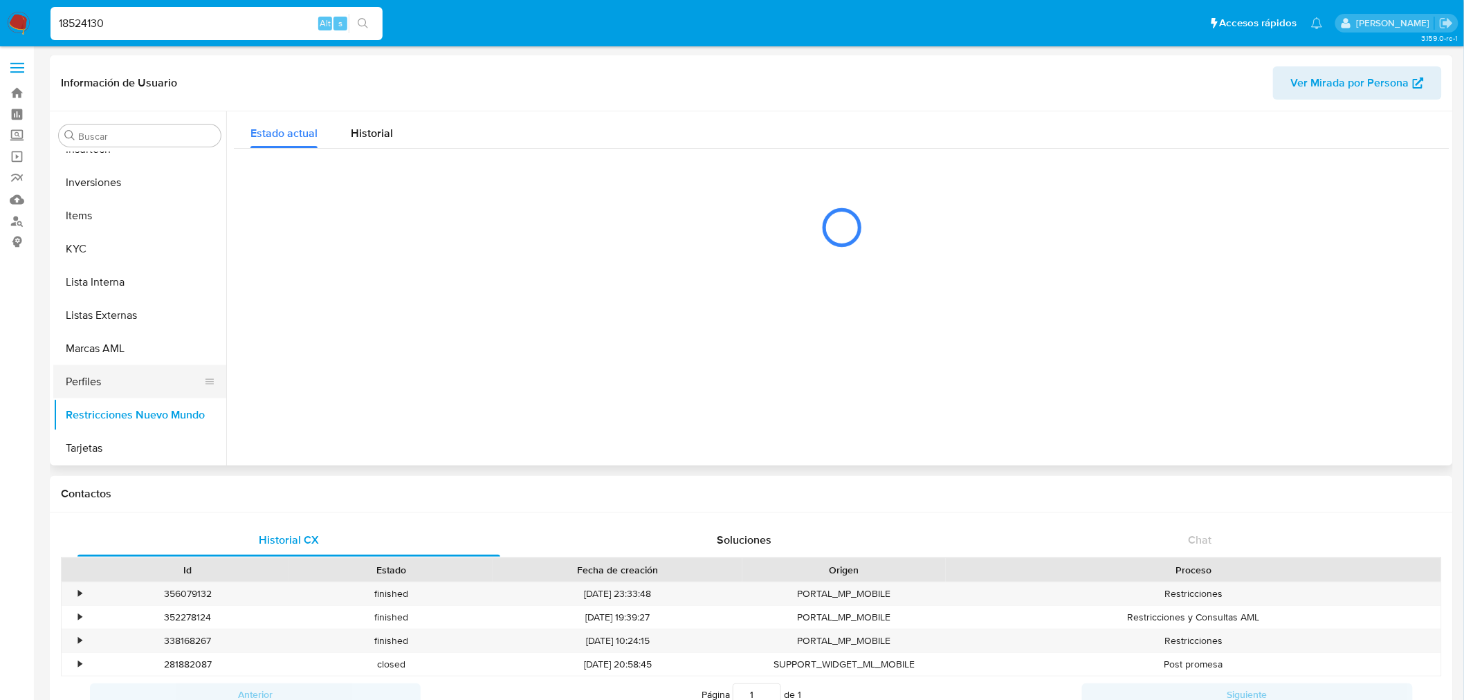
click at [118, 383] on button "Perfiles" at bounding box center [134, 381] width 162 height 33
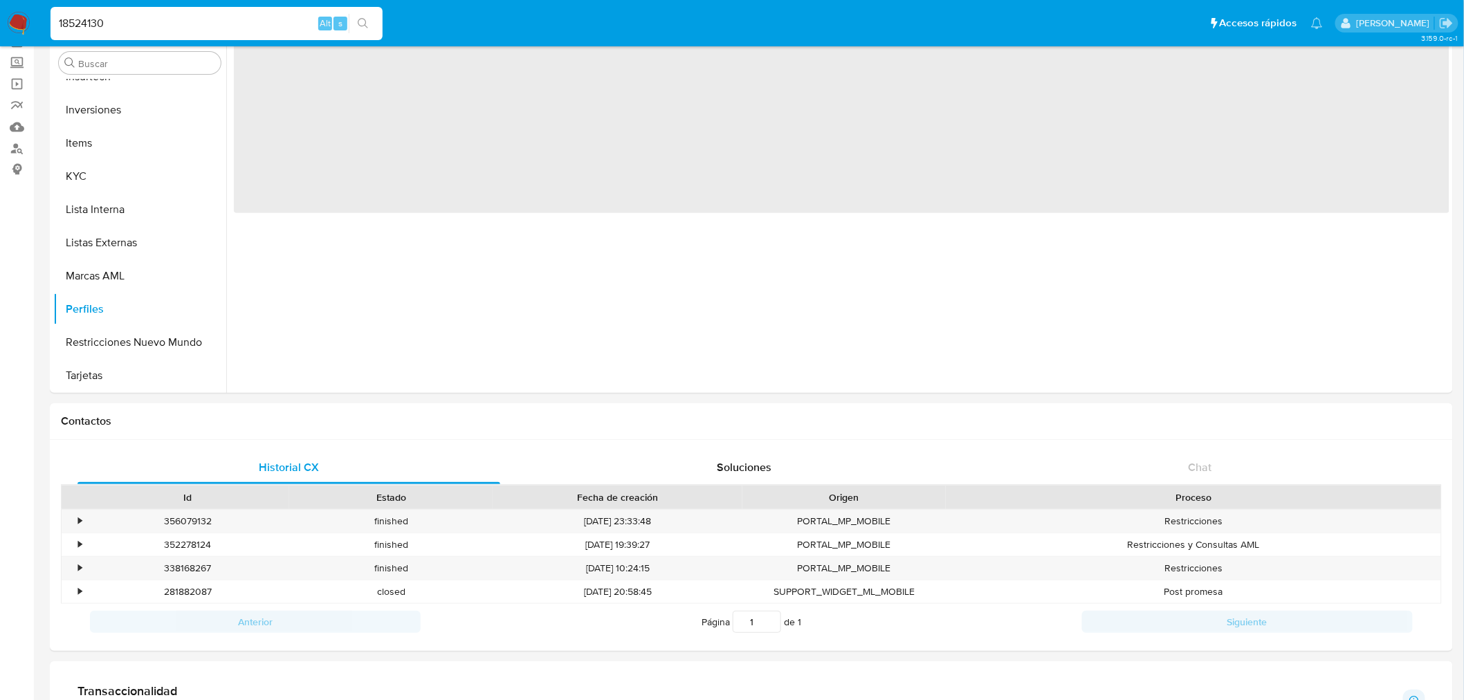
scroll to position [77, 0]
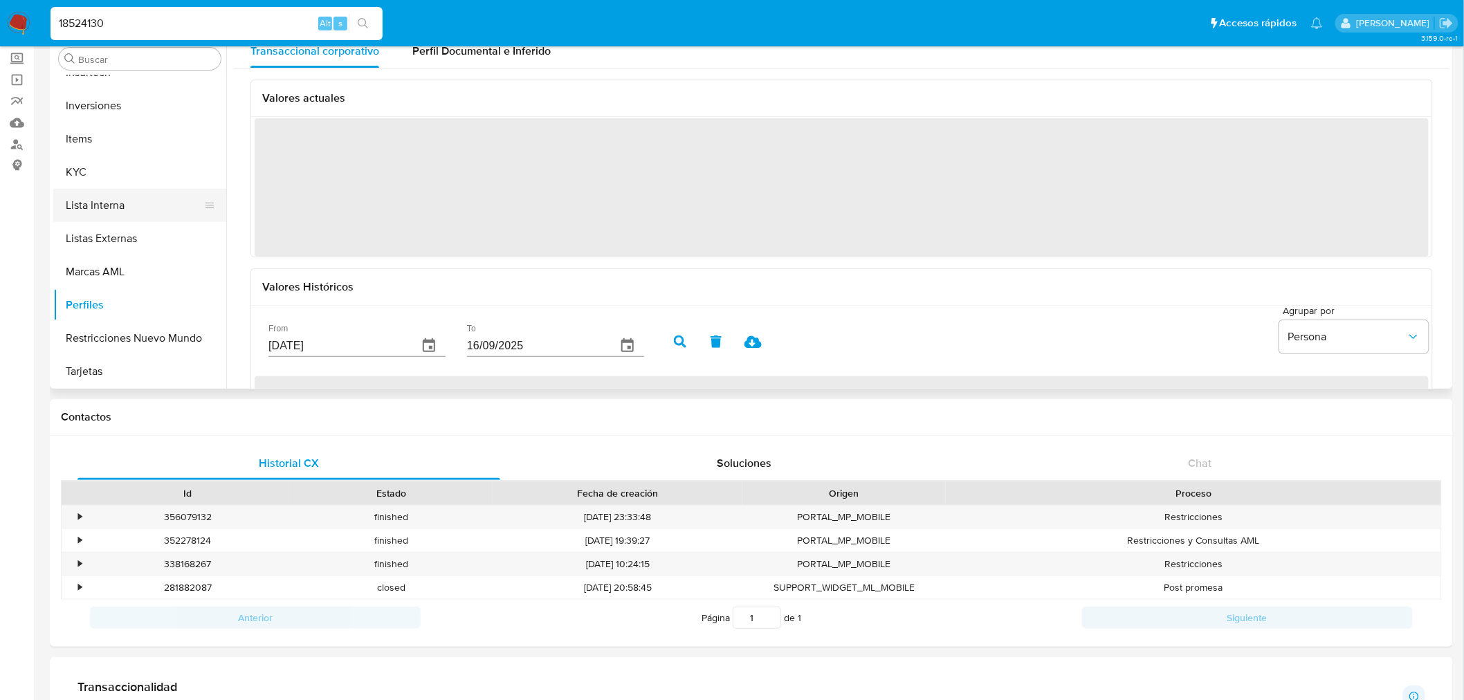
click at [116, 198] on button "Lista Interna" at bounding box center [134, 205] width 162 height 33
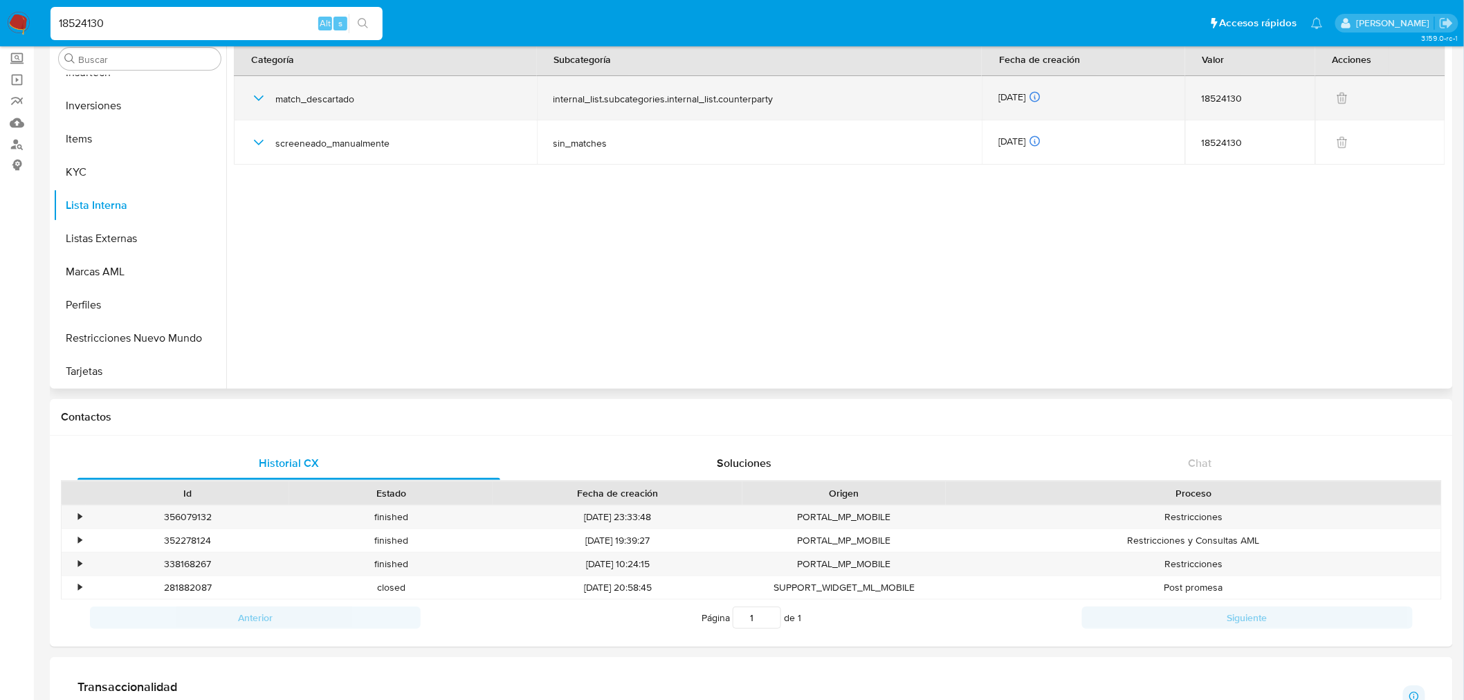
click at [252, 101] on icon "button" at bounding box center [258, 98] width 17 height 17
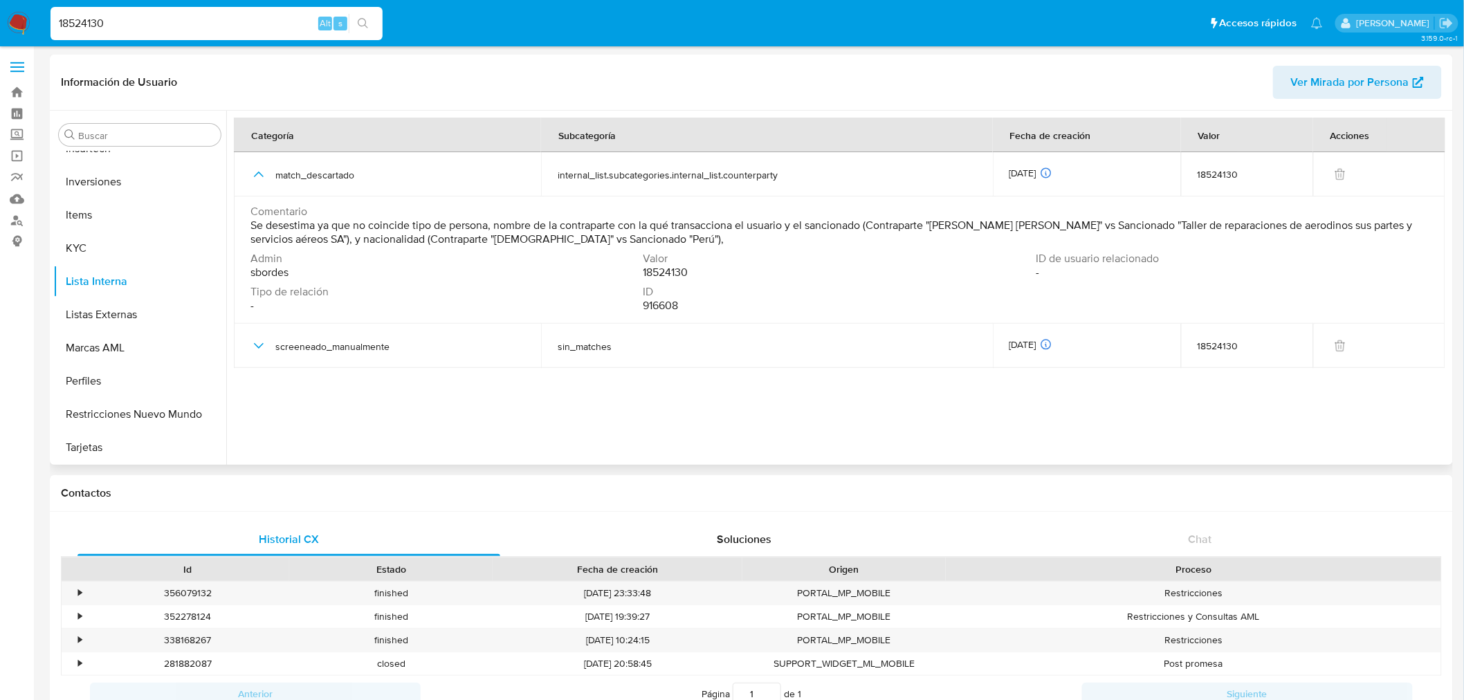
scroll to position [0, 0]
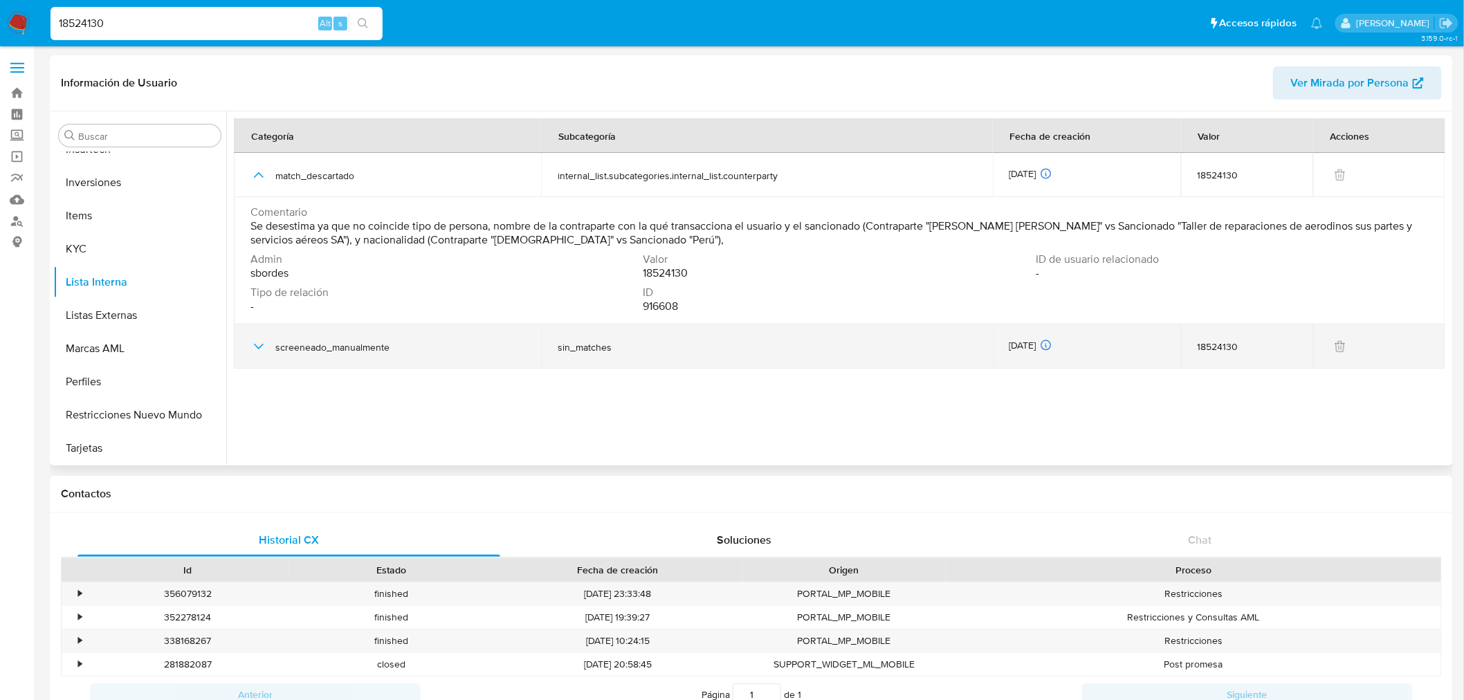
click at [258, 350] on icon "button" at bounding box center [258, 346] width 17 height 17
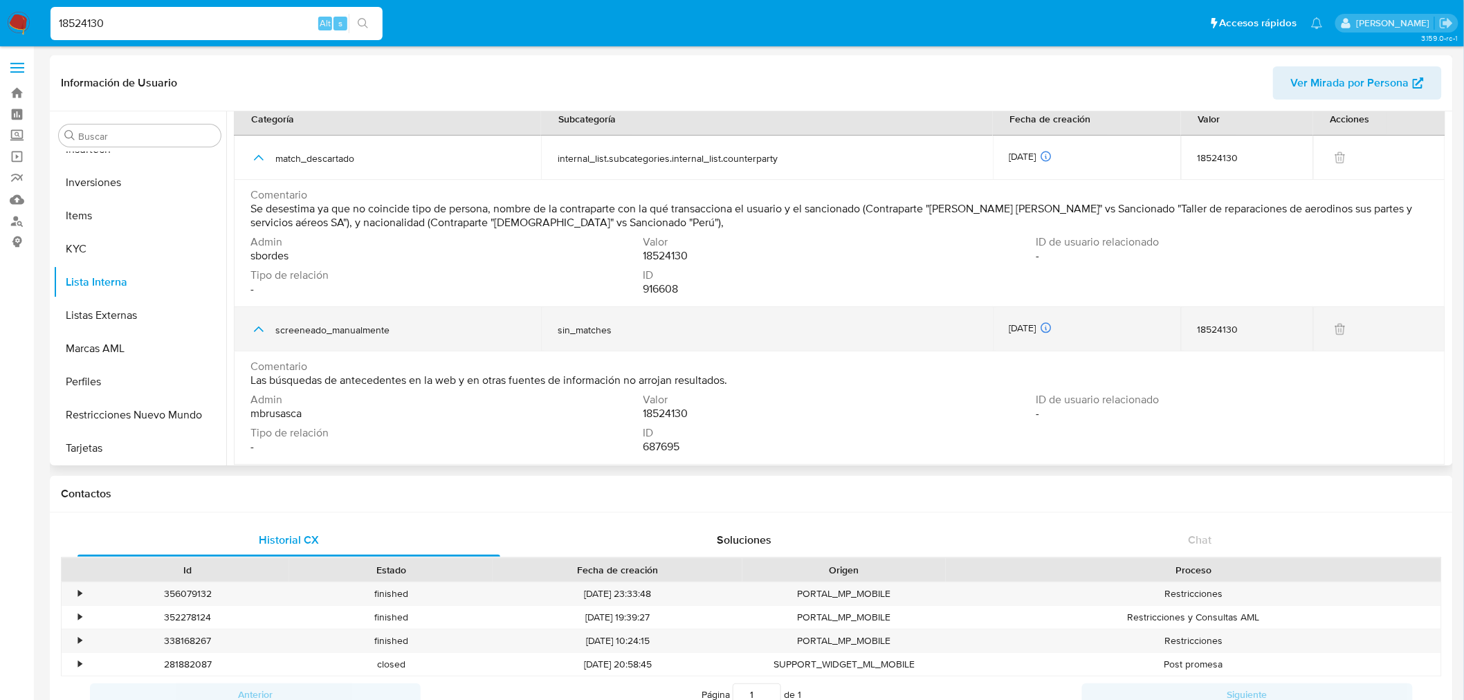
scroll to position [23, 0]
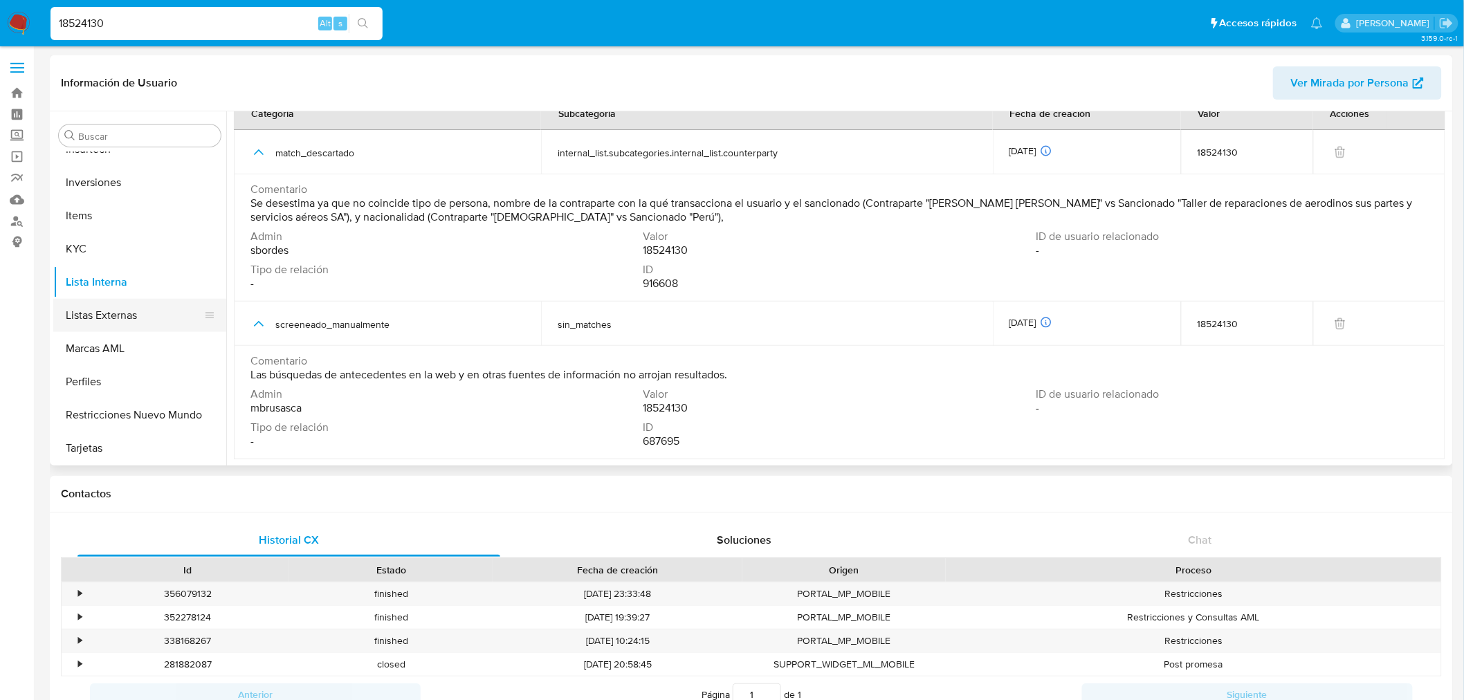
click at [164, 314] on button "Listas Externas" at bounding box center [134, 315] width 162 height 33
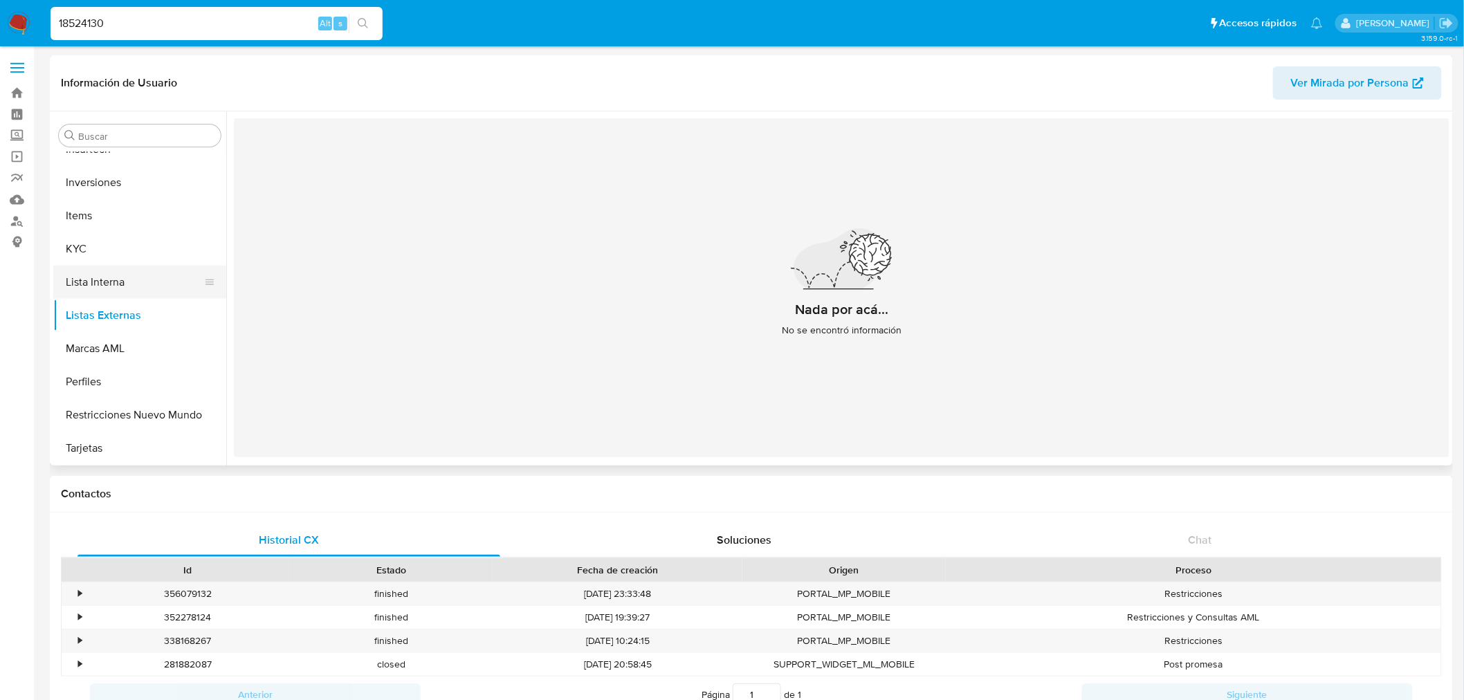
click at [111, 268] on button "Lista Interna" at bounding box center [134, 282] width 162 height 33
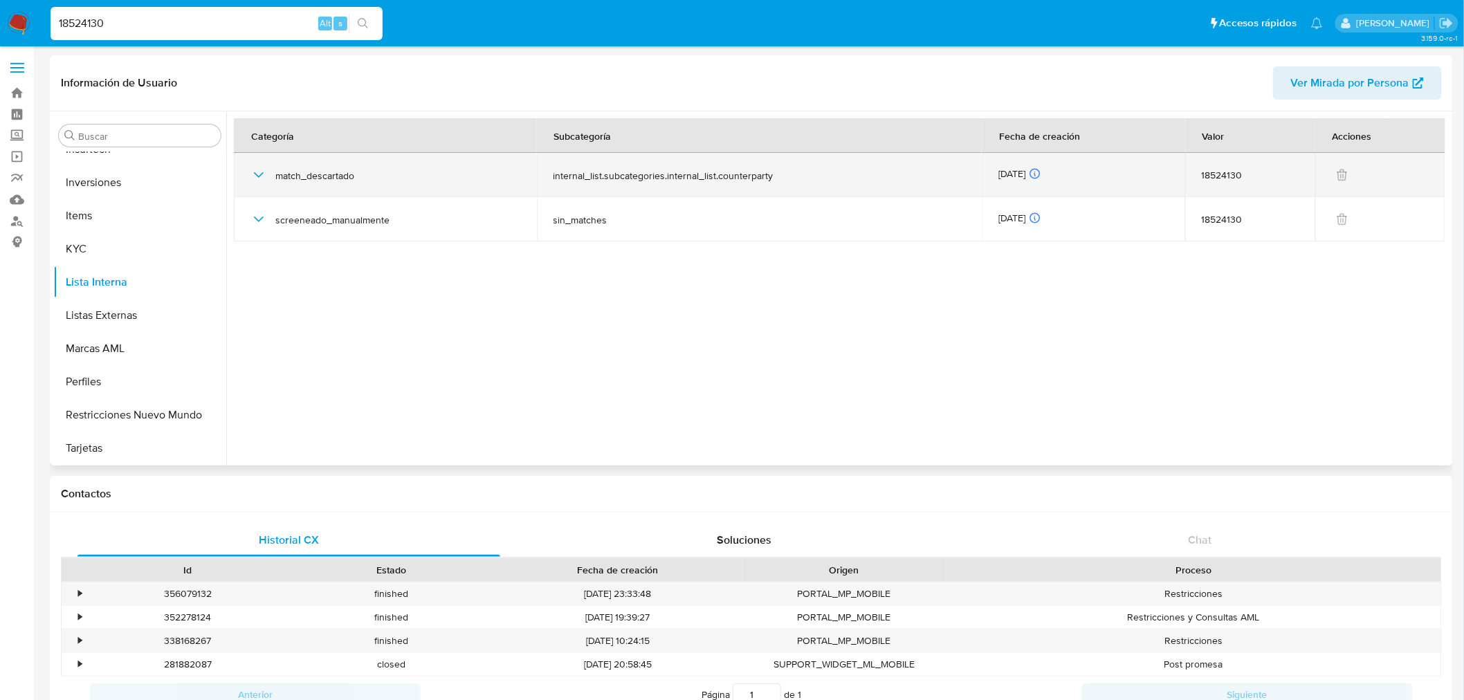
click at [257, 175] on icon "button" at bounding box center [259, 175] width 10 height 6
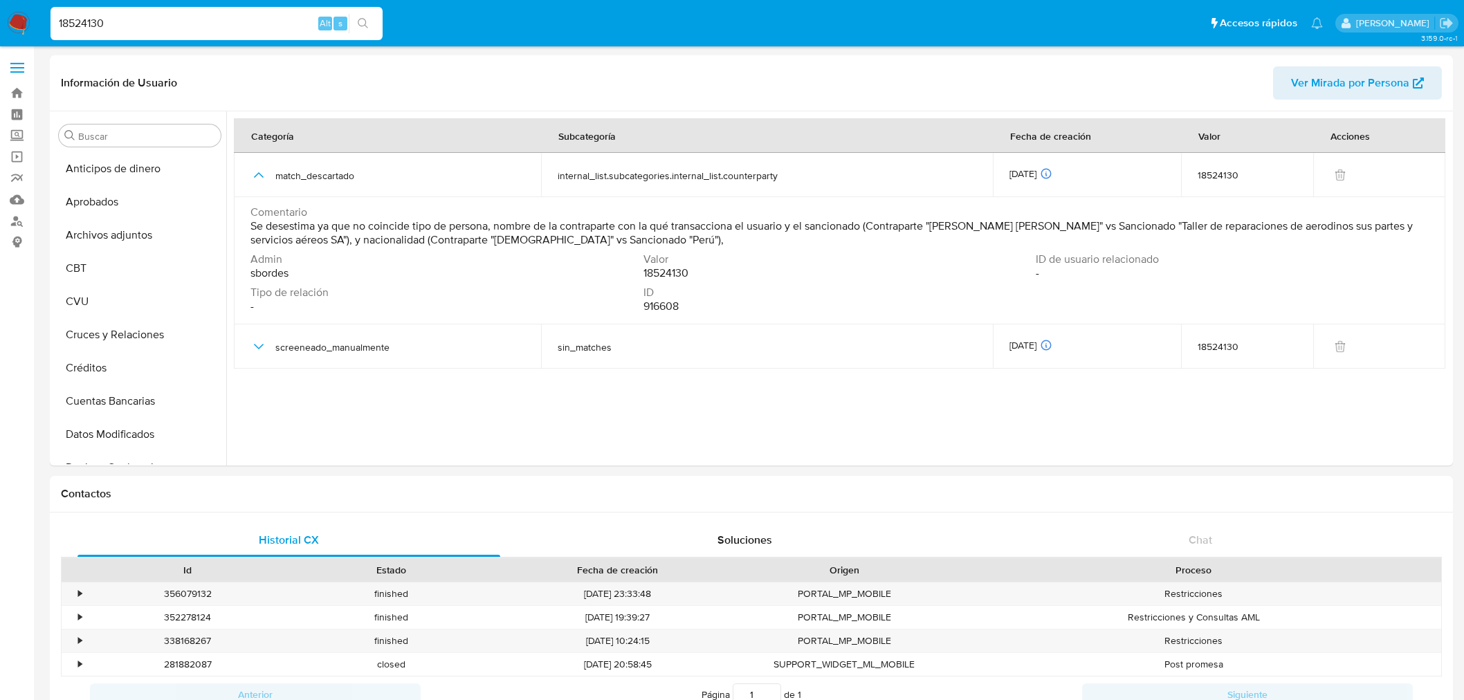
select select "10"
click at [244, 225] on td "Comentario Se desestima ya que no coincide tipo de persona, nombre de la contra…" at bounding box center [840, 260] width 1212 height 127
click at [426, 294] on span "Tipo de relación" at bounding box center [445, 293] width 390 height 14
drag, startPoint x: 247, startPoint y: 229, endPoint x: 676, endPoint y: 239, distance: 429.1
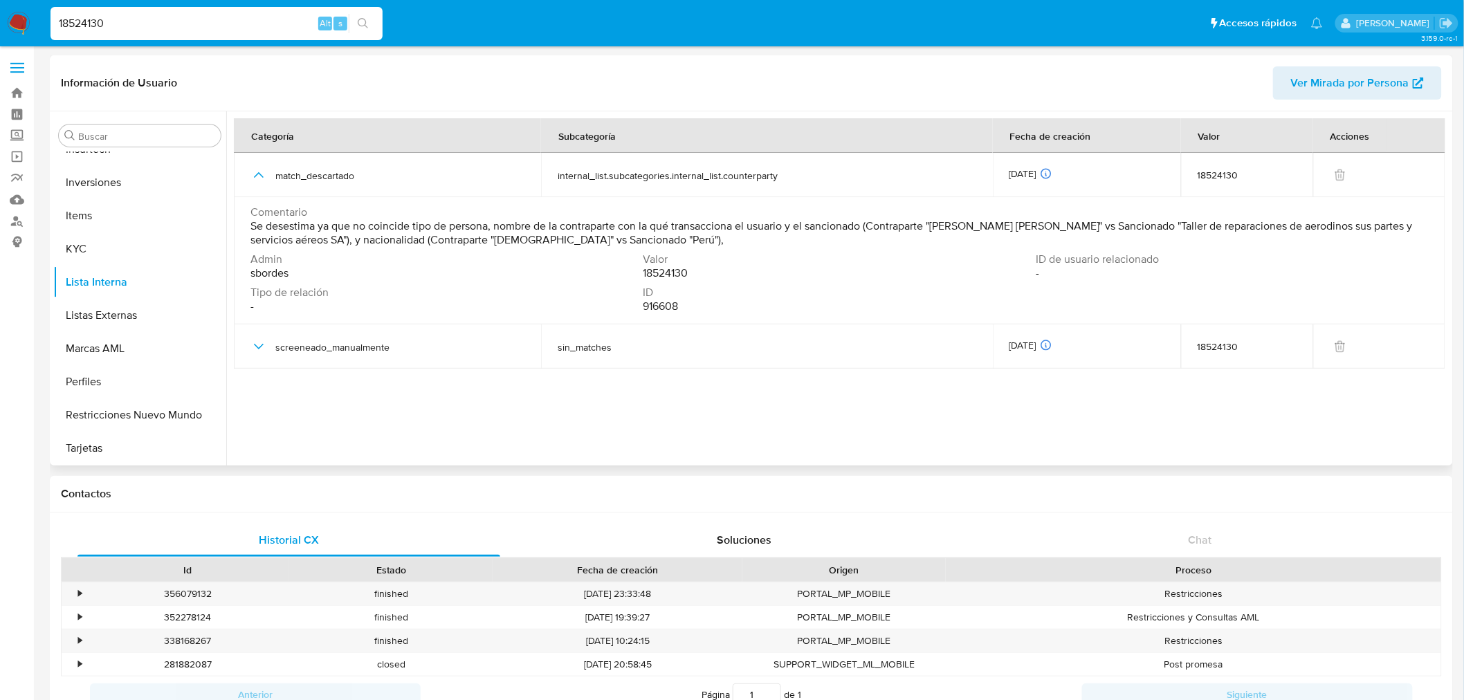
click at [676, 239] on td "Comentario Se desestima ya que no coincide tipo de persona, nombre de la contra…" at bounding box center [840, 260] width 1212 height 127
click at [121, 409] on button "Restricciones Nuevo Mundo" at bounding box center [134, 415] width 162 height 33
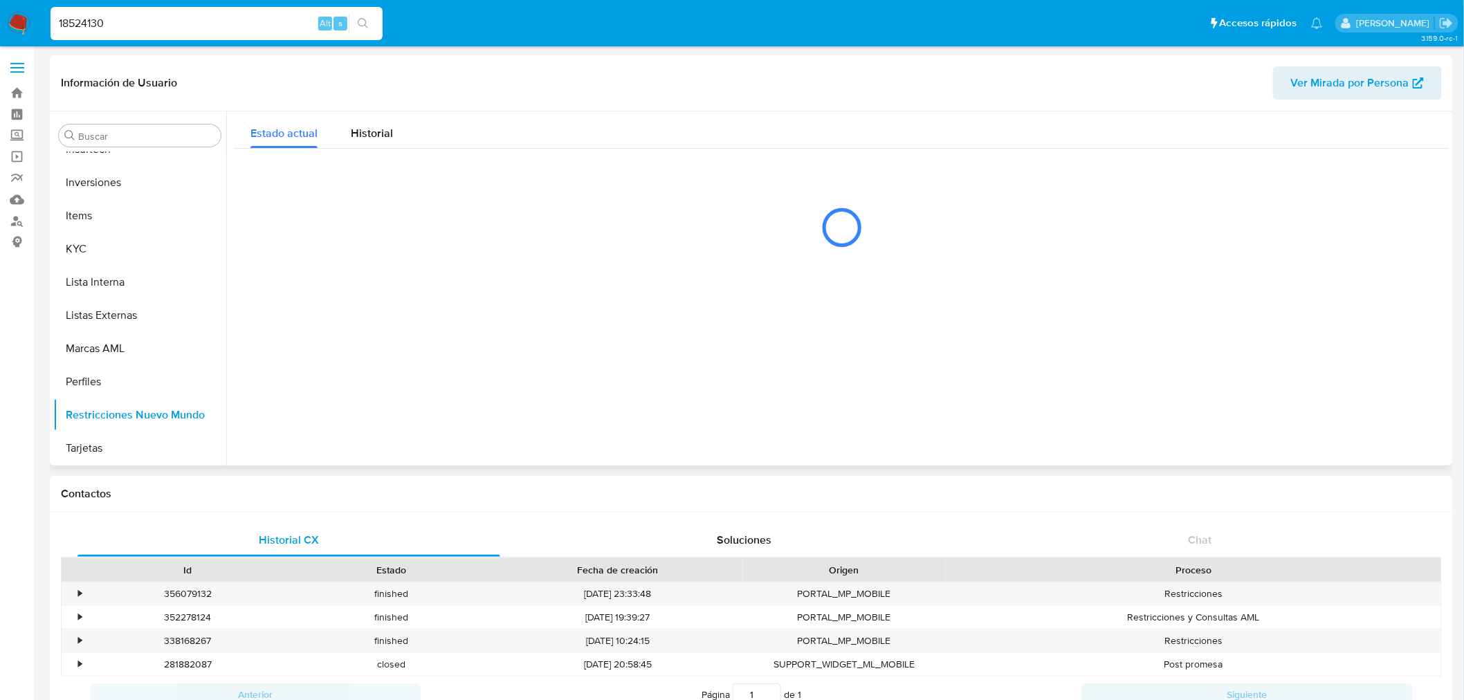
click at [397, 150] on div "Estado actual Historial" at bounding box center [842, 186] width 1216 height 151
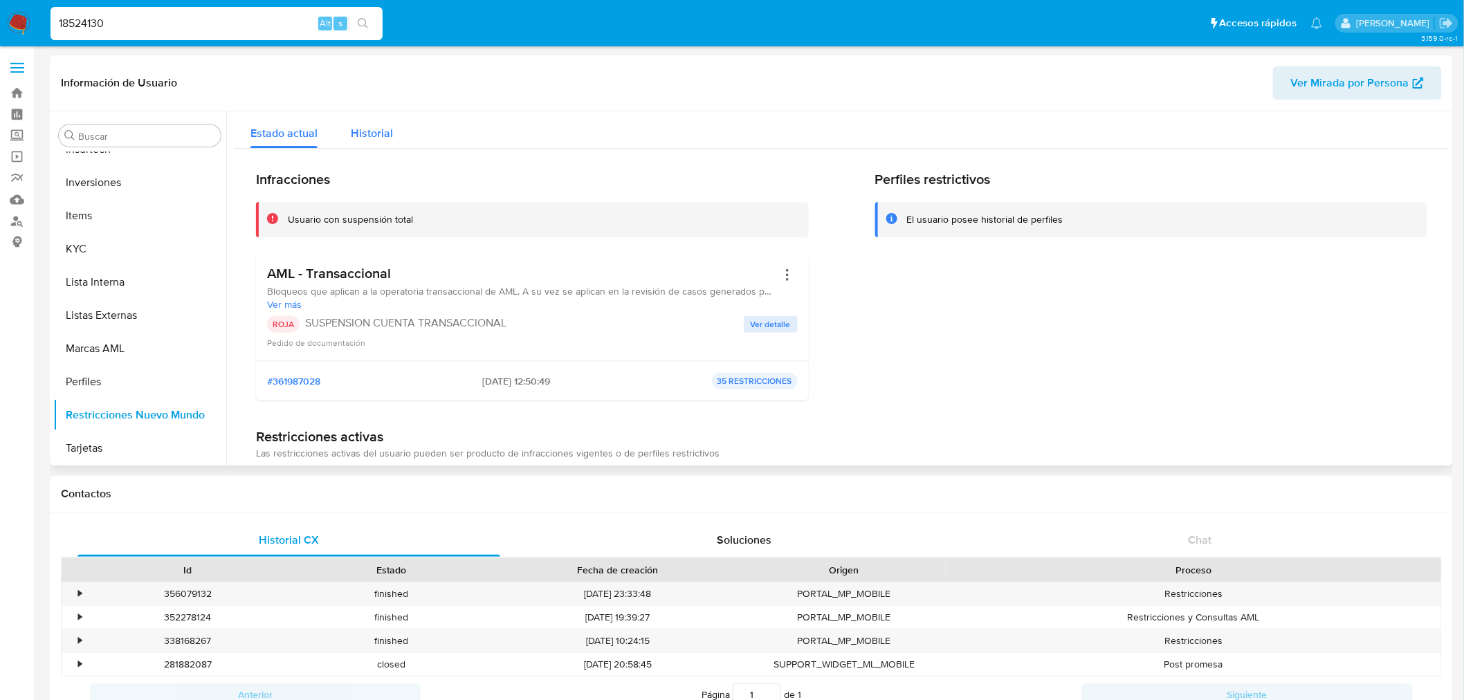
click at [365, 137] on span "Historial" at bounding box center [372, 133] width 42 height 16
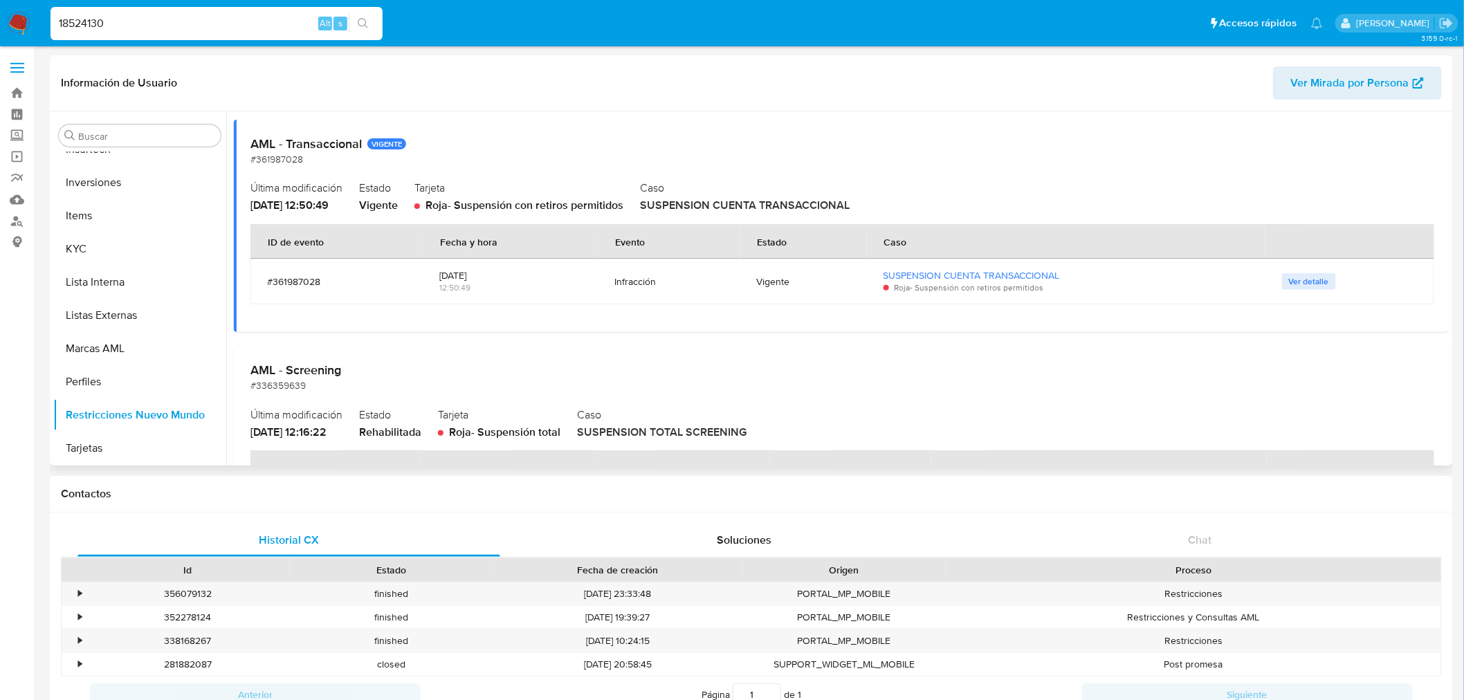
scroll to position [154, 0]
